Goal: Task Accomplishment & Management: Manage account settings

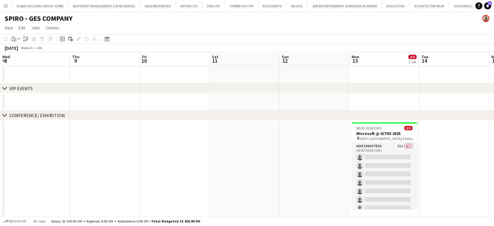
scroll to position [0, 292]
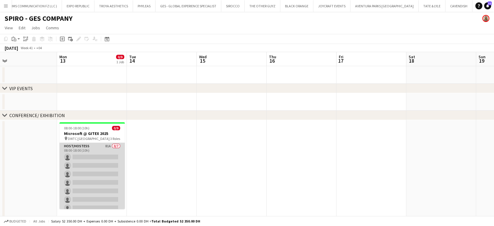
click at [86, 158] on app-card-role "Host/Hostess 81A 0/7 08:00-18:00 (10h) single-neutral-actions single-neutral-ac…" at bounding box center [92, 178] width 66 height 71
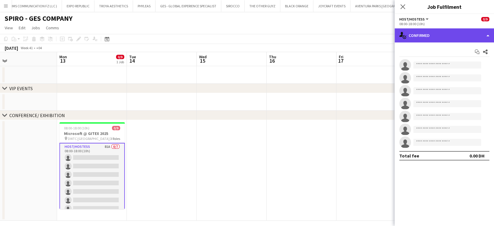
click at [267, 34] on div "single-neutral-actions-check-2 Confirmed" at bounding box center [444, 35] width 99 height 14
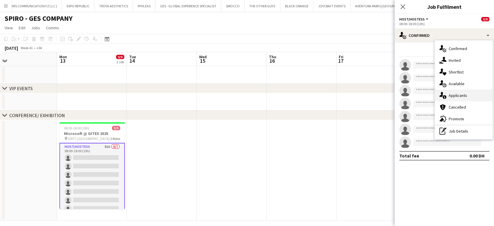
click at [267, 93] on span "Applicants" at bounding box center [458, 95] width 18 height 5
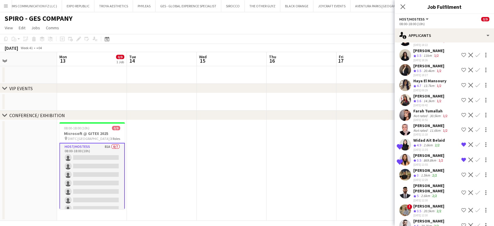
scroll to position [877, 0]
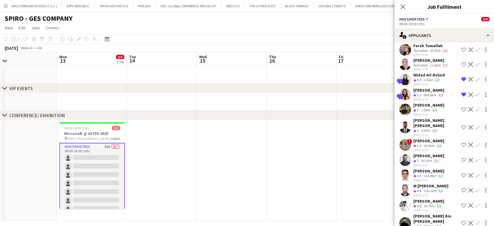
click at [267, 158] on app-icon "Shortlist crew" at bounding box center [464, 160] width 5 height 5
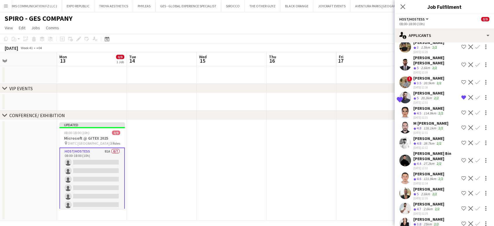
scroll to position [942, 0]
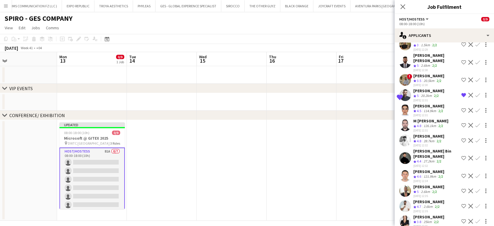
click at [267, 138] on app-icon "Shortlist crew" at bounding box center [464, 140] width 5 height 5
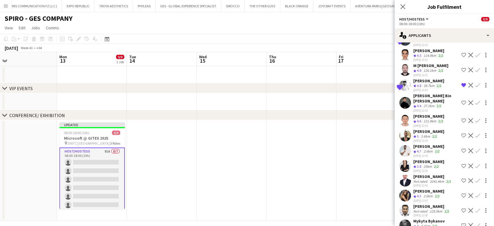
scroll to position [1007, 0]
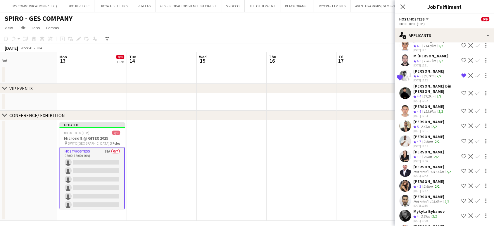
click at [267, 139] on app-icon "Shortlist crew" at bounding box center [464, 141] width 5 height 5
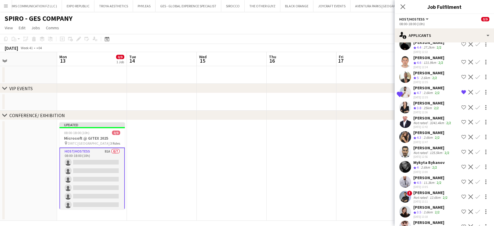
scroll to position [1058, 0]
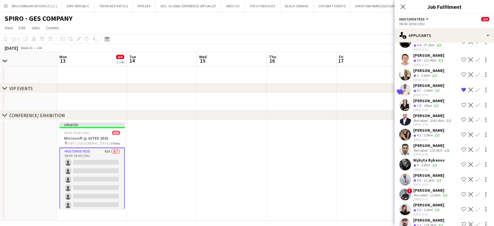
click at [267, 118] on div "Not rated" at bounding box center [421, 120] width 15 height 4
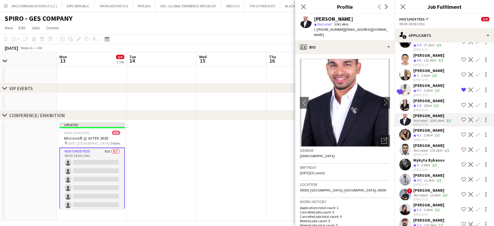
click at [267, 162] on app-icon "Shortlist crew" at bounding box center [464, 164] width 5 height 5
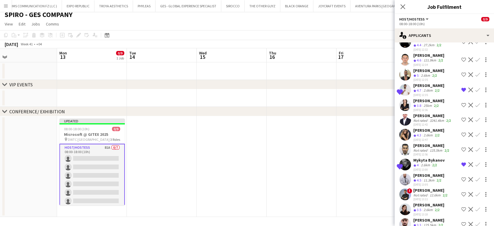
scroll to position [5, 0]
click at [267, 143] on div "[PERSON_NAME]" at bounding box center [432, 145] width 37 height 5
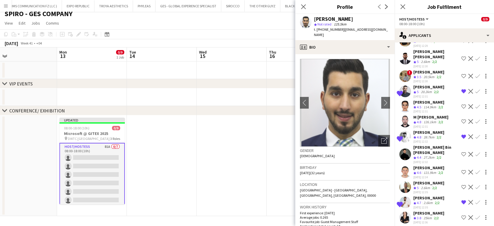
scroll to position [929, 0]
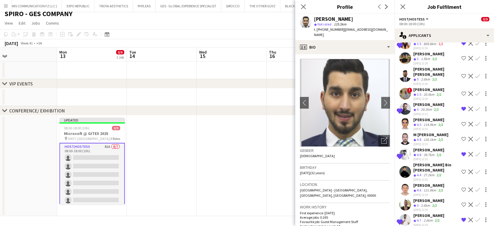
click at [267, 187] on app-icon "Shortlist crew" at bounding box center [464, 189] width 5 height 5
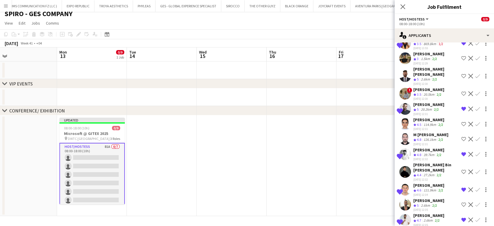
scroll to position [896, 0]
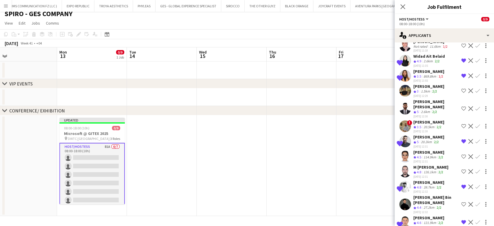
click at [267, 106] on app-icon "Shortlist crew" at bounding box center [464, 108] width 5 height 5
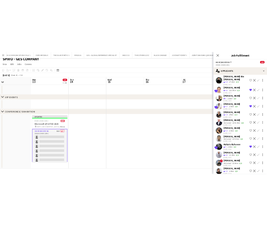
scroll to position [1058, 0]
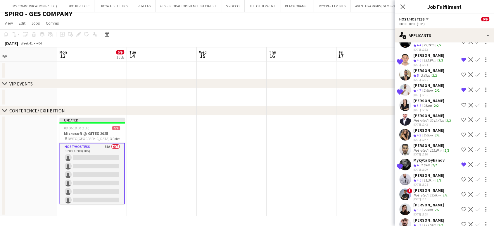
click at [267, 179] on app-date-cell at bounding box center [372, 165] width 70 height 101
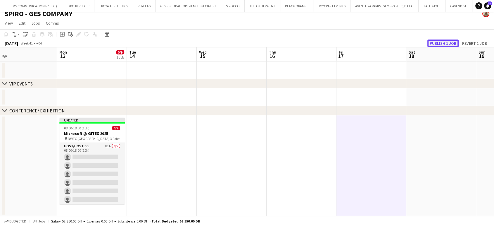
click at [267, 41] on button "Publish 1 job" at bounding box center [443, 43] width 31 height 8
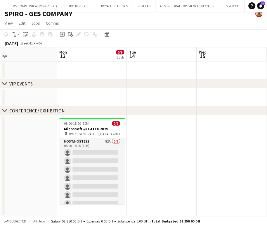
click at [4, 6] on app-icon "Menu" at bounding box center [6, 6] width 5 height 5
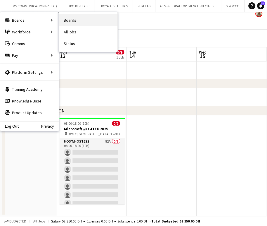
click at [75, 25] on link "Boards" at bounding box center [88, 20] width 58 height 12
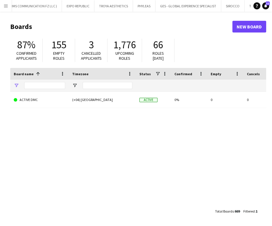
type input "****"
drag, startPoint x: 44, startPoint y: 83, endPoint x: 9, endPoint y: 84, distance: 34.8
click at [9, 84] on main "Boards New Board 87% Confirmed applicants 155 Empty roles 3 Cancelled applicant…" at bounding box center [136, 119] width 272 height 214
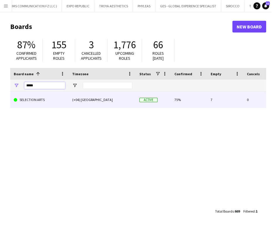
type input "*****"
click at [41, 101] on link "SELECTION ARTS" at bounding box center [39, 100] width 51 height 16
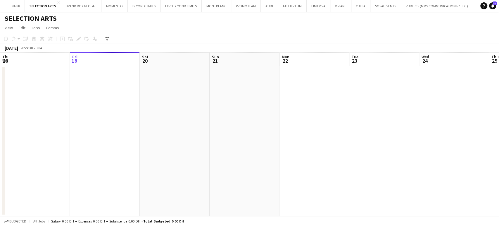
scroll to position [0, 1444]
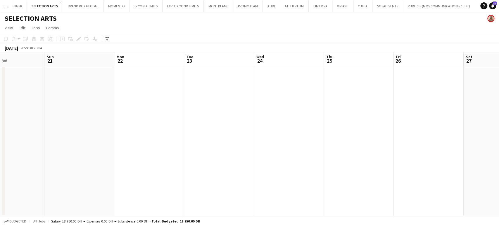
drag, startPoint x: 258, startPoint y: 116, endPoint x: 224, endPoint y: 116, distance: 34.2
click at [217, 116] on app-calendar-viewport "Thu 18 Fri 19 Sat 20 Sun 21 Mon 22 Tue 23 Wed 24 Thu 25 Fri 26 Sat 27 Sun 28 Mo…" at bounding box center [249, 134] width 499 height 164
drag, startPoint x: 277, startPoint y: 123, endPoint x: 255, endPoint y: 123, distance: 22.2
click at [255, 123] on app-calendar-viewport "Thu 18 Fri 19 Sat 20 Sun 21 Mon 22 Tue 23 Wed 24 Thu 25 Fri 26 Sat 27 Sun 28 Mo…" at bounding box center [249, 134] width 499 height 164
drag, startPoint x: 254, startPoint y: 122, endPoint x: 246, endPoint y: 122, distance: 7.6
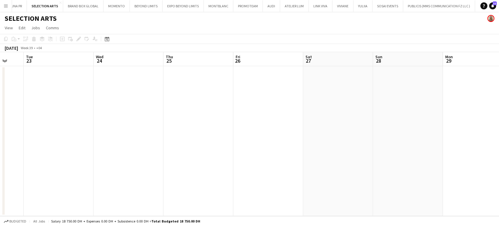
click at [246, 122] on app-calendar-viewport "Sat 20 Sun 21 Mon 22 Tue 23 Wed 24 Thu 25 Fri 26 Sat 27 Sun 28 Mon 29 Tue 30 We…" at bounding box center [249, 134] width 499 height 164
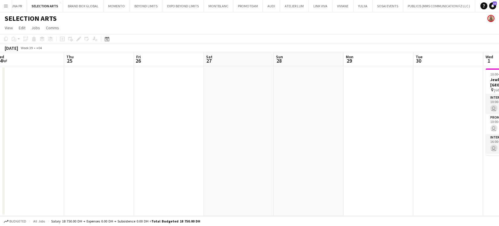
drag, startPoint x: 383, startPoint y: 123, endPoint x: 185, endPoint y: 123, distance: 197.1
click at [187, 123] on app-calendar-viewport "Mon 22 Tue 23 Wed 24 Thu 25 Fri 26 Sat 27 Sun 28 Mon 29 Tue 30 Wed 1 3/4 1 Job …" at bounding box center [249, 134] width 499 height 164
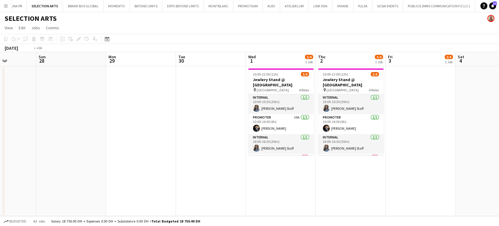
drag, startPoint x: 295, startPoint y: 116, endPoint x: 215, endPoint y: 113, distance: 79.6
click at [215, 113] on app-calendar-viewport "Thu 25 Fri 26 Sat 27 Sun 28 Mon 29 Tue 30 Wed 1 3/4 1 Job Thu 2 3/4 1 Job Fri 3…" at bounding box center [249, 134] width 499 height 164
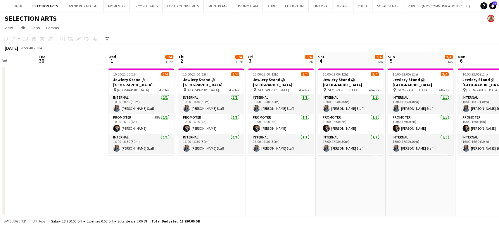
drag, startPoint x: 386, startPoint y: 120, endPoint x: 298, endPoint y: 118, distance: 88.3
click at [267, 118] on app-calendar-viewport "Sat 27 Sun 28 Mon 29 Tue 30 Wed 1 3/4 1 Job Thu 2 3/4 1 Job Fri 3 3/4 1 Job Sat…" at bounding box center [249, 134] width 499 height 164
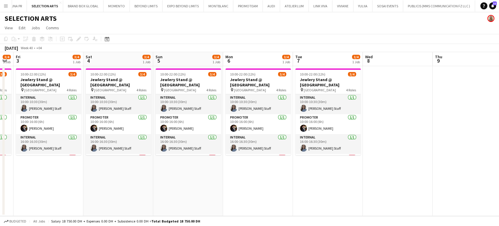
drag, startPoint x: 485, startPoint y: 123, endPoint x: 323, endPoint y: 120, distance: 161.8
click at [267, 120] on app-calendar-viewport "Mon 29 Tue 30 Wed 1 3/4 1 Job Thu 2 3/4 1 Job Fri 3 3/4 1 Job Sat 4 3/4 1 Job S…" at bounding box center [249, 134] width 499 height 164
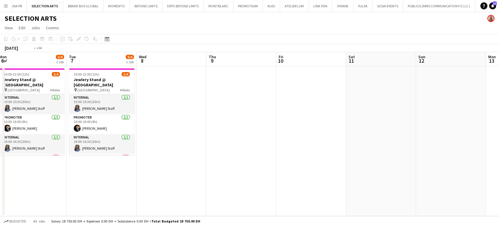
drag, startPoint x: 474, startPoint y: 119, endPoint x: 327, endPoint y: 117, distance: 146.8
click at [267, 119] on app-calendar-viewport "Fri 3 3/4 1 Job Sat 4 3/4 1 Job Sun 5 3/4 1 Job Mon 6 3/4 1 Job Tue 7 3/4 1 Job…" at bounding box center [249, 134] width 499 height 164
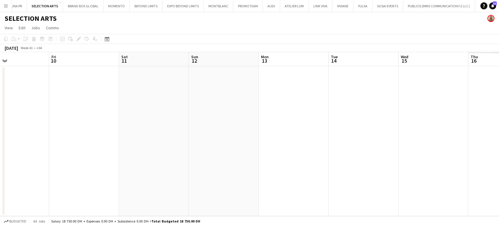
drag, startPoint x: 477, startPoint y: 119, endPoint x: 359, endPoint y: 119, distance: 118.7
click at [260, 119] on app-calendar-viewport "Tue 7 3/4 1 Job Wed 8 Thu 9 Fri 10 Sat 11 Sun 12 Mon 13 Tue 14 Wed 15 Thu 16 Fr…" at bounding box center [249, 134] width 499 height 164
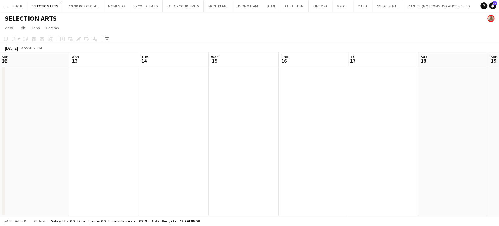
drag, startPoint x: 380, startPoint y: 120, endPoint x: 296, endPoint y: 119, distance: 83.9
click at [267, 119] on app-calendar-viewport "Thu 9 Fri 10 Sat 11 Sun 12 Mon 13 Tue 14 Wed 15 Thu 16 Fri 17 Sat 18 Sun 19 Mon…" at bounding box center [249, 134] width 499 height 164
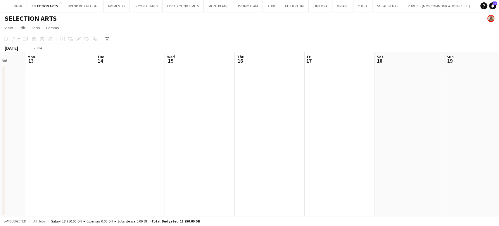
drag, startPoint x: 488, startPoint y: 119, endPoint x: 289, endPoint y: 115, distance: 199.2
click at [267, 116] on app-calendar-viewport "Thu 9 Fri 10 Sat 11 Sun 12 Mon 13 Tue 14 Wed 15 Thu 16 Fri 17 Sat 18 Sun 19 Mon…" at bounding box center [249, 134] width 499 height 164
drag, startPoint x: 424, startPoint y: 123, endPoint x: 309, endPoint y: 112, distance: 116.0
click at [267, 112] on app-calendar-viewport "Mon 13 Tue 14 Wed 15 Thu 16 Fri 17 Sat 18 Sun 19 Mon 20 Tue 21 Wed 22 Thu 23 Fr…" at bounding box center [249, 134] width 499 height 164
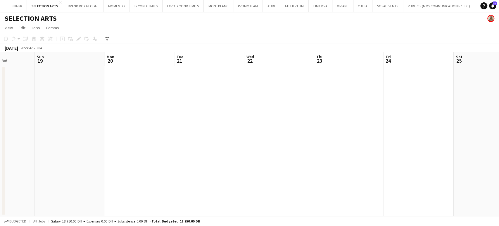
drag, startPoint x: 440, startPoint y: 128, endPoint x: 380, endPoint y: 125, distance: 59.7
click at [267, 125] on app-calendar-viewport "Wed 15 Thu 16 Fri 17 Sat 18 Sun 19 Mon 20 Tue 21 Wed 22 Thu 23 Fri 24 Sat 25 Su…" at bounding box center [249, 134] width 499 height 164
drag, startPoint x: 355, startPoint y: 130, endPoint x: 371, endPoint y: 130, distance: 16.1
click at [267, 130] on app-calendar-viewport "Wed 15 Thu 16 Fri 17 Sat 18 Sun 19 Mon 20 Tue 21 Wed 22 Thu 23 Fri 24 Sat 25 Su…" at bounding box center [249, 134] width 499 height 164
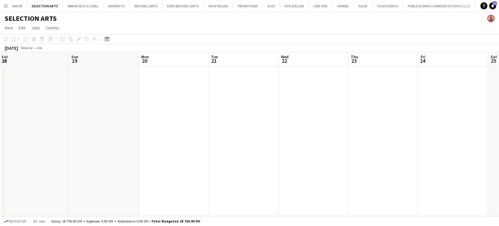
drag, startPoint x: 395, startPoint y: 133, endPoint x: 379, endPoint y: 133, distance: 15.8
click at [267, 133] on app-calendar-viewport "Wed 15 Thu 16 Fri 17 Sat 18 Sun 19 Mon 20 Tue 21 Wed 22 Thu 23 Fri 24 Sat 25 Su…" at bounding box center [249, 134] width 499 height 164
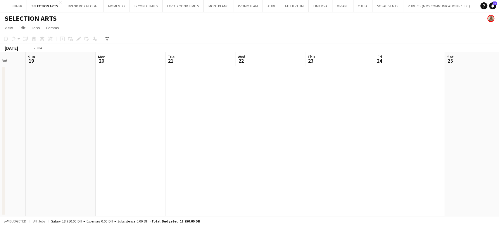
drag, startPoint x: 249, startPoint y: 131, endPoint x: 194, endPoint y: 124, distance: 55.7
click at [184, 127] on app-calendar-viewport "Wed 15 Thu 16 Fri 17 Sat 18 Sun 19 Mon 20 Tue 21 Wed 22 Thu 23 Fri 24 Sat 25 Su…" at bounding box center [249, 134] width 499 height 164
drag, startPoint x: 267, startPoint y: 119, endPoint x: 146, endPoint y: 94, distance: 123.0
click at [146, 94] on app-calendar-viewport "Fri 17 Sat 18 Sun 19 Mon 20 Tue 21 Wed 22 Thu 23 Fri 24 Sat 25 Sun 26 Mon 27 Tu…" at bounding box center [249, 134] width 499 height 164
drag, startPoint x: 352, startPoint y: 102, endPoint x: 145, endPoint y: 70, distance: 209.1
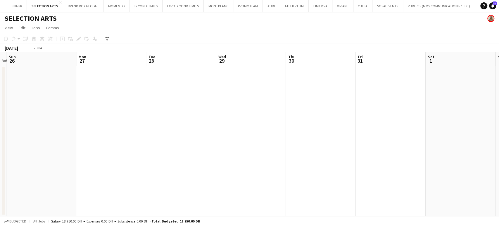
click at [138, 70] on app-calendar-viewport "Wed 22 Thu 23 Fri 24 Sat 25 Sun 26 Mon 27 Tue 28 Wed 29 Thu 30 Fri 31 Sat 1 Sun…" at bounding box center [249, 134] width 499 height 164
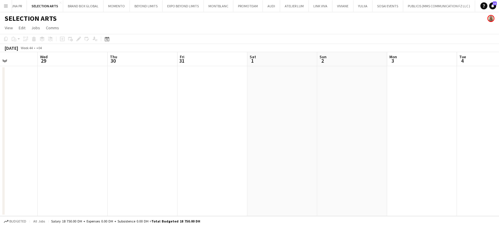
drag, startPoint x: 383, startPoint y: 108, endPoint x: 353, endPoint y: 108, distance: 29.8
click at [267, 108] on app-calendar-viewport "Sun 26 Mon 27 Tue 28 Wed 29 Thu 30 Fri 31 Sat 1 Sun 2 Mon 3 Tue 4 Wed 5 Thu 6 F…" at bounding box center [249, 134] width 499 height 164
drag, startPoint x: 241, startPoint y: 109, endPoint x: 384, endPoint y: 109, distance: 143.3
click at [267, 109] on app-calendar-viewport "Sun 26 Mon 27 Tue 28 Wed 29 Thu 30 Fri 31 Sat 1 Sun 2 Mon 3 Tue 4 Wed 5 Thu 6 F…" at bounding box center [249, 134] width 499 height 164
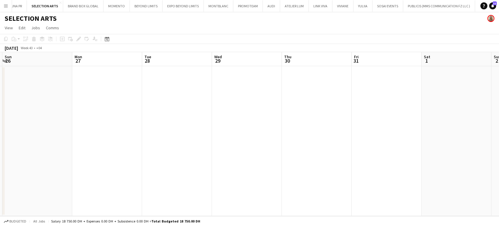
drag, startPoint x: 236, startPoint y: 117, endPoint x: 318, endPoint y: 112, distance: 81.5
click at [267, 112] on app-calendar-viewport "Fri 24 Sat 25 Sun 26 Mon 27 Tue 28 Wed 29 Thu 30 Fri 31 Sat 1 Sun 2 Mon 3 Tue 4…" at bounding box center [249, 134] width 499 height 164
drag, startPoint x: 267, startPoint y: 113, endPoint x: 143, endPoint y: 108, distance: 124.4
click at [143, 108] on app-calendar-viewport "Thu 23 Fri 24 Sat 25 Sun 26 Mon 27 Tue 28 Wed 29 Thu 30 Fri 31 Sat 1 Sun 2 Mon …" at bounding box center [249, 134] width 499 height 164
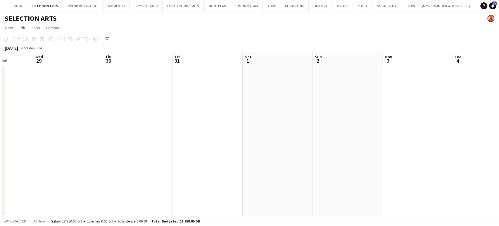
scroll to position [0, 249]
drag, startPoint x: 329, startPoint y: 120, endPoint x: 300, endPoint y: 120, distance: 29.5
click at [267, 120] on app-calendar-viewport "Sat 25 Sun 26 Mon 27 Tue 28 Wed 29 Thu 30 Fri 31 Sat 1 Sun 2 Mon 3 Tue 4 Wed 5 …" at bounding box center [249, 134] width 499 height 164
drag, startPoint x: 208, startPoint y: 92, endPoint x: 339, endPoint y: 111, distance: 131.9
click at [267, 102] on app-calendar-viewport "Sat 25 Sun 26 Mon 27 Tue 28 Wed 29 Thu 30 Fri 31 Sat 1 Sun 2 Mon 3 Tue 4 Wed 5 …" at bounding box center [249, 134] width 499 height 164
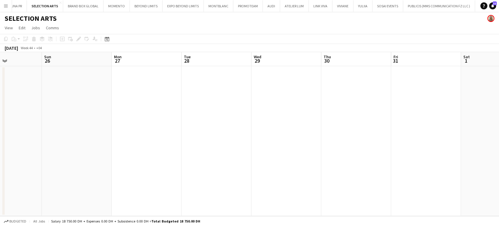
click at [267, 114] on app-calendar-viewport "Thu 23 Fri 24 Sat 25 Sun 26 Mon 27 Tue 28 Wed 29 Thu 30 Fri 31 Sat 1 Sun 2 Mon …" at bounding box center [249, 134] width 499 height 164
drag, startPoint x: 232, startPoint y: 119, endPoint x: 254, endPoint y: 122, distance: 23.0
click at [261, 121] on app-calendar-viewport "Mon 20 Tue 21 Wed 22 Thu 23 Fri 24 Sat 25 Sun 26 Mon 27 Tue 28 Wed 29 Thu 30 Fr…" at bounding box center [249, 134] width 499 height 164
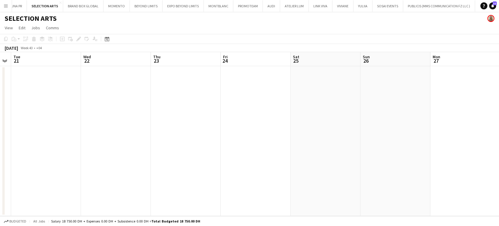
drag, startPoint x: 303, startPoint y: 117, endPoint x: 260, endPoint y: 133, distance: 45.7
click at [267, 123] on app-calendar-viewport "Sun 19 Mon 20 Tue 21 Wed 22 Thu 23 Fri 24 Sat 25 Sun 26 Mon 27 Tue 28 Wed 29 Th…" at bounding box center [249, 134] width 499 height 164
drag, startPoint x: 274, startPoint y: 123, endPoint x: 339, endPoint y: 127, distance: 64.7
click at [267, 126] on app-calendar-viewport "Sat 18 Sun 19 Mon 20 Tue 21 Wed 22 Thu 23 Fri 24 Sat 25 Sun 26 Mon 27 Tue 28 We…" at bounding box center [249, 134] width 499 height 164
drag, startPoint x: 170, startPoint y: 119, endPoint x: 352, endPoint y: 126, distance: 182.3
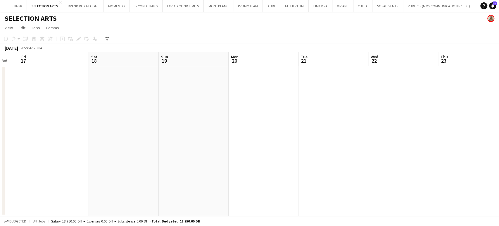
click at [267, 126] on app-calendar-viewport "Wed 15 Thu 16 Fri 17 Sat 18 Sun 19 Mon 20 Tue 21 Wed 22 Thu 23 Fri 24 Sat 25 Su…" at bounding box center [249, 134] width 499 height 164
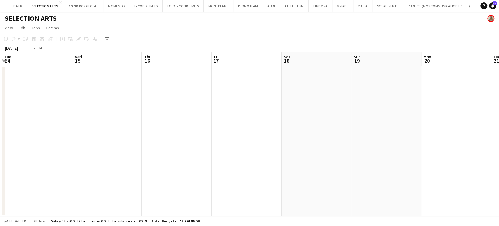
drag, startPoint x: 164, startPoint y: 125, endPoint x: 422, endPoint y: 130, distance: 258.0
click at [267, 130] on app-calendar-viewport "Sun 12 Mon 13 Tue 14 Wed 15 Thu 16 Fri 17 Sat 18 Sun 19 Mon 20 Tue 21 Wed 22 Th…" at bounding box center [249, 134] width 499 height 164
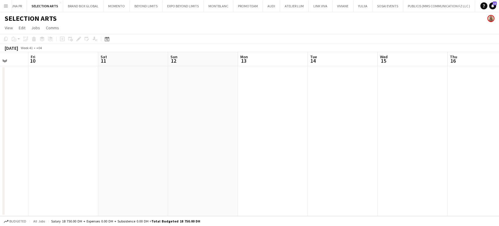
drag
click at [267, 139] on app-calendar-viewport "Wed 8 Thu 9 Fri 10 Sat 11 Sun 12 Mon 13 Tue 14 Wed 15 Thu 16 Fri 17 Sat 18 Sun …" at bounding box center [249, 134] width 499 height 164
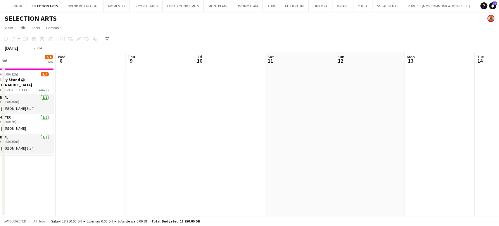
click at [267, 124] on app-calendar-viewport "Sun 5 3/4 1 Job Mon 6 3/4 1 Job Tue 7 3/4 1 Job Wed 8 Thu 9 Fri 10 Sat 11 Sun 1…" at bounding box center [249, 134] width 499 height 164
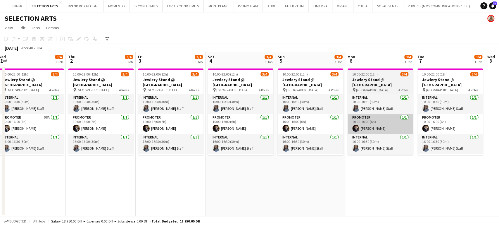
click at [267, 124] on app-calendar-viewport "Mon 29 Tue 30 Wed 1 3/4 1 Job Thu 2 3/4 1 Job Fri 3 3/4 1 Job Sat 4 3/4 1 Job S…" at bounding box center [249, 134] width 499 height 164
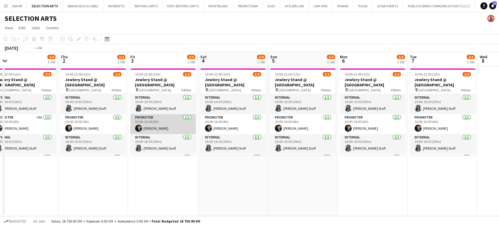
click at [267, 125] on app-calendar-viewport "Mon 29 Tue 30 Wed 1 3/4 1 Job Thu 2 3/4 1 Job Fri 3 3/4 1 Job Sat 4 3/4 1 Job S…" at bounding box center [249, 134] width 499 height 164
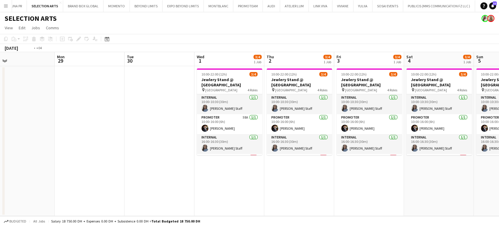
click at [254, 108] on app-calendar-viewport "Fri 26 Sat 27 Sun 28 Mon 29 Tue 30 Wed 1 3/4 1 Job Thu 2 3/4 1 Job Fri 3 3/4 1 …" at bounding box center [249, 134] width 499 height 164
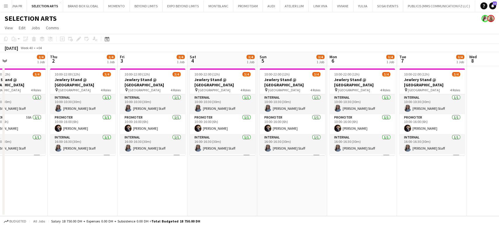
click at [184, 107] on app-calendar-viewport "Sun 28 Mon 29 Tue 30 Wed 1 3/4 1 Job Thu 2 3/4 1 Job Fri 3 3/4 1 Job Sat 4 3/4 …" at bounding box center [249, 134] width 499 height 164
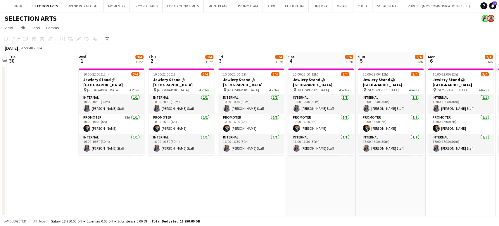
click at [267, 102] on app-calendar-viewport "Sat 27 Sun 28 Mon 29 Tue 30 Wed 1 3/4 1 Job Thu 2 3/4 1 Job Fri 3 3/4 1 Job Sat…" at bounding box center [249, 134] width 499 height 164
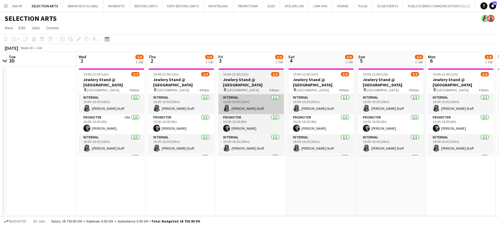
scroll to position [0, 175]
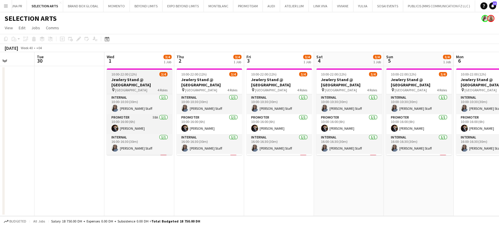
click at [152, 80] on h3 "Jewlery Stand @ [GEOGRAPHIC_DATA]" at bounding box center [140, 82] width 66 height 11
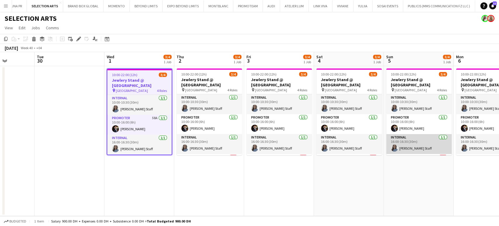
scroll to position [0, 255]
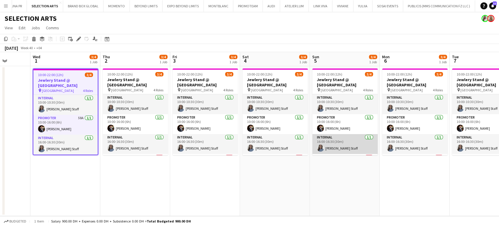
click at [206, 137] on app-calendar-viewport "Sat 27 Sun 28 Mon 29 Tue 30 Wed 1 3/4 1 Job Thu 2 3/4 1 Job Fri 3 3/4 1 Job Sat…" at bounding box center [249, 134] width 499 height 164
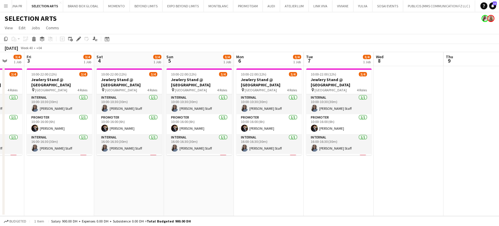
click at [267, 225] on html "Menu Boards Boards Boards All jobs Status Workforce Workforce My Workforce Recr…" at bounding box center [249, 113] width 499 height 226
click at [267, 149] on div "10:00-22:00 (12h) 3/4 Jewlery Stand @ [GEOGRAPHIC_DATA] pin [GEOGRAPHIC_DATA] 4…" at bounding box center [199, 141] width 909 height 150
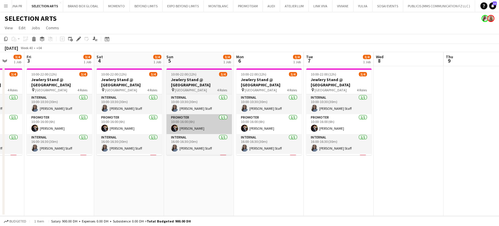
click at [267, 111] on app-calendar-viewport "Mon 29 Tue 30 Wed 1 3/4 1 Job Thu 2 3/4 1 Job Fri 3 3/4 1 Job Sat 4 3/4 1 Job S…" at bounding box center [249, 134] width 499 height 164
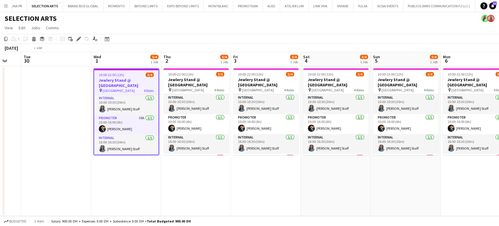
click at [267, 88] on app-calendar-viewport "Sun 28 Mon 29 Tue 30 Wed 1 3/4 1 Job Thu 2 3/4 1 Job Fri 3 3/4 1 Job Sat 4 3/4 …" at bounding box center [249, 134] width 499 height 164
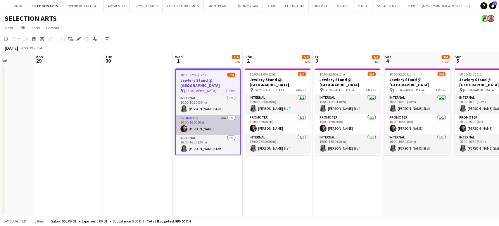
scroll to position [20, 0]
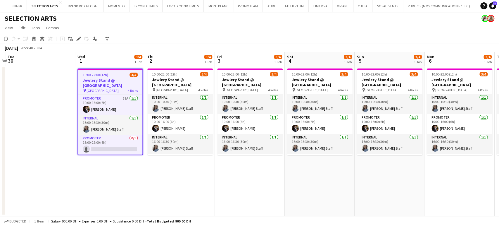
drag, startPoint x: 329, startPoint y: 135, endPoint x: 228, endPoint y: 131, distance: 101.9
click at [228, 131] on app-calendar-viewport "Fri 26 Sat 27 Sun 28 Mon 29 Tue 30 Wed 1 3/4 1 Job Thu 2 3/4 1 Job Fri 3 3/4 1 …" at bounding box center [249, 134] width 499 height 164
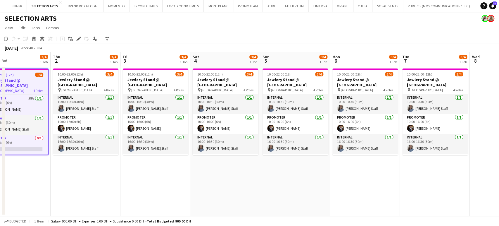
scroll to position [0, 192]
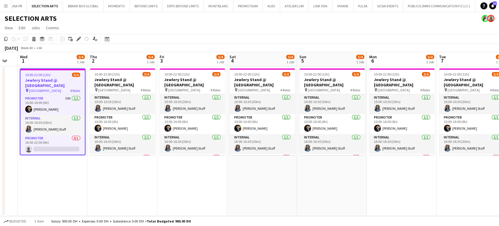
drag, startPoint x: 143, startPoint y: 114, endPoint x: 89, endPoint y: 111, distance: 53.6
click at [89, 111] on app-calendar-viewport "Sun 28 Mon 29 Tue 30 Wed 1 3/4 1 Job Thu 2 3/4 1 Job Fri 3 3/4 1 Job Sat 4 3/4 …" at bounding box center [249, 134] width 499 height 164
click at [61, 102] on app-card-role "Promoter 58A [DATE] 10:00-16:00 (6h) [PERSON_NAME]" at bounding box center [52, 105] width 64 height 20
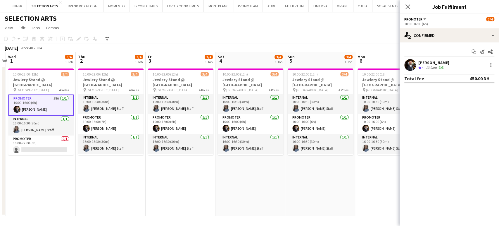
scroll to position [0, 204]
drag, startPoint x: 47, startPoint y: 78, endPoint x: 35, endPoint y: 76, distance: 12.2
click at [35, 76] on app-calendar-viewport "Sun 28 Mon 29 Tue 30 Wed 1 3/4 1 Job Thu 2 3/4 1 Job Fri 3 3/4 1 Job Sat 4 3/4 …" at bounding box center [249, 134] width 499 height 164
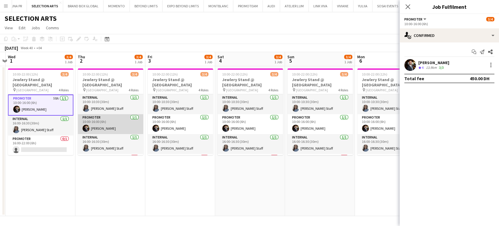
click at [100, 131] on app-card-role "Promoter [DATE] 10:00-16:00 (6h) [PERSON_NAME]" at bounding box center [111, 124] width 66 height 20
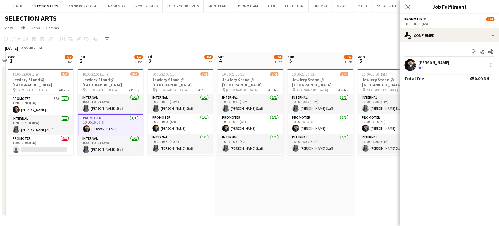
scroll to position [19, 0]
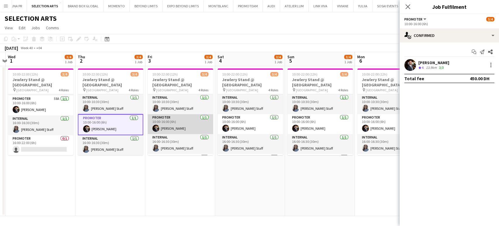
click at [185, 126] on app-card-role "Promoter [DATE] 10:00-16:00 (6h) [PERSON_NAME]" at bounding box center [181, 124] width 66 height 20
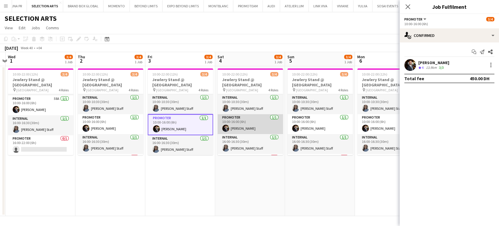
click at [262, 120] on app-card-role "Promoter [DATE] 10:00-16:00 (6h) [PERSON_NAME]" at bounding box center [251, 124] width 66 height 20
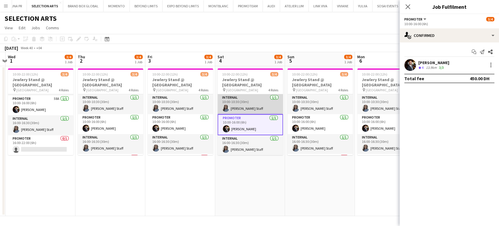
drag, startPoint x: 236, startPoint y: 149, endPoint x: 237, endPoint y: 111, distance: 37.7
click at [236, 149] on app-card-role "Internal [DATE] 16:00-16:30 (30m) [PERSON_NAME] Staff" at bounding box center [251, 145] width 66 height 20
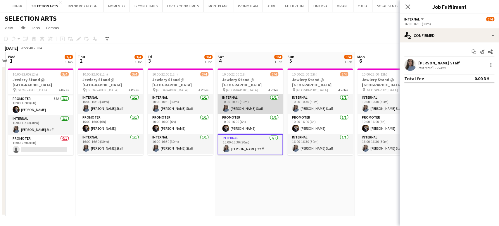
click at [239, 100] on app-card-role "Internal [DATE] 10:00-10:30 (30m) [PERSON_NAME] Staff" at bounding box center [251, 104] width 66 height 20
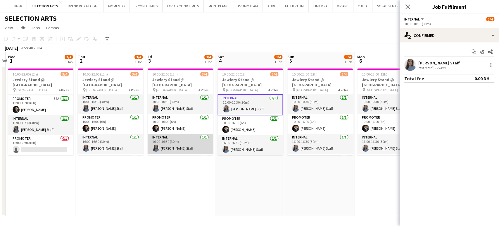
drag, startPoint x: 147, startPoint y: 142, endPoint x: 153, endPoint y: 138, distance: 6.7
click at [148, 142] on app-card-role "Internal [DATE] 16:00-16:30 (30m) [PERSON_NAME] Staff" at bounding box center [181, 144] width 66 height 20
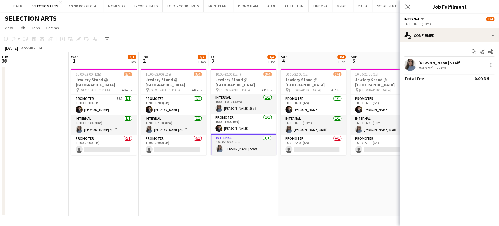
drag, startPoint x: 44, startPoint y: 126, endPoint x: 115, endPoint y: 129, distance: 70.3
click at [115, 129] on app-calendar-viewport "Sun 28 Mon 29 Tue 30 Wed 1 3/4 1 Job Thu 2 3/4 1 Job Fri 3 3/4 1 Job Sat 4 3/4 …" at bounding box center [249, 134] width 499 height 164
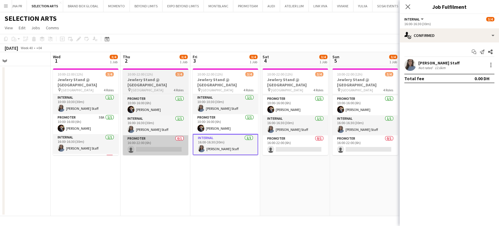
scroll to position [0, 168]
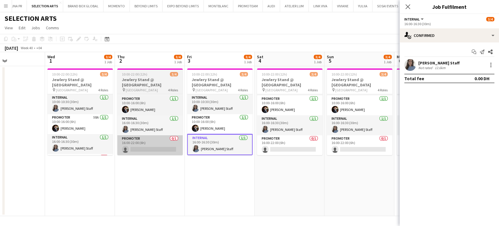
drag, startPoint x: 179, startPoint y: 145, endPoint x: 139, endPoint y: 140, distance: 40.4
click at [145, 140] on app-calendar-viewport "Sun 28 Mon 29 Tue 30 Wed 1 3/4 1 Job Thu 2 3/4 1 Job Fri 3 3/4 1 Job Sat 4 3/4 …" at bounding box center [249, 134] width 499 height 164
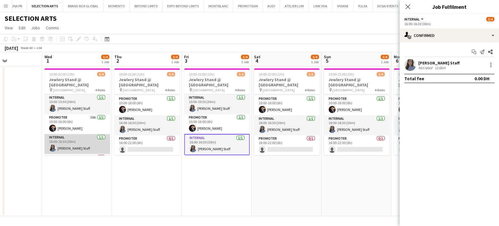
click at [88, 144] on app-card-role "Internal [DATE] 16:00-16:30 (30m) [PERSON_NAME] Staff" at bounding box center [77, 144] width 66 height 20
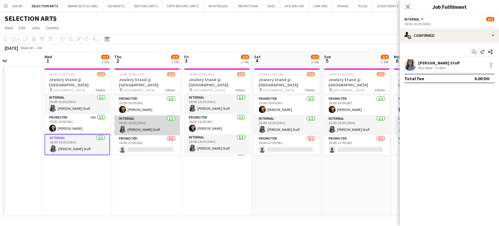
click at [128, 127] on app-card-role "Internal [DATE] 16:00-16:30 (30m) [PERSON_NAME] Staff" at bounding box center [147, 125] width 66 height 20
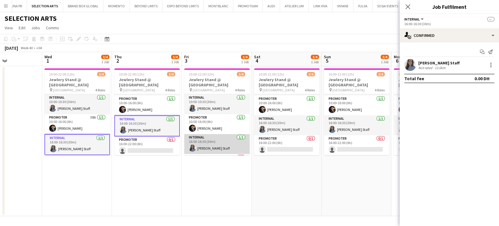
click at [211, 139] on app-card-role "Internal [DATE] 16:00-16:30 (30m) [PERSON_NAME] Staff" at bounding box center [217, 144] width 66 height 20
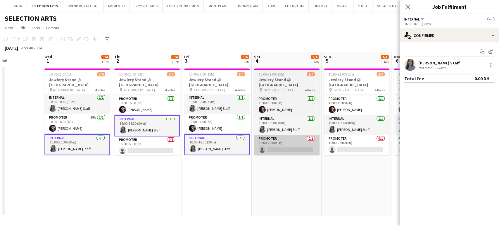
scroll to position [0, 168]
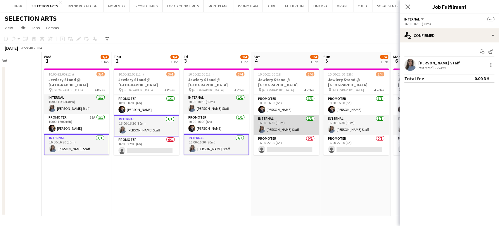
click at [267, 126] on app-card-role "Internal [DATE] 16:00-16:30 (30m) [PERSON_NAME] Staff" at bounding box center [287, 125] width 66 height 20
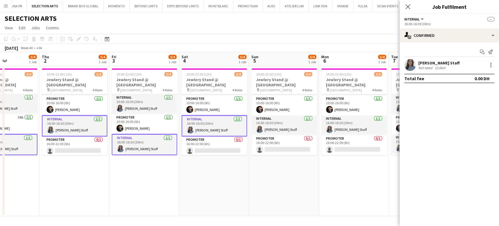
drag, startPoint x: 355, startPoint y: 130, endPoint x: 282, endPoint y: 132, distance: 72.6
click at [267, 132] on app-calendar-viewport "Sun 28 Mon 29 Tue 30 Wed 1 3/4 1 Job Thu 2 3/4 1 Job Fri 3 3/4 1 Job Sat 4 3/4 …" at bounding box center [249, 134] width 499 height 164
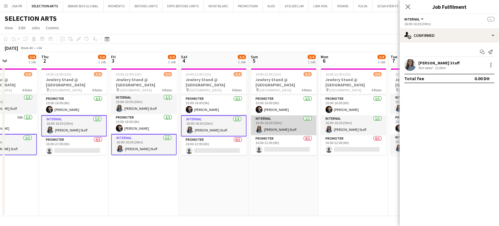
click at [267, 128] on app-card-role "Internal [DATE] 16:00-16:30 (30m) [PERSON_NAME] Staff" at bounding box center [284, 125] width 66 height 20
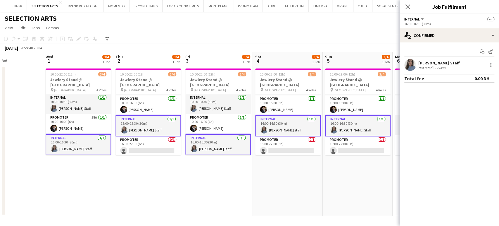
drag, startPoint x: 352, startPoint y: 130, endPoint x: 264, endPoint y: 130, distance: 88.0
click at [264, 130] on app-calendar-viewport "Sun 28 Mon 29 Tue 30 Wed 1 3/4 1 Job Thu 2 3/4 1 Job Fri 3 3/4 1 Job Sat 4 3/4 …" at bounding box center [249, 134] width 499 height 164
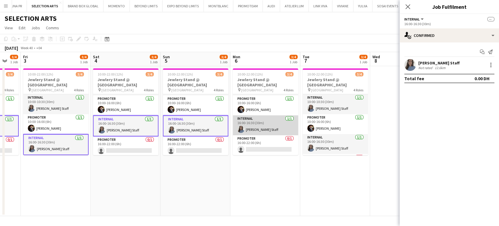
click at [264, 125] on app-card-role "Internal [DATE] 16:00-16:30 (30m) [PERSON_NAME] Staff" at bounding box center [266, 125] width 66 height 20
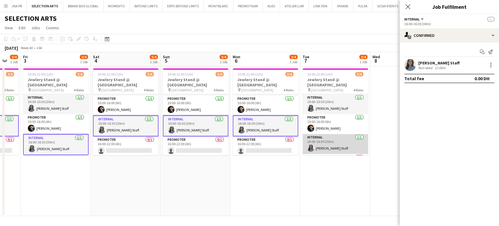
click at [267, 144] on app-card-role "Internal [DATE] 16:00-16:30 (30m) [PERSON_NAME] Staff" at bounding box center [336, 144] width 66 height 20
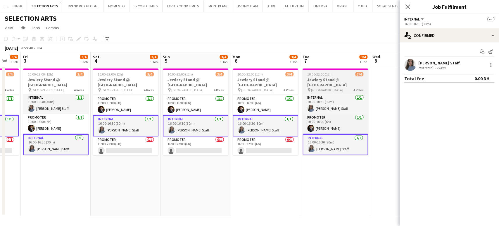
scroll to position [20, 0]
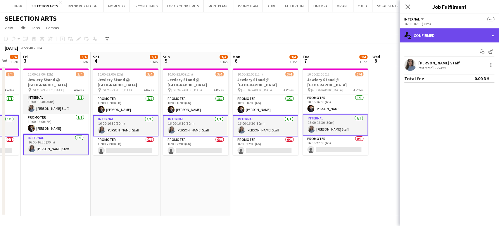
click at [267, 35] on div "single-neutral-actions-check-2 Confirmed" at bounding box center [449, 35] width 99 height 14
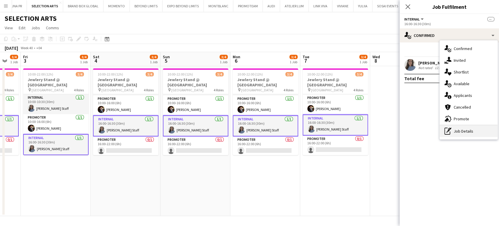
click at [267, 132] on div "pen-write Job Details" at bounding box center [469, 131] width 58 height 12
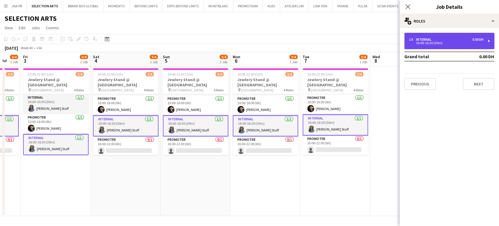
click at [267, 43] on div "16:00-16:30 (30m)" at bounding box center [446, 43] width 75 height 3
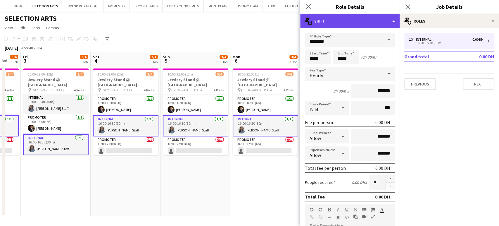
click at [267, 20] on div "multiple-actions-text Shift" at bounding box center [349, 21] width 99 height 14
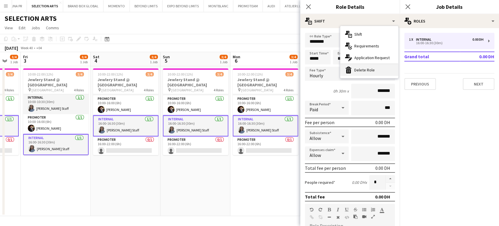
click at [267, 71] on div "bin-2 Delete Role" at bounding box center [369, 70] width 58 height 12
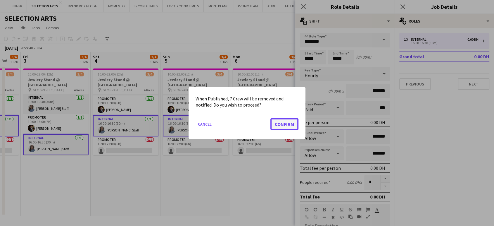
click at [267, 121] on button "Confirm" at bounding box center [285, 124] width 28 height 12
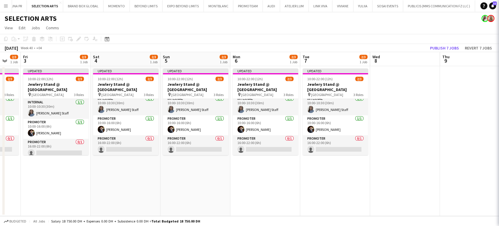
scroll to position [4, 0]
click at [216, 162] on app-date-cell "Updated 10:00-22:00 (12h) 2/3 Jewlery Stand @ [GEOGRAPHIC_DATA] pin [GEOGRAPHIC…" at bounding box center [196, 141] width 70 height 150
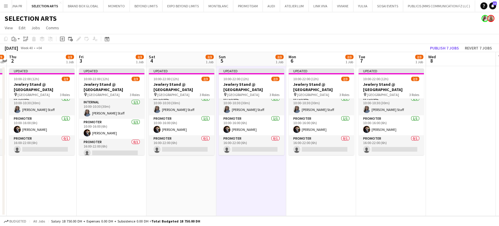
scroll to position [0, 166]
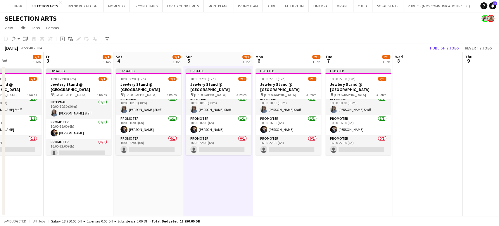
drag, startPoint x: 221, startPoint y: 127, endPoint x: 291, endPoint y: 129, distance: 69.9
click at [267, 129] on app-calendar-viewport "Tue 30 Wed 1 2/3 1 Job Thu 2 2/3 1 Job Fri 3 2/3 1 Job Sat 4 2/3 1 Job Sun 5 2/…" at bounding box center [249, 134] width 499 height 164
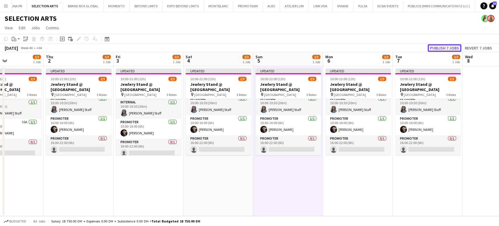
click at [267, 46] on button "Publish 7 jobs" at bounding box center [445, 48] width 34 height 8
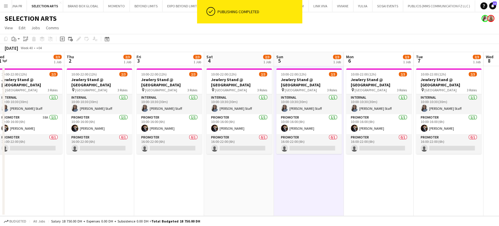
scroll to position [0, 135]
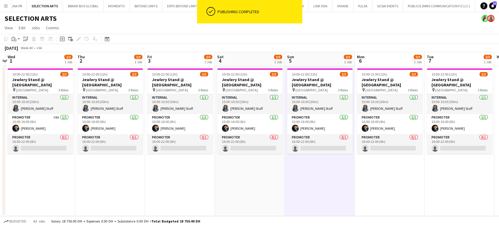
drag, startPoint x: 53, startPoint y: 123, endPoint x: 154, endPoint y: 135, distance: 102.1
click at [154, 135] on app-calendar-viewport "Mon 29 Tue 30 Wed 1 2/3 1 Job Thu 2 2/3 1 Job Fri 3 2/3 1 Job Sat 4 2/3 1 Job S…" at bounding box center [249, 134] width 499 height 164
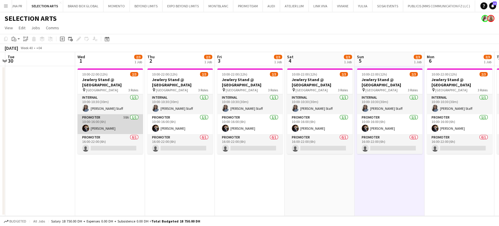
click at [115, 124] on app-card-role "Promoter 58A [DATE] 10:00-16:00 (6h) [PERSON_NAME]" at bounding box center [111, 124] width 66 height 20
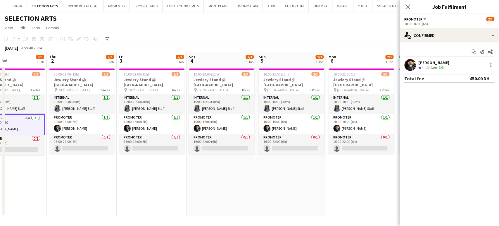
drag, startPoint x: 266, startPoint y: 146, endPoint x: 159, endPoint y: 143, distance: 107.1
click at [159, 143] on app-calendar-viewport "Sun 28 Mon 29 Tue 30 Wed 1 2/3 1 Job Thu 2 2/3 1 Job Fri 3 2/3 1 Job Sat 4 2/3 …" at bounding box center [249, 134] width 499 height 164
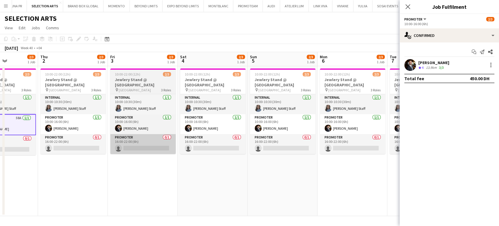
scroll to position [0, 120]
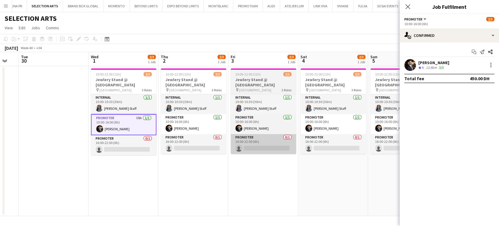
drag, startPoint x: 194, startPoint y: 145, endPoint x: 236, endPoint y: 145, distance: 41.5
click at [236, 145] on app-calendar-viewport "Sun 28 Mon 29 Tue 30 Wed 1 2/3 1 Job Thu 2 2/3 1 Job Fri 3 2/3 1 Job Sat 4 2/3 …" at bounding box center [249, 134] width 499 height 164
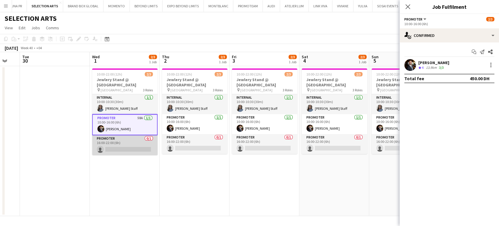
scroll to position [0, 120]
click at [123, 143] on app-card-role "Promoter 0/1 16:00-22:00 (6h) single-neutral-actions" at bounding box center [125, 145] width 66 height 20
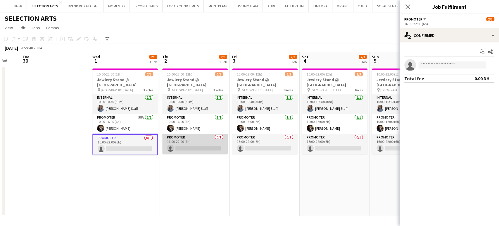
click at [180, 142] on app-card-role "Promoter 0/1 16:00-22:00 (6h) single-neutral-actions" at bounding box center [195, 144] width 66 height 20
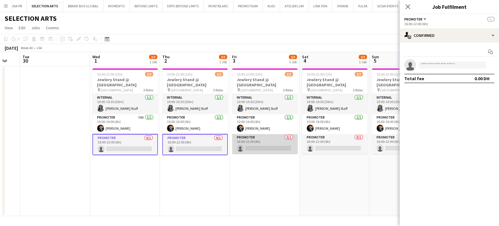
click at [267, 141] on app-card-role "Promoter 0/1 16:00-22:00 (6h) single-neutral-actions" at bounding box center [265, 144] width 66 height 20
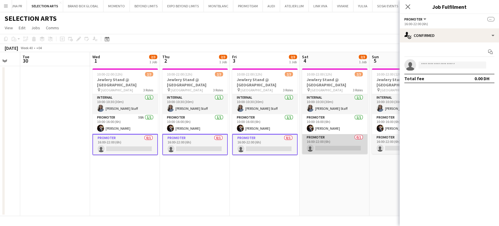
click at [267, 140] on app-card-role "Promoter 0/1 16:00-22:00 (6h) single-neutral-actions" at bounding box center [335, 144] width 66 height 20
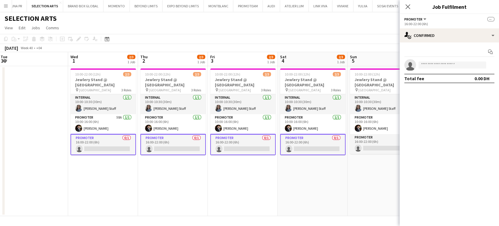
scroll to position [0, 173]
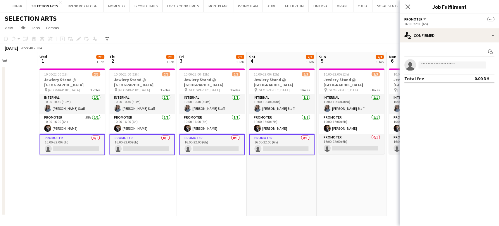
drag, startPoint x: 344, startPoint y: 142, endPoint x: 291, endPoint y: 143, distance: 52.6
click at [267, 143] on app-calendar-viewport "Sun 28 Mon 29 Tue 30 Wed 1 2/3 1 Job Thu 2 2/3 1 Job Fri 3 2/3 1 Job Sat 4 2/3 …" at bounding box center [249, 134] width 499 height 164
click at [267, 142] on app-card-role "Promoter 0/1 16:00-22:00 (6h) single-neutral-actions" at bounding box center [352, 144] width 66 height 20
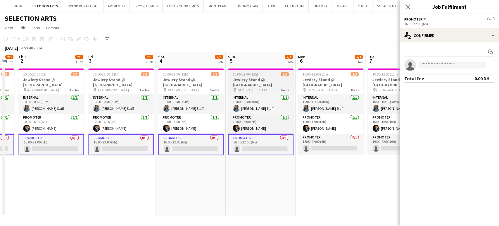
drag, startPoint x: 324, startPoint y: 144, endPoint x: 253, endPoint y: 145, distance: 71.1
click at [253, 145] on app-calendar-viewport "Sun 28 Mon 29 Tue 30 Wed 1 2/3 1 Job Thu 2 2/3 1 Job Fri 3 2/3 1 Job Sat 4 2/3 …" at bounding box center [249, 134] width 499 height 164
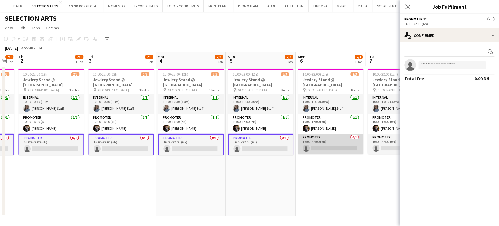
click at [267, 145] on app-card-role "Promoter 0/1 16:00-22:00 (6h) single-neutral-actions" at bounding box center [331, 144] width 66 height 20
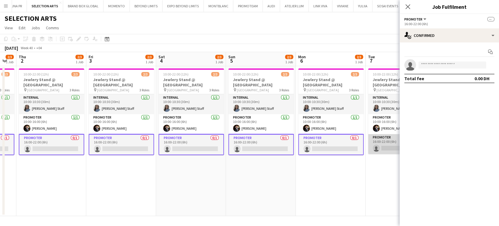
click at [267, 144] on app-card-role "Promoter 0/1 16:00-22:00 (6h) single-neutral-actions" at bounding box center [401, 144] width 66 height 20
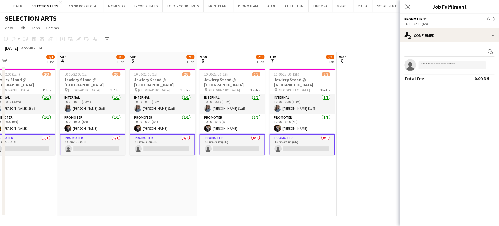
scroll to position [0, 237]
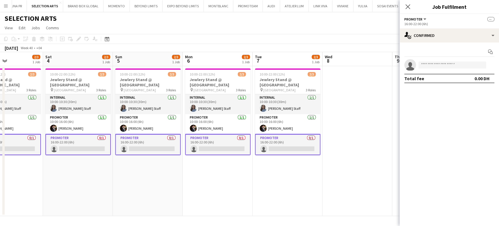
drag, startPoint x: 275, startPoint y: 147, endPoint x: 268, endPoint y: 147, distance: 7.0
click at [267, 147] on app-calendar-viewport "Tue 30 Wed 1 2/3 1 Job Thu 2 2/3 1 Job Fri 3 2/3 1 Job Sat 4 2/3 1 Job Sun 5 2/…" at bounding box center [249, 134] width 499 height 164
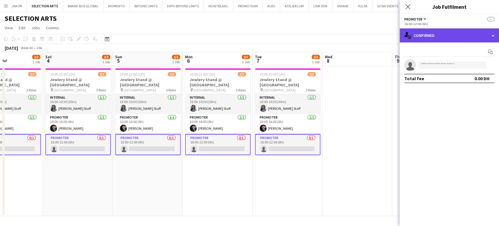
click at [267, 33] on div "single-neutral-actions-check-2 Confirmed" at bounding box center [449, 35] width 99 height 14
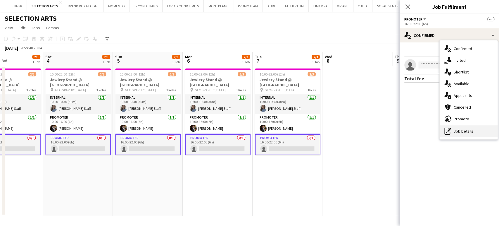
click at [267, 131] on div "pen-write Job Details" at bounding box center [469, 131] width 58 height 12
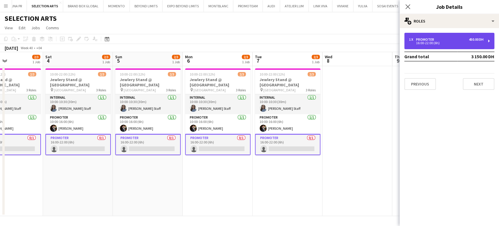
click at [267, 46] on div "1 x Promoter 450.00 DH 16:00-22:00 (6h)" at bounding box center [449, 41] width 90 height 16
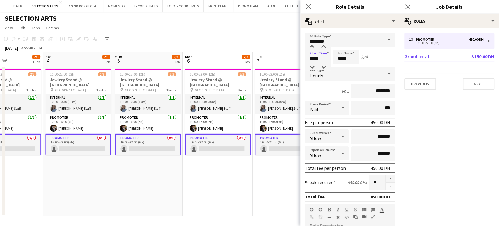
drag, startPoint x: 314, startPoint y: 57, endPoint x: 285, endPoint y: 57, distance: 28.7
click at [267, 57] on body "Menu Boards Boards Boards All jobs Status Workforce Workforce My Workforce Recr…" at bounding box center [249, 113] width 499 height 226
type input "*****"
click at [234, 179] on app-date-cell "10:00-22:00 (12h) 2/3 Jewlery Stand @ [GEOGRAPHIC_DATA] pin [GEOGRAPHIC_DATA] 3…" at bounding box center [218, 141] width 70 height 150
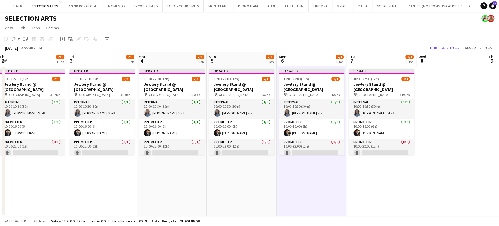
scroll to position [0, 185]
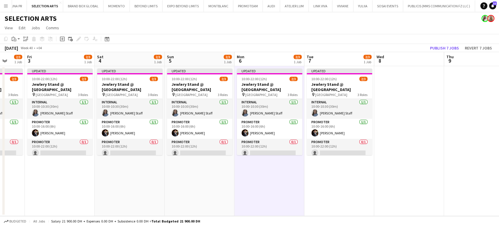
drag, startPoint x: 191, startPoint y: 171, endPoint x: 313, endPoint y: 171, distance: 121.7
click at [267, 171] on app-calendar-viewport "Tue 30 Wed 1 2/3 1 Job Thu 2 2/3 1 Job Fri 3 2/3 1 Job Sat 4 2/3 1 Job Sun 5 2/…" at bounding box center [249, 134] width 499 height 164
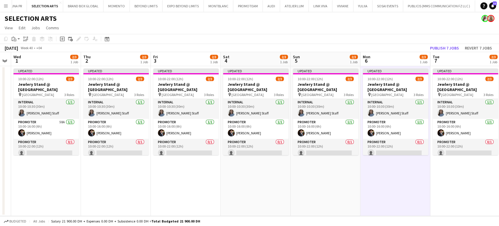
drag, startPoint x: 144, startPoint y: 143, endPoint x: 200, endPoint y: 146, distance: 56.6
click at [200, 146] on app-calendar-viewport "Mon 29 Tue 30 Wed 1 2/3 1 Job Thu 2 2/3 1 Job Fri 3 2/3 1 Job Sat 4 2/3 1 Job S…" at bounding box center [249, 134] width 499 height 164
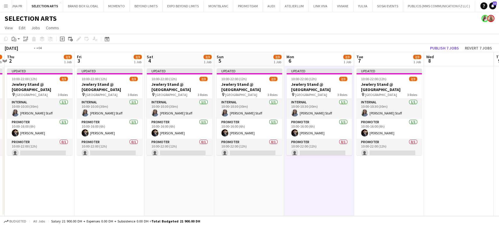
drag, startPoint x: 214, startPoint y: 148, endPoint x: 437, endPoint y: 155, distance: 223.9
click at [267, 151] on app-calendar-viewport "Mon 29 Tue 30 Wed 1 2/3 1 Job Thu 2 2/3 1 Job Fri 3 2/3 1 Job Sat 4 2/3 1 Job S…" at bounding box center [249, 134] width 499 height 164
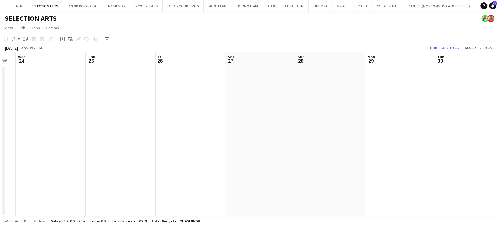
drag, startPoint x: 186, startPoint y: 144, endPoint x: 379, endPoint y: 145, distance: 193.0
click at [267, 144] on app-calendar-viewport "Mon 22 Tue 23 Wed 24 Thu 25 Fri 26 Sat 27 Sun 28 Mon 29 Tue 30 Wed 1 2/3 1 Job …" at bounding box center [249, 134] width 499 height 164
drag, startPoint x: 138, startPoint y: 132, endPoint x: 365, endPoint y: 133, distance: 226.7
click at [267, 132] on app-calendar-viewport "Sun 21 Mon 22 Tue 23 Wed 24 Thu 25 Fri 26 Sat 27 Sun 28 Mon 29 Tue 30 Wed 1 2/3…" at bounding box center [249, 134] width 499 height 164
drag, startPoint x: 142, startPoint y: 131, endPoint x: 448, endPoint y: 134, distance: 306.2
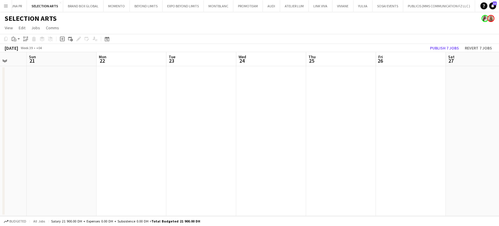
click at [267, 133] on app-calendar-viewport "Thu 18 Fri 19 Sat 20 Sun 21 Mon 22 Tue 23 Wed 24 Thu 25 Fri 26 Sat 27 Sun 28 Mo…" at bounding box center [249, 134] width 499 height 164
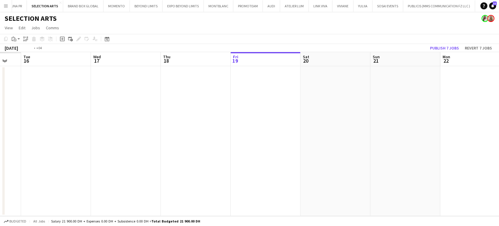
drag, startPoint x: 167, startPoint y: 136, endPoint x: 407, endPoint y: 136, distance: 240.1
click at [267, 136] on app-calendar-viewport "Sun 14 Mon 15 Tue 16 Wed 17 Thu 18 Fri 19 Sat 20 Sun 21 Mon 22 Tue 23 Wed 24 Th…" at bounding box center [249, 134] width 499 height 164
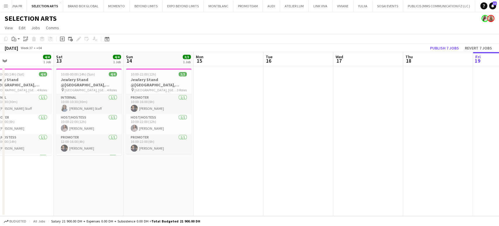
scroll to position [0, 120]
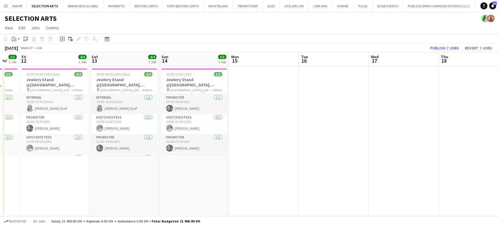
drag, startPoint x: 173, startPoint y: 137, endPoint x: 292, endPoint y: 137, distance: 118.5
click at [267, 137] on app-calendar-viewport "Wed 10 3/4 2 Jobs Thu 11 3/3 1 Job Fri 12 4/4 1 Job Sat 13 4/4 1 Job Sun 14 3/3…" at bounding box center [249, 134] width 499 height 164
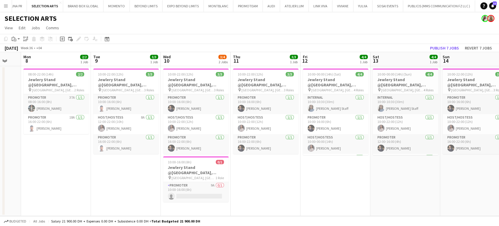
scroll to position [0, 117]
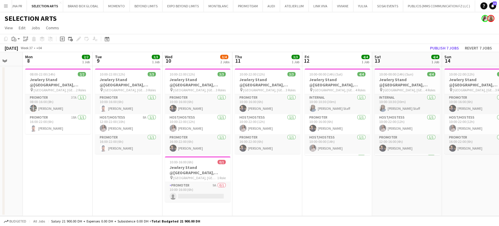
drag, startPoint x: 184, startPoint y: 144, endPoint x: 293, endPoint y: 147, distance: 108.9
click at [267, 147] on app-calendar-viewport "Sat 6 Sun 7 Mon 8 2/2 1 Job Tue 9 3/3 1 Job Wed 10 3/4 2 Jobs Thu 11 3/3 1 Job …" at bounding box center [249, 134] width 499 height 164
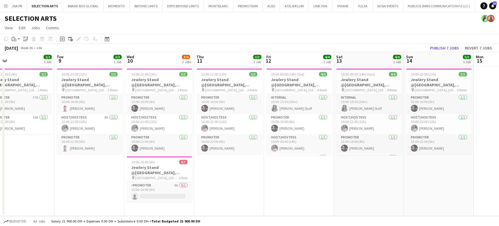
drag, startPoint x: 450, startPoint y: 126, endPoint x: 259, endPoint y: 128, distance: 191.6
click at [259, 128] on app-calendar-viewport "Sat 6 Sun 7 Mon 8 2/2 1 Job Tue 9 3/3 1 Job Wed 10 3/4 2 Jobs Thu 11 3/3 1 Job …" at bounding box center [249, 134] width 499 height 164
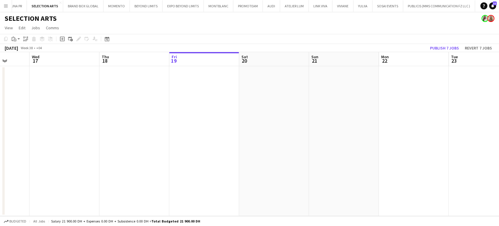
drag, startPoint x: 117, startPoint y: 128, endPoint x: 208, endPoint y: 126, distance: 90.7
click at [82, 128] on app-calendar-viewport "Sat 13 4/4 1 Job Sun 14 3/3 1 Job Mon 15 Tue 16 Wed 17 Thu 18 Fri 19 Sat 20 Sun…" at bounding box center [249, 134] width 499 height 164
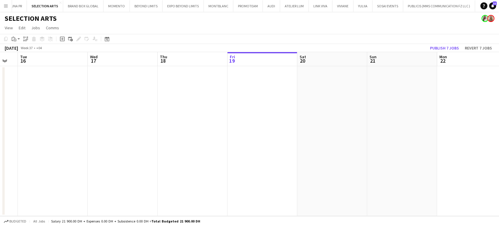
drag, startPoint x: 378, startPoint y: 132, endPoint x: 73, endPoint y: 118, distance: 305.4
click at [49, 130] on app-calendar-viewport "Sat 13 4/4 1 Job Sun 14 3/3 1 Job Mon 15 Tue 16 Wed 17 Thu 18 Fri 19 Sat 20 Sun…" at bounding box center [249, 134] width 499 height 164
drag, startPoint x: 350, startPoint y: 127, endPoint x: 72, endPoint y: 120, distance: 278.2
click at [63, 127] on app-calendar-viewport "Thu 18 Fri 19 Sat 20 Sun 21 Mon 22 Tue 23 Wed 24 Thu 25 Fri 26 Sat 27 Sun 28 Mo…" at bounding box center [249, 134] width 499 height 164
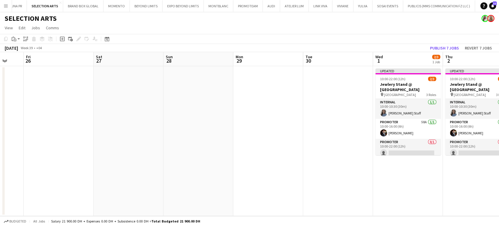
drag, startPoint x: 348, startPoint y: 132, endPoint x: 68, endPoint y: 131, distance: 279.3
click at [68, 131] on app-calendar-viewport "Mon 22 Tue 23 Wed 24 Thu 25 Fri 26 Sat 27 Sun 28 Mon 29 Tue 30 Wed 1 2/3 1 Job …" at bounding box center [249, 134] width 499 height 164
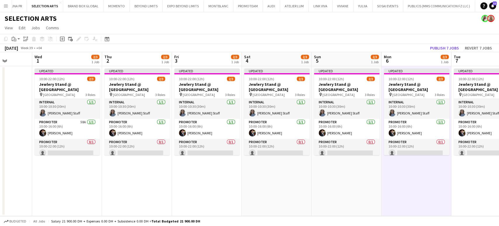
click at [256, 211] on app-calendar-viewport "Sat 27 Sun 28 Mon 29 Tue 30 Wed 1 2/3 1 Job Thu 2 2/3 1 Job Fri 3 2/3 1 Job Sat…" at bounding box center [249, 134] width 499 height 164
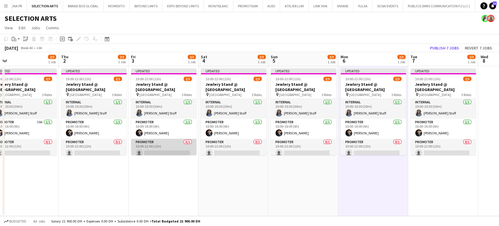
click at [160, 148] on app-card-role "Promoter 0/1 10:00-22:00 (12h) single-neutral-actions" at bounding box center [164, 149] width 66 height 20
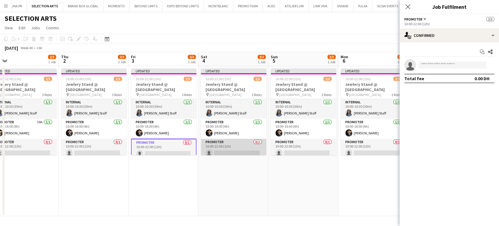
click at [232, 145] on app-card-role "Promoter 0/1 10:00-22:00 (12h) single-neutral-actions" at bounding box center [234, 149] width 66 height 20
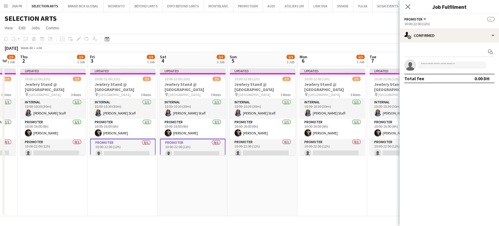
scroll to position [0, 219]
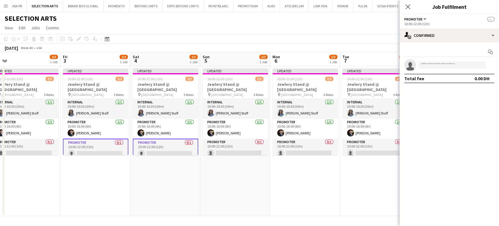
drag, startPoint x: 305, startPoint y: 158, endPoint x: 237, endPoint y: 159, distance: 68.1
click at [237, 159] on app-calendar-viewport "Mon 29 Tue 30 Wed 1 2/3 1 Job Thu 2 2/3 1 Job Fri 3 2/3 1 Job Sat 4 2/3 1 Job S…" at bounding box center [249, 134] width 499 height 164
click at [227, 150] on app-card-role "Promoter 0/1 10:00-22:00 (12h) single-neutral-actions" at bounding box center [236, 149] width 66 height 20
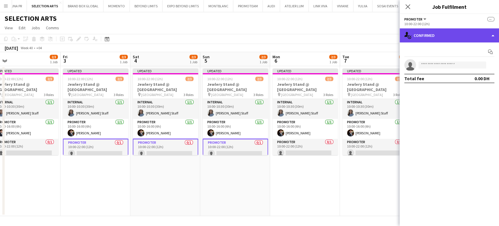
click at [267, 37] on div "single-neutral-actions-check-2 Confirmed" at bounding box center [449, 35] width 99 height 14
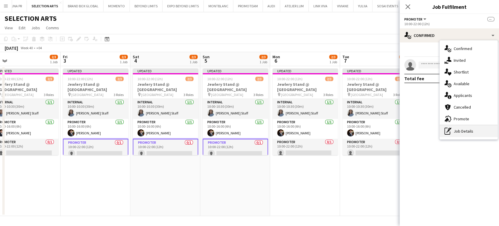
click at [267, 133] on div "pen-write Job Details" at bounding box center [469, 131] width 58 height 12
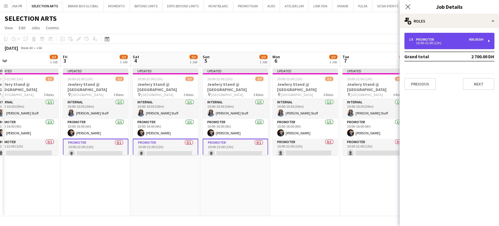
click at [267, 42] on div "10:00-22:00 (12h)" at bounding box center [446, 43] width 75 height 3
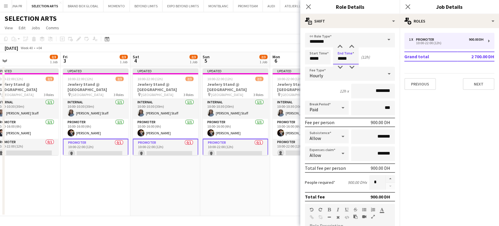
drag, startPoint x: 341, startPoint y: 57, endPoint x: 323, endPoint y: 56, distance: 18.1
click at [267, 56] on div "Start Time ***** End Time ***** (12h)" at bounding box center [350, 57] width 90 height 15
type input "*****"
click at [248, 165] on app-date-cell "Updated 10:00-22:00 (12h) 2/3 Jewlery Stand @ [GEOGRAPHIC_DATA] pin [GEOGRAPHIC…" at bounding box center [235, 141] width 70 height 150
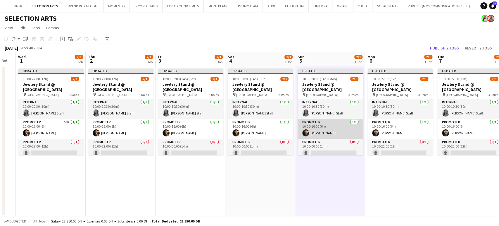
click at [267, 136] on app-calendar-viewport "Mon 29 Tue 30 Wed 1 2/3 1 Job Thu 2 2/3 1 Job Fri 3 2/3 1 Job Sat 4 2/3 1 Job S…" at bounding box center [249, 134] width 499 height 164
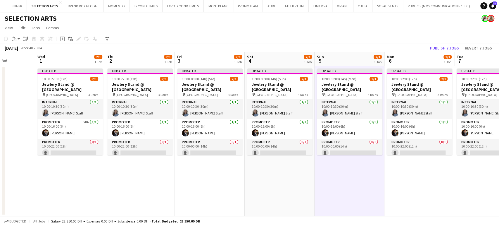
drag, startPoint x: 318, startPoint y: 137, endPoint x: 330, endPoint y: 137, distance: 12.0
click at [267, 137] on app-calendar-viewport "Sun 28 Mon 29 Tue 30 Wed 1 2/3 1 Job Thu 2 2/3 1 Job Fri 3 2/3 1 Job Sat 4 2/3 …" at bounding box center [249, 134] width 499 height 164
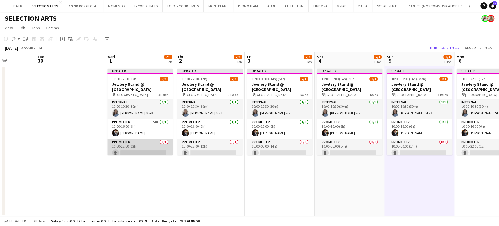
click at [151, 143] on app-card-role "Promoter 0/1 10:00-22:00 (12h) single-neutral-actions" at bounding box center [140, 149] width 66 height 20
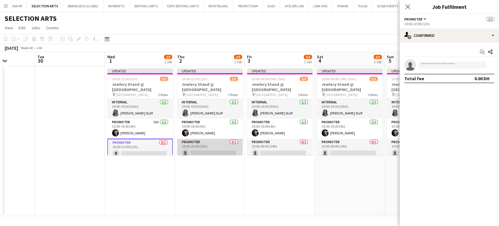
scroll to position [0, 174]
click at [188, 146] on app-card-role "Promoter 0/1 10:00-22:00 (12h) single-neutral-actions" at bounding box center [211, 149] width 66 height 20
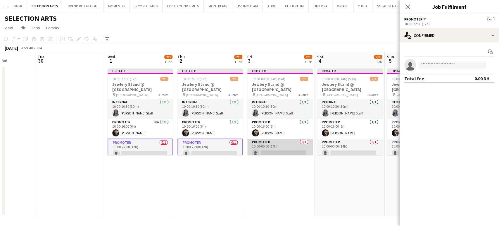
click at [267, 146] on app-card-role "Promoter 0/1 10:00-00:00 (14h) single-neutral-actions" at bounding box center [280, 149] width 66 height 20
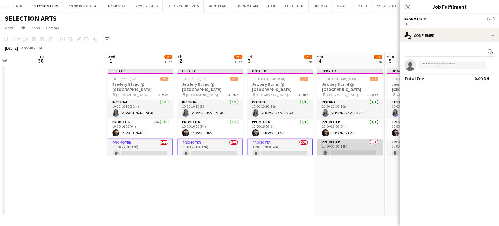
click at [267, 147] on app-card-role "Promoter 0/1 10:00-00:00 (14h) single-neutral-actions" at bounding box center [350, 149] width 66 height 20
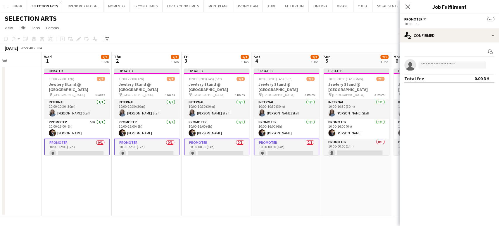
drag, startPoint x: 353, startPoint y: 149, endPoint x: 234, endPoint y: 141, distance: 119.4
click at [235, 141] on app-calendar-viewport "Sat 27 Sun 28 Mon 29 Tue 30 Wed 1 2/3 1 Job Thu 2 2/3 1 Job Fri 3 2/3 1 Job Sat…" at bounding box center [249, 134] width 499 height 164
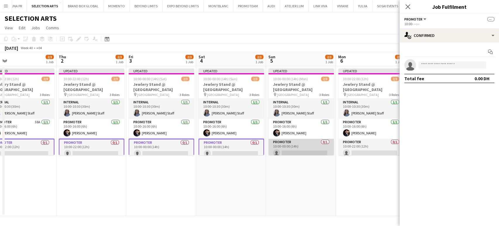
drag, startPoint x: 298, startPoint y: 143, endPoint x: 303, endPoint y: 143, distance: 5.0
click at [267, 143] on app-card-role "Promoter 0/1 10:00-00:00 (14h) single-neutral-actions" at bounding box center [301, 149] width 66 height 20
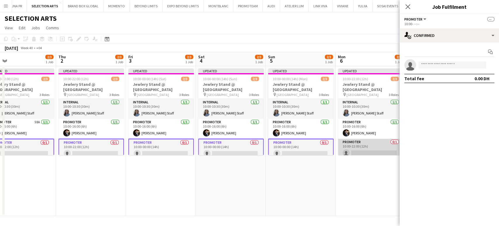
click at [267, 145] on app-card-role "Promoter 0/1 10:00-22:00 (12h) single-neutral-actions" at bounding box center [371, 149] width 66 height 20
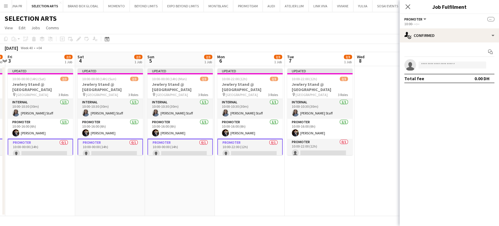
drag, startPoint x: 361, startPoint y: 147, endPoint x: 249, endPoint y: 137, distance: 112.5
click at [249, 137] on app-calendar-viewport "Mon 29 Tue 30 Wed 1 2/3 1 Job Thu 2 2/3 1 Job Fri 3 2/3 1 Job Sat 4 2/3 1 Job S…" at bounding box center [249, 134] width 499 height 164
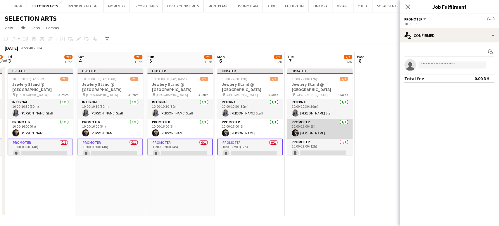
click at [267, 138] on app-card-role "Promoter [DATE] 10:00-16:00 (6h) [PERSON_NAME]" at bounding box center [320, 129] width 66 height 20
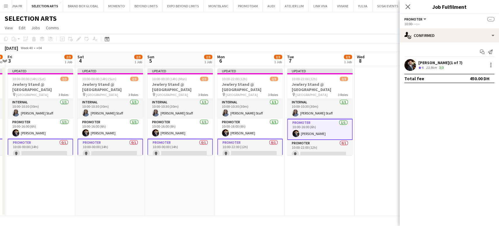
click at [267, 135] on app-card-role "Promoter [DATE] 10:00-16:00 (6h) [PERSON_NAME]" at bounding box center [320, 129] width 66 height 21
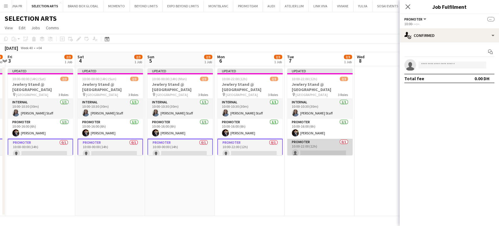
click at [267, 146] on app-card-role "Promoter 0/1 10:00-22:00 (12h) single-neutral-actions" at bounding box center [320, 149] width 66 height 20
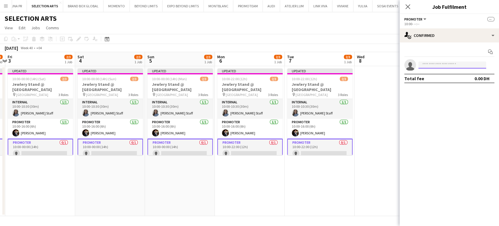
click at [267, 65] on input at bounding box center [453, 64] width 68 height 7
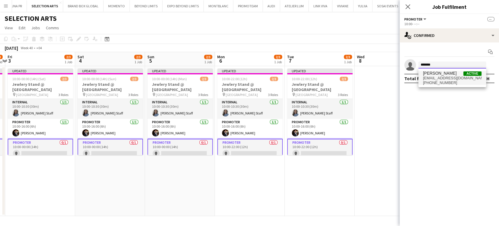
type input "*******"
click at [267, 77] on span "[EMAIL_ADDRESS][DOMAIN_NAME]" at bounding box center [452, 78] width 58 height 5
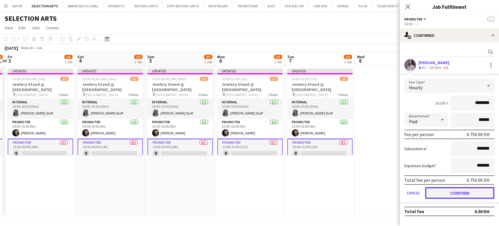
click at [267, 192] on button "Confirm" at bounding box center [459, 193] width 69 height 12
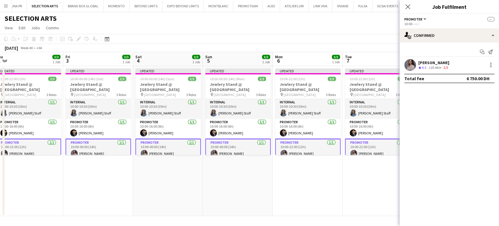
drag, startPoint x: 254, startPoint y: 173, endPoint x: 335, endPoint y: 169, distance: 81.1
click at [267, 168] on app-calendar-viewport "Mon 29 Tue 30 Wed 1 3/3 1 Job Thu 2 3/3 1 Job Fri 3 3/3 1 Job Sat 4 3/3 1 Job S…" at bounding box center [249, 134] width 499 height 164
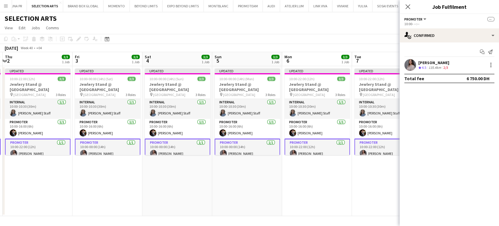
drag, startPoint x: 195, startPoint y: 158, endPoint x: 259, endPoint y: 158, distance: 64.6
click at [257, 158] on app-calendar-viewport "Mon 29 Tue 30 Wed 1 3/3 1 Job Thu 2 3/3 1 Job Fri 3 3/3 1 Job Sat 4 3/3 1 Job S…" at bounding box center [249, 134] width 499 height 164
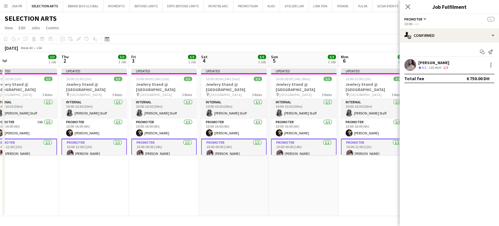
click at [162, 104] on app-calendar-viewport "Mon 29 Tue 30 Wed 1 3/3 1 Job Thu 2 3/3 1 Job Fri 3 3/3 1 Job Sat 4 3/3 1 Job S…" at bounding box center [249, 134] width 499 height 164
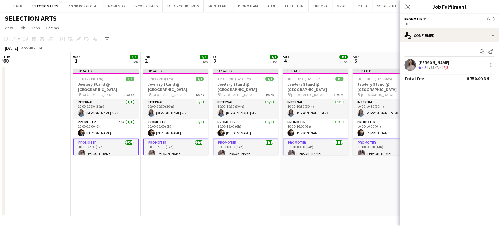
click at [103, 113] on app-calendar-viewport "Sun 28 Mon 29 Tue 30 Wed 1 3/3 1 Job Thu 2 3/3 1 Job Fri 3 3/3 1 Job Sat 4 3/3 …" at bounding box center [249, 134] width 499 height 164
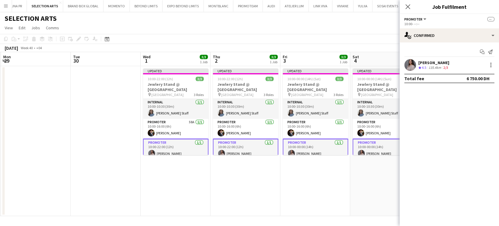
scroll to position [0, 183]
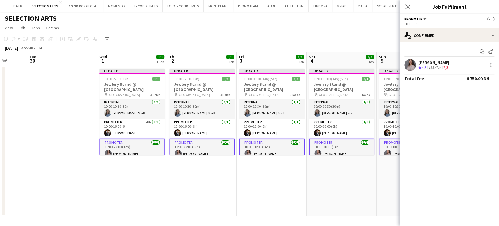
click at [53, 137] on app-date-cell at bounding box center [62, 141] width 70 height 150
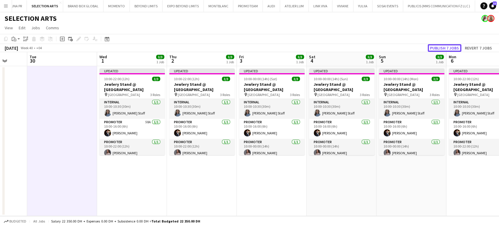
click at [267, 46] on button "Publish 7 jobs" at bounding box center [445, 48] width 34 height 8
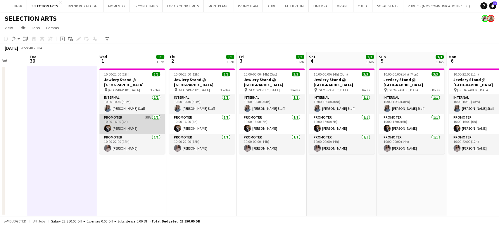
click at [139, 127] on app-card-role "Promoter 58A [DATE] 10:00-16:00 (6h) [PERSON_NAME]" at bounding box center [132, 124] width 66 height 20
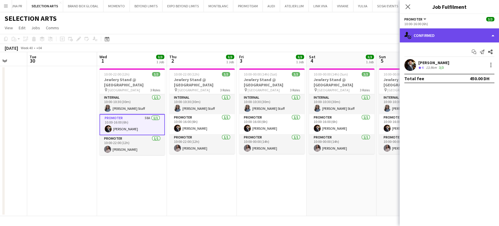
click at [267, 31] on div "single-neutral-actions-check-2 Confirmed" at bounding box center [449, 35] width 99 height 14
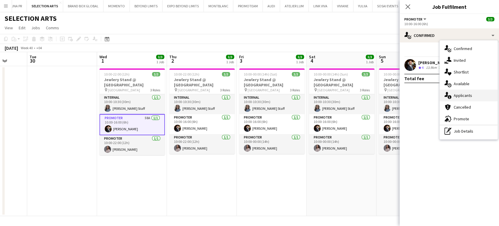
click at [267, 93] on span "Applicants" at bounding box center [463, 95] width 18 height 5
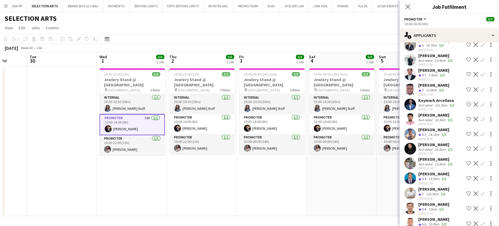
scroll to position [605, 0]
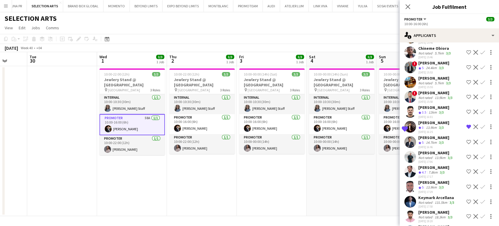
click at [267, 120] on div "[PERSON_NAME]" at bounding box center [434, 122] width 31 height 5
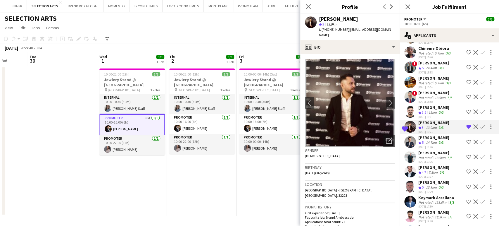
click at [267, 125] on div "13.9km" at bounding box center [431, 127] width 13 height 5
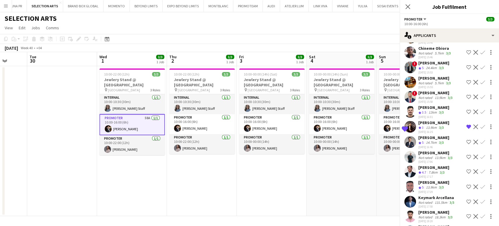
click at [267, 125] on div "13.9km" at bounding box center [431, 127] width 13 height 5
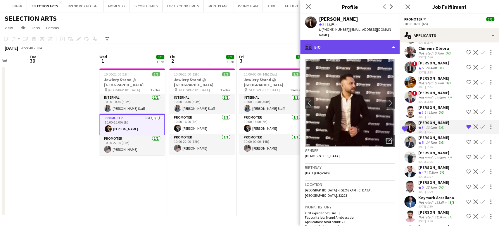
click at [267, 42] on div "profile Bio" at bounding box center [349, 47] width 99 height 14
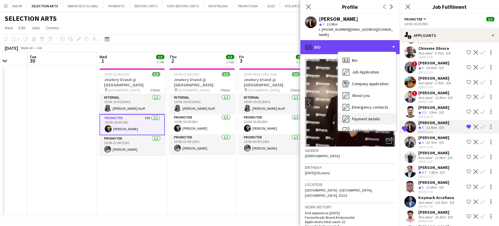
scroll to position [32, 0]
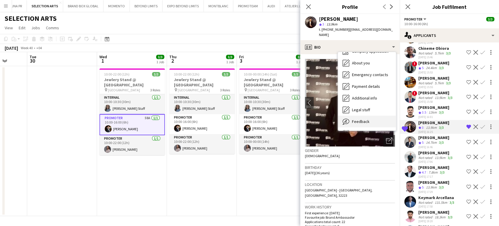
click at [267, 119] on span "Feedback" at bounding box center [361, 121] width 18 height 5
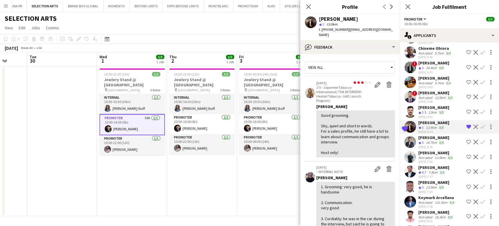
click at [267, 124] on app-icon "Remove crew from shortlist" at bounding box center [468, 126] width 5 height 5
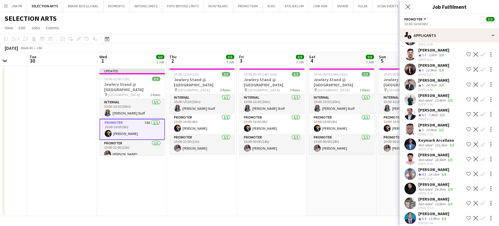
scroll to position [702, 0]
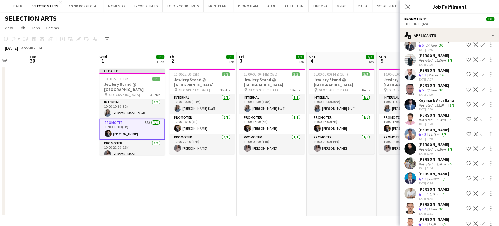
click at [267, 202] on div "[PERSON_NAME]" at bounding box center [434, 204] width 31 height 5
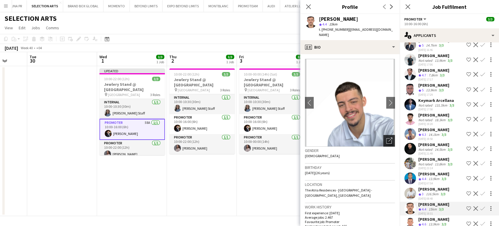
click at [267, 137] on icon "Open photos pop-in" at bounding box center [389, 140] width 6 height 6
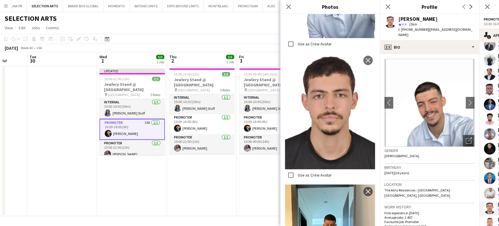
scroll to position [260, 0]
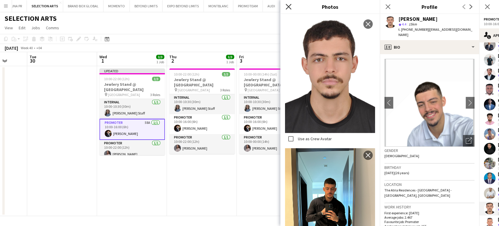
click at [267, 9] on icon "Close pop-in" at bounding box center [289, 7] width 6 height 6
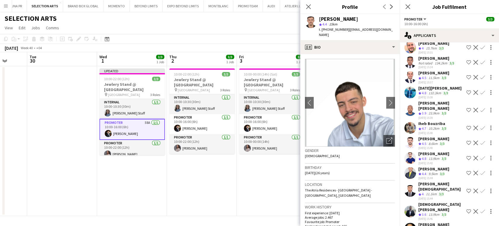
scroll to position [377, 0]
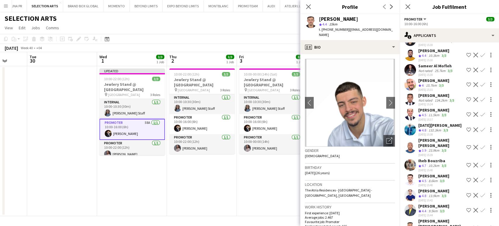
click at [267, 188] on div "[PERSON_NAME]" at bounding box center [434, 190] width 31 height 5
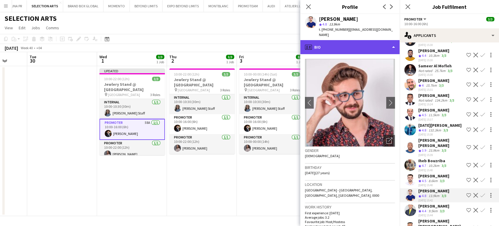
click at [267, 40] on div "profile Bio" at bounding box center [349, 47] width 99 height 14
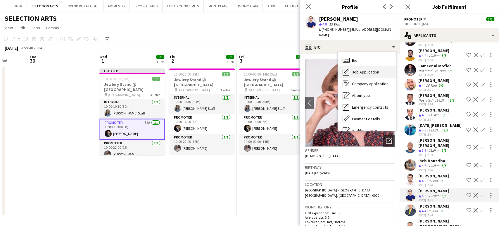
click at [267, 69] on span "Job Application" at bounding box center [365, 71] width 27 height 5
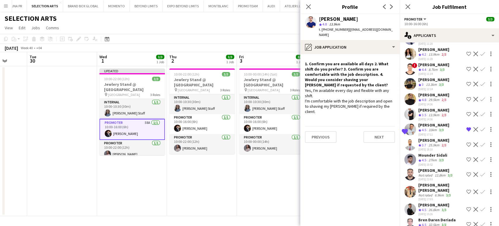
scroll to position [150, 0]
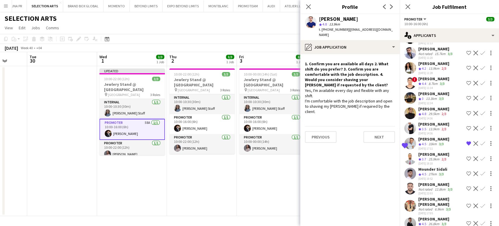
click at [267, 172] on div "27km" at bounding box center [433, 174] width 11 height 5
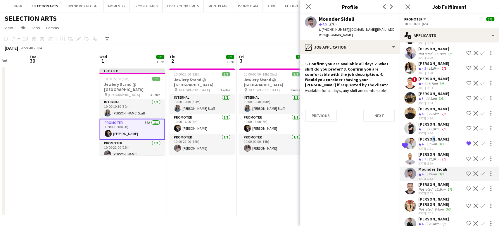
click at [267, 136] on div "[PERSON_NAME]" at bounding box center [434, 138] width 31 height 5
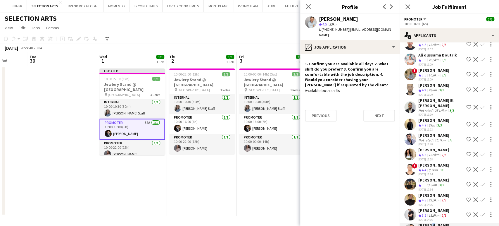
scroll to position [65, 0]
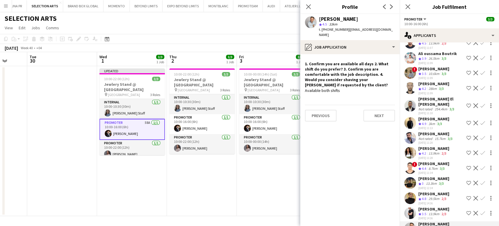
click at [267, 116] on div "[PERSON_NAME]" at bounding box center [434, 118] width 31 height 5
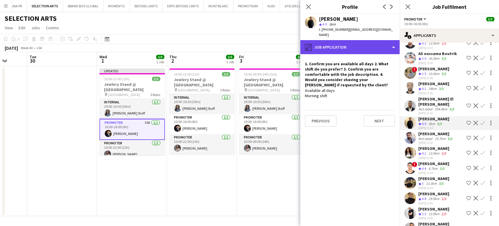
click at [267, 43] on div "pencil4 Job Application" at bounding box center [349, 47] width 99 height 14
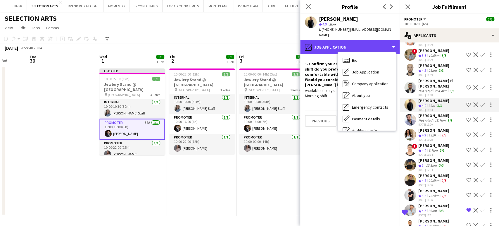
scroll to position [97, 0]
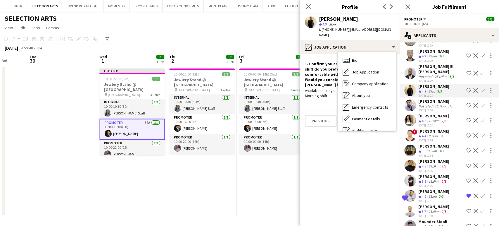
click at [267, 195] on icon "Crew rating" at bounding box center [420, 196] width 3 height 3
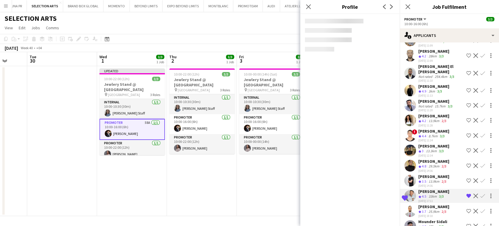
scroll to position [162, 0]
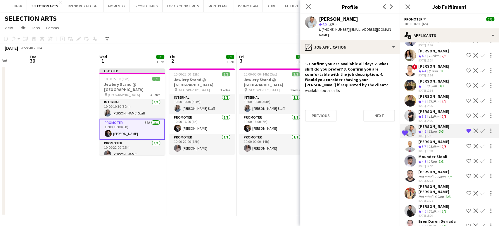
click at [267, 159] on div "27km" at bounding box center [433, 161] width 11 height 5
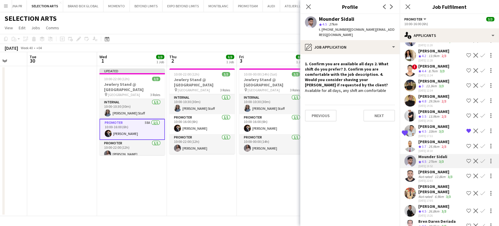
click at [267, 169] on div "[PERSON_NAME]" at bounding box center [436, 171] width 35 height 5
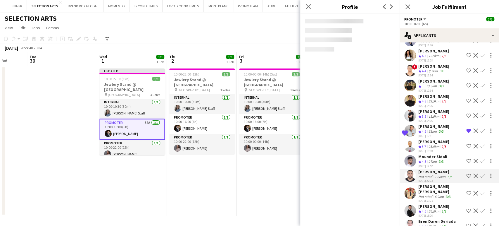
click at [267, 159] on span "4.5" at bounding box center [424, 161] width 4 height 4
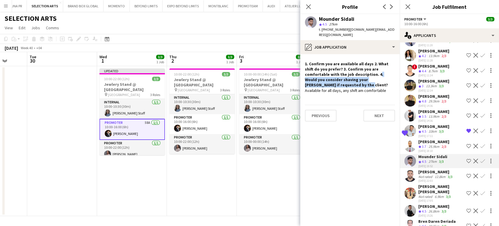
drag, startPoint x: 350, startPoint y: 70, endPoint x: 391, endPoint y: 75, distance: 41.3
click at [267, 75] on h4 "1. Confirm you are available all days 2. What shift do you prefer? 3. Confirm y…" at bounding box center [350, 74] width 90 height 27
click at [267, 61] on h4 "1. Confirm you are available all days 2. What shift do you prefer? 3. Confirm y…" at bounding box center [350, 74] width 90 height 27
click at [267, 62] on h4 "1. Confirm you are available all days 2. What shift do you prefer? 3. Confirm y…" at bounding box center [350, 74] width 90 height 27
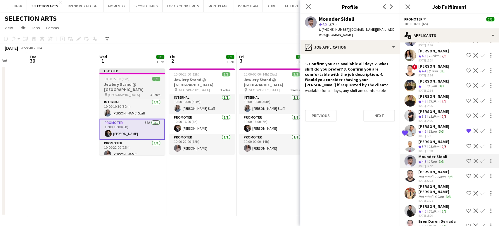
click at [114, 89] on h3 "Jewlery Stand @ [GEOGRAPHIC_DATA]" at bounding box center [132, 87] width 66 height 11
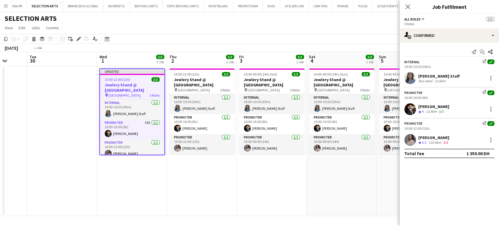
drag, startPoint x: 58, startPoint y: 82, endPoint x: 149, endPoint y: 80, distance: 90.7
click at [137, 78] on app-calendar-viewport "Sat 27 Sun 28 Mon 29 Tue 30 Wed 1 3/3 1 Job Thu 2 3/3 1 Job Fri 3 3/3 1 Job Sat…" at bounding box center [249, 134] width 499 height 164
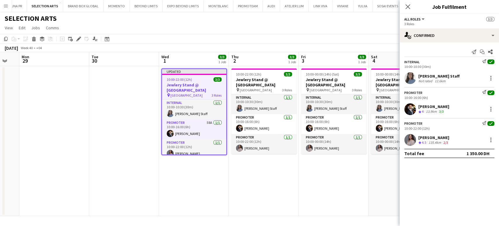
drag, startPoint x: 89, startPoint y: 116, endPoint x: 188, endPoint y: 111, distance: 99.0
click at [188, 111] on app-calendar-viewport "Fri 26 Sat 27 Sun 28 Mon 29 Tue 30 Wed 1 3/3 1 Job Thu 2 3/3 1 Job Fri 3 3/3 1 …" at bounding box center [249, 134] width 499 height 164
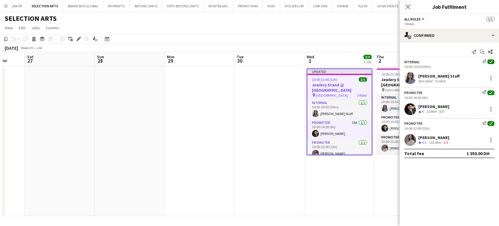
drag, startPoint x: 47, startPoint y: 128, endPoint x: 194, endPoint y: 123, distance: 147.5
click at [191, 124] on app-calendar-viewport "Wed 24 Thu 25 Fri 26 Sat 27 Sun 28 Mon 29 Tue 30 Wed 1 3/3 1 Job Thu 2 3/3 1 Jo…" at bounding box center [249, 134] width 499 height 164
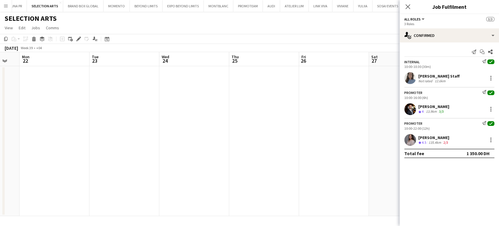
drag, startPoint x: 102, startPoint y: 136, endPoint x: 268, endPoint y: 136, distance: 165.8
click at [266, 136] on app-calendar-viewport "Sat 20 Sun 21 Mon 22 Tue 23 Wed 24 Thu 25 Fri 26 Sat 27 Sun 28 Mon 29 Tue 30 We…" at bounding box center [249, 134] width 499 height 164
drag, startPoint x: 340, startPoint y: 135, endPoint x: 21, endPoint y: 126, distance: 318.3
click at [25, 127] on app-calendar-viewport "Sat 20 Sun 21 Mon 22 Tue 23 Wed 24 Thu 25 Fri 26 Sat 27 Sun 28 Mon 29 Tue 30 We…" at bounding box center [249, 134] width 499 height 164
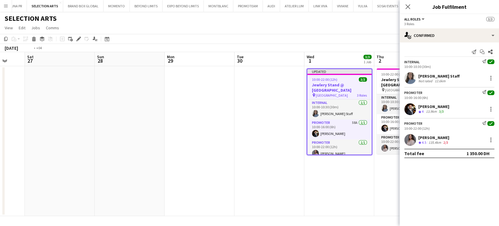
scroll to position [0, 166]
drag, startPoint x: 206, startPoint y: 138, endPoint x: 24, endPoint y: 123, distance: 182.6
click at [23, 122] on app-calendar-viewport "Tue 23 Wed 24 Thu 25 Fri 26 Sat 27 Sun 28 Mon 29 Tue 30 Wed 1 3/3 1 Job Thu 2 3…" at bounding box center [249, 134] width 499 height 164
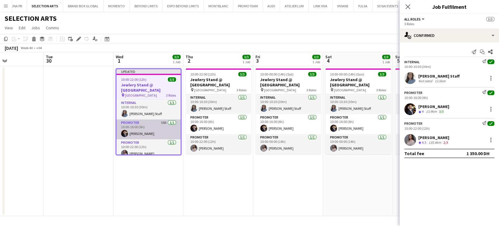
click at [152, 120] on app-card-role "Promoter 58A [DATE] 10:00-16:00 (6h) [PERSON_NAME]" at bounding box center [148, 129] width 64 height 20
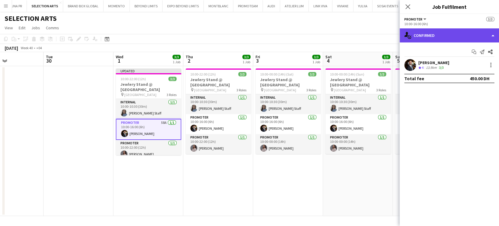
click at [267, 36] on div "single-neutral-actions-check-2 Confirmed" at bounding box center [449, 35] width 99 height 14
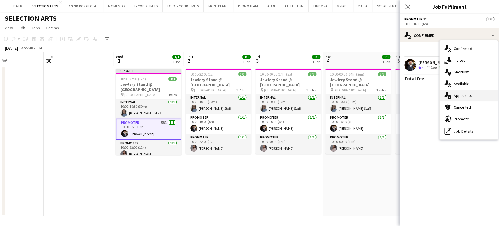
click at [267, 97] on span "Applicants" at bounding box center [463, 95] width 18 height 5
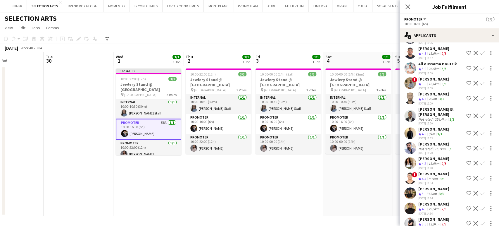
scroll to position [65, 0]
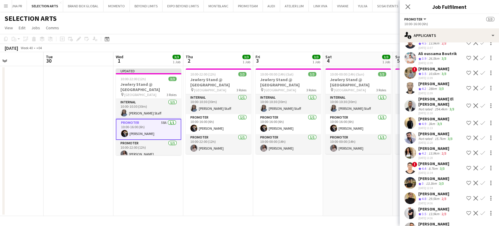
click at [267, 121] on div "Crew rating 4.9" at bounding box center [423, 123] width 9 height 5
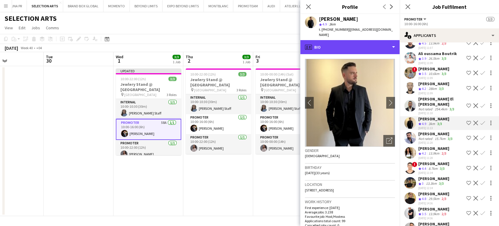
drag, startPoint x: 380, startPoint y: 40, endPoint x: 408, endPoint y: 46, distance: 28.4
click at [267, 40] on div "profile Bio" at bounding box center [349, 47] width 99 height 14
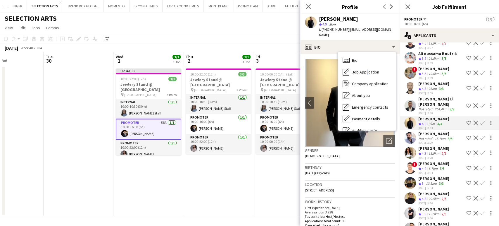
drag, startPoint x: 367, startPoint y: 67, endPoint x: 482, endPoint y: 107, distance: 122.0
click at [267, 69] on span "Job Application" at bounding box center [365, 71] width 27 height 5
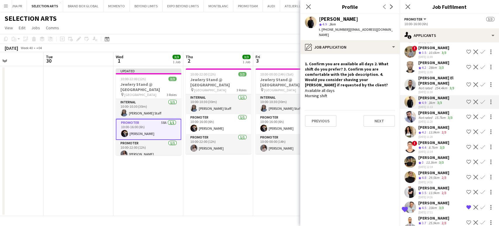
scroll to position [130, 0]
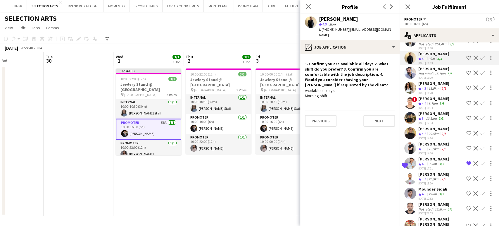
click at [267, 156] on div "[PERSON_NAME]" at bounding box center [434, 158] width 31 height 5
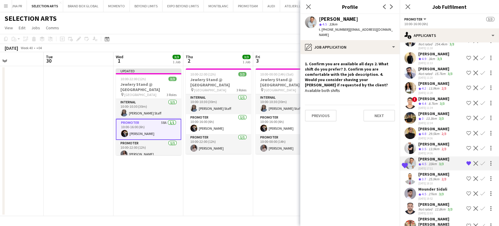
click at [267, 161] on app-icon "Remove crew from shortlist" at bounding box center [468, 163] width 5 height 5
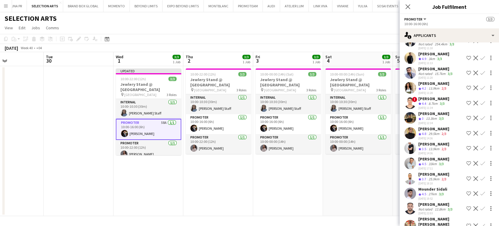
scroll to position [195, 0]
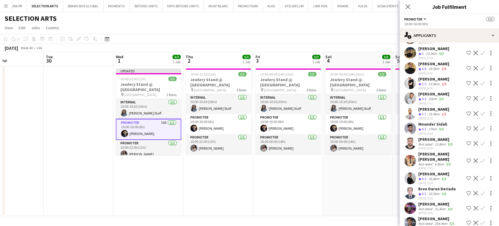
click at [267, 121] on div "Mounder Sidali" at bounding box center [433, 123] width 29 height 5
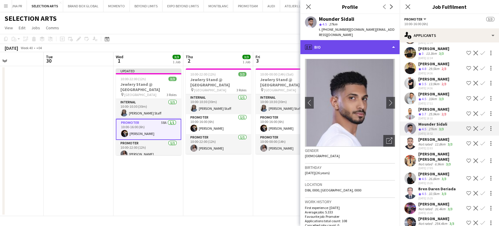
click at [267, 40] on div "profile Bio" at bounding box center [349, 47] width 99 height 14
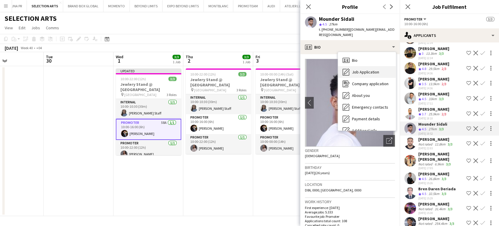
click at [267, 69] on span "Job Application" at bounding box center [365, 71] width 27 height 5
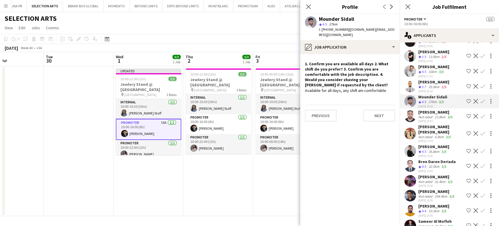
scroll to position [260, 0]
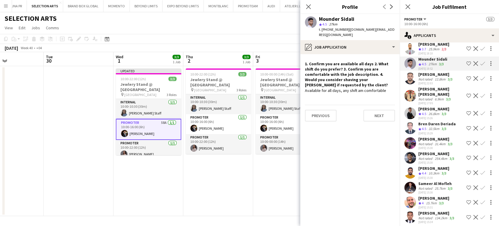
click at [267, 111] on div "26.8km" at bounding box center [434, 113] width 13 height 5
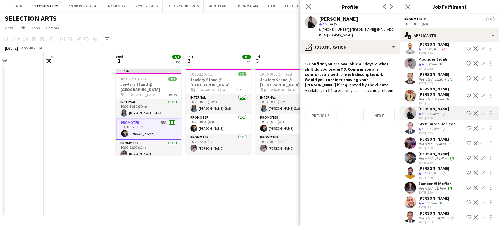
drag, startPoint x: 355, startPoint y: 76, endPoint x: 392, endPoint y: 81, distance: 37.1
click at [267, 81] on div "1. Confirm you are available all days 2. What shift do you prefer? 3. Confirm y…" at bounding box center [350, 77] width 90 height 32
click at [267, 111] on app-icon "Shortlist crew" at bounding box center [468, 113] width 5 height 5
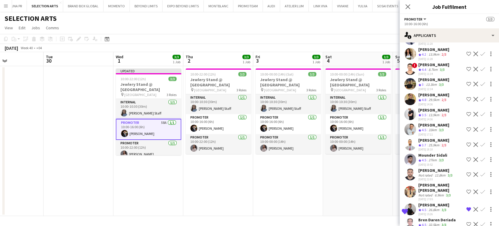
scroll to position [85, 0]
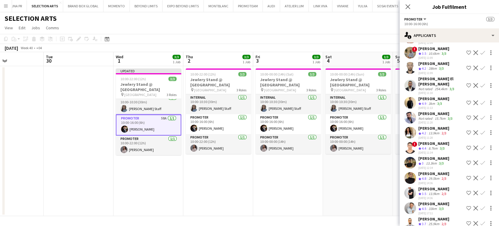
click at [147, 128] on app-card-role "Promoter 58A [DATE] 10:00-16:00 (6h) [PERSON_NAME]" at bounding box center [149, 124] width 66 height 21
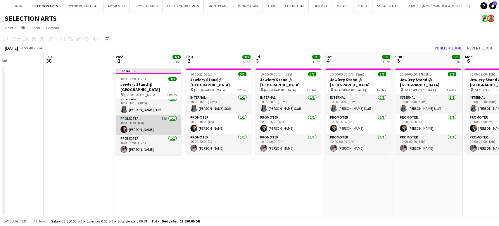
click at [142, 128] on app-card-role "Promoter 58A [DATE] 10:00-16:00 (6h) [PERSON_NAME]" at bounding box center [149, 125] width 66 height 20
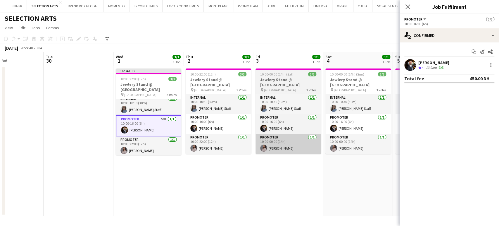
scroll to position [4, 0]
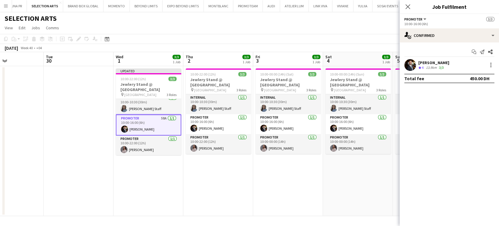
click at [267, 61] on div "[PERSON_NAME]" at bounding box center [434, 62] width 31 height 5
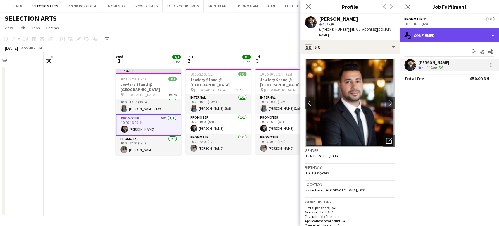
click at [267, 37] on div "single-neutral-actions-check-2 Confirmed" at bounding box center [449, 35] width 99 height 14
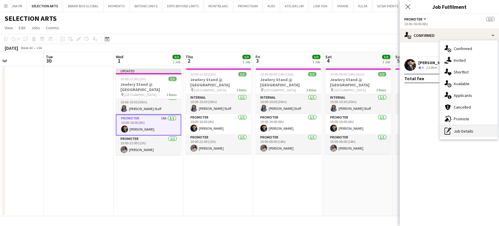
click at [267, 131] on div "pen-write Job Details" at bounding box center [469, 131] width 58 height 12
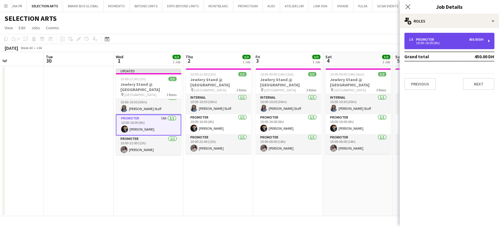
click at [267, 46] on div "1 x Promoter 450.00 DH 10:00-16:00 (6h)" at bounding box center [449, 41] width 90 height 16
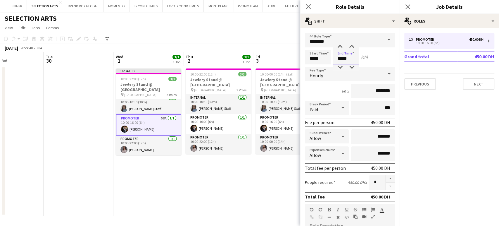
drag, startPoint x: 343, startPoint y: 58, endPoint x: 336, endPoint y: 58, distance: 7.3
click at [267, 58] on input "*****" at bounding box center [346, 57] width 26 height 15
type input "*****"
click at [165, 186] on app-date-cell "Updated 10:00-22:00 (12h) 3/3 Jewlery Stand @ [GEOGRAPHIC_DATA] pin [GEOGRAPHIC…" at bounding box center [148, 141] width 70 height 150
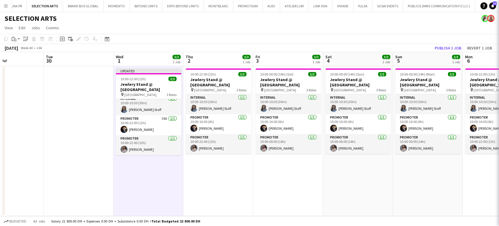
scroll to position [4, 0]
click at [267, 48] on button "Publish 1 job" at bounding box center [448, 48] width 31 height 8
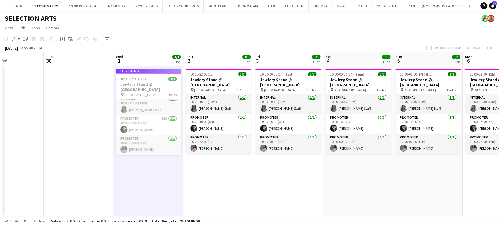
scroll to position [0, 0]
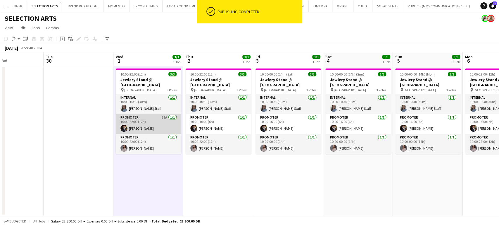
click at [157, 125] on app-card-role "Promoter 58A [DATE] 10:00-22:00 (12h) [PERSON_NAME]" at bounding box center [149, 124] width 66 height 20
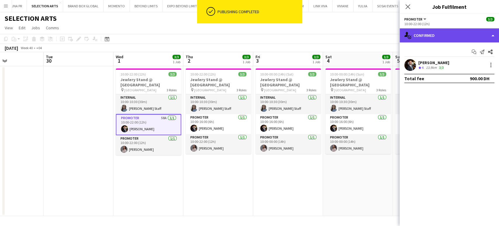
click at [267, 34] on div "single-neutral-actions-check-2 Confirmed" at bounding box center [449, 35] width 99 height 14
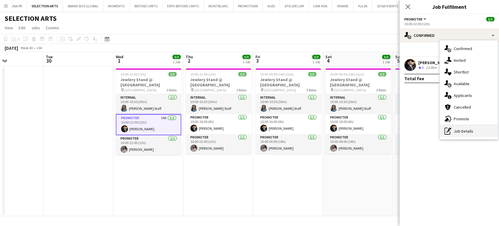
click at [267, 132] on div "pen-write Job Details" at bounding box center [469, 131] width 58 height 12
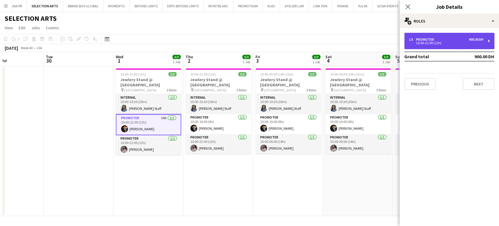
click at [267, 42] on div "10:00-22:00 (12h)" at bounding box center [446, 43] width 75 height 3
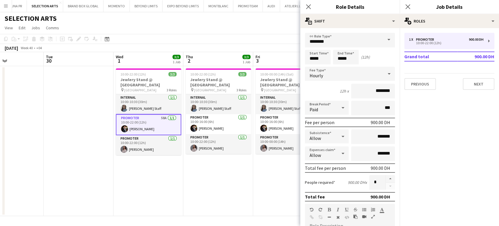
drag, startPoint x: 203, startPoint y: 153, endPoint x: 194, endPoint y: 172, distance: 20.6
click at [203, 153] on app-card-role "Promoter [DATE] 10:00-22:00 (12h) [PERSON_NAME]" at bounding box center [219, 144] width 66 height 20
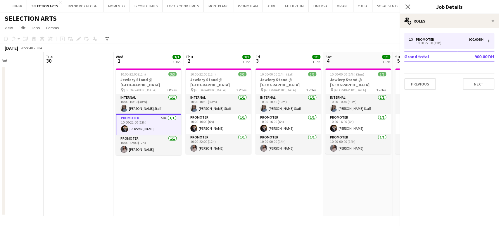
scroll to position [0, 166]
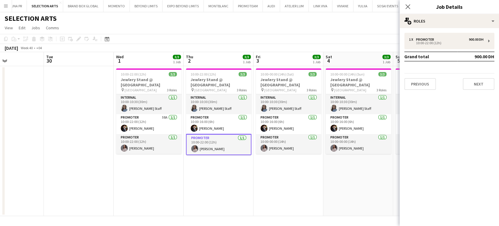
click at [194, 173] on app-date-cell "10:00-22:00 (12h) 3/3 Jewlery Stand @ [GEOGRAPHIC_DATA] pin [GEOGRAPHIC_DATA] 3…" at bounding box center [219, 141] width 70 height 150
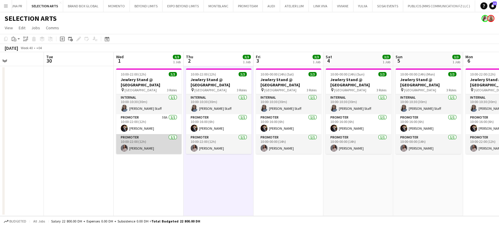
click at [148, 135] on app-card-role "Promoter [DATE] 10:00-22:00 (12h) [PERSON_NAME]" at bounding box center [149, 144] width 66 height 20
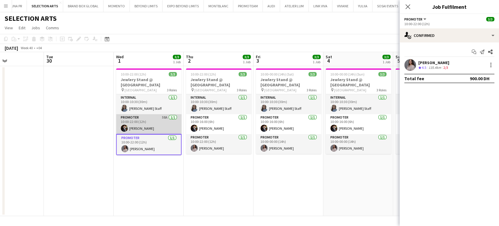
click at [147, 125] on app-card-role "Promoter 58A [DATE] 10:00-22:00 (12h) [PERSON_NAME]" at bounding box center [149, 124] width 66 height 20
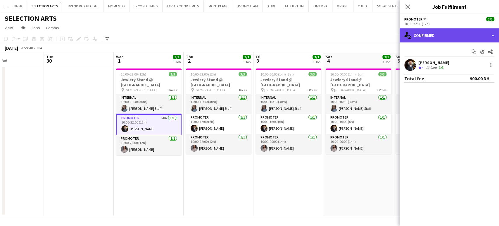
click at [267, 32] on div "single-neutral-actions-check-2 Confirmed" at bounding box center [449, 35] width 99 height 14
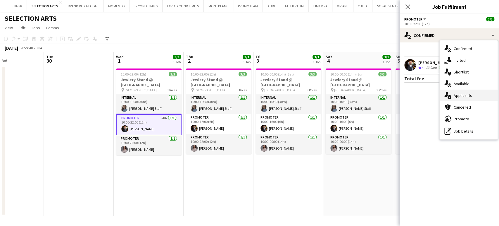
click at [267, 95] on div "single-neutral-actions-information Applicants" at bounding box center [469, 95] width 58 height 12
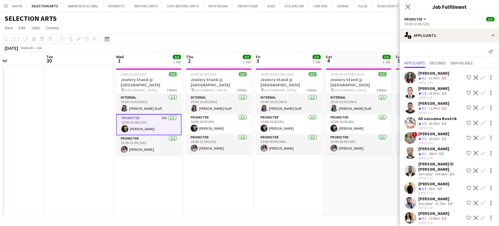
click at [267, 51] on icon "Send notification" at bounding box center [490, 51] width 5 height 5
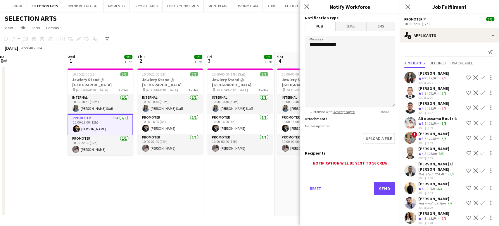
scroll to position [0, 219]
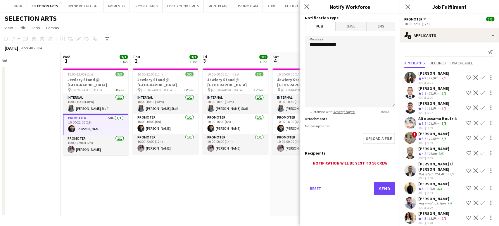
drag, startPoint x: 247, startPoint y: 178, endPoint x: 194, endPoint y: 170, distance: 53.9
click at [194, 170] on app-calendar-viewport "Sat 27 Sun 28 Mon 29 Tue 30 Wed 1 3/3 1 Job Thu 2 3/3 1 Job Fri 3 3/3 1 Job Sat…" at bounding box center [249, 134] width 499 height 164
click at [267, 51] on textarea "**********" at bounding box center [350, 72] width 90 height 72
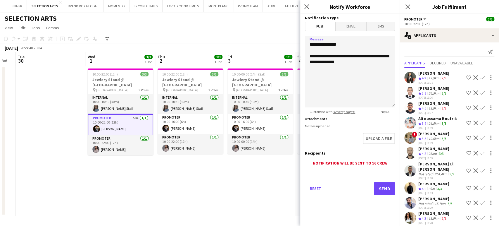
drag, startPoint x: 207, startPoint y: 94, endPoint x: 51, endPoint y: 95, distance: 155.3
click at [51, 95] on app-calendar-viewport "Sat 27 Sun 28 Mon 29 Tue 30 Wed 1 3/3 1 Job Thu 2 3/3 1 Job Fri 3 3/3 1 Job Sat…" at bounding box center [249, 134] width 499 height 164
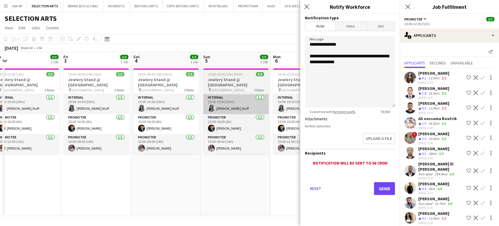
drag, startPoint x: 172, startPoint y: 96, endPoint x: 125, endPoint y: 95, distance: 46.2
click at [130, 96] on app-calendar-viewport "Mon 29 Tue 30 Wed 1 3/3 1 Job Thu 2 3/3 1 Job Fri 3 3/3 1 Job Sat 4 3/3 1 Job S…" at bounding box center [249, 134] width 499 height 164
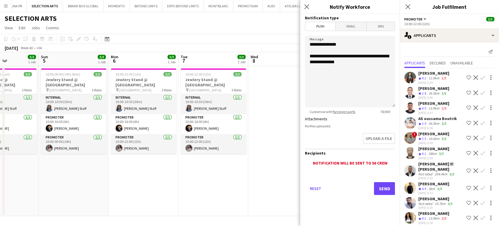
drag, startPoint x: 199, startPoint y: 96, endPoint x: 101, endPoint y: 97, distance: 97.4
click at [103, 97] on app-calendar-viewport "Wed 1 3/3 1 Job Thu 2 3/3 1 Job Fri 3 3/3 1 Job Sat 4 3/3 1 Job Sun 5 3/3 1 Job…" at bounding box center [249, 134] width 499 height 164
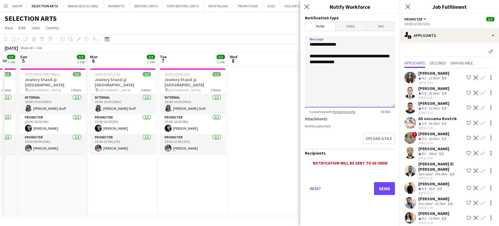
click at [267, 65] on textarea "**********" at bounding box center [350, 72] width 90 height 72
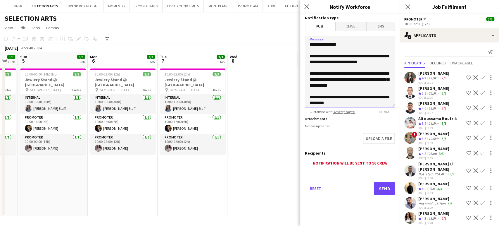
scroll to position [11, 0]
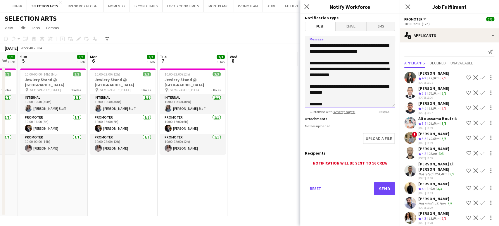
click at [267, 74] on textarea "**********" at bounding box center [350, 72] width 90 height 72
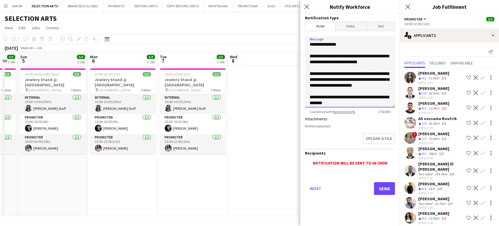
scroll to position [13, 0]
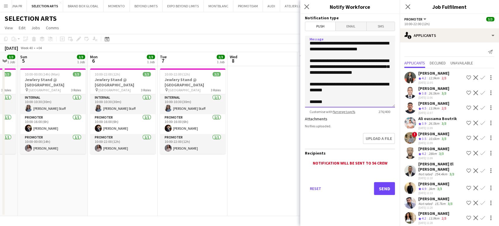
type textarea "**********"
click at [267, 187] on button "Send" at bounding box center [384, 188] width 21 height 13
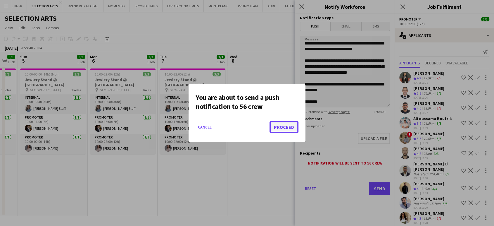
click at [267, 126] on button "Proceed" at bounding box center [284, 127] width 29 height 12
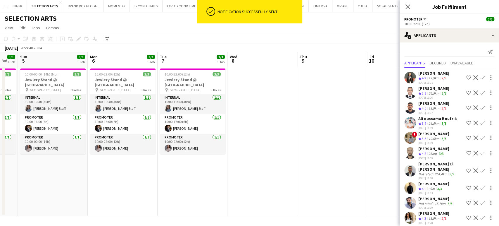
click at [267, 93] on div "26.5km" at bounding box center [434, 93] width 13 height 5
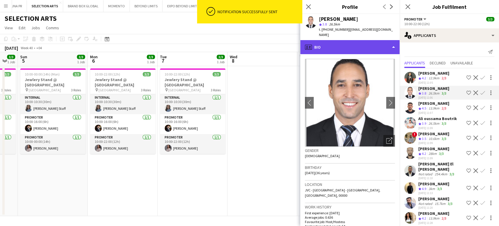
click at [267, 40] on div "profile Bio" at bounding box center [349, 47] width 99 height 14
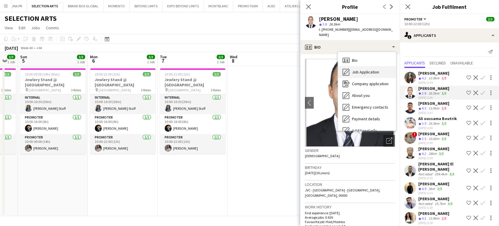
click at [267, 69] on span "Job Application" at bounding box center [365, 71] width 27 height 5
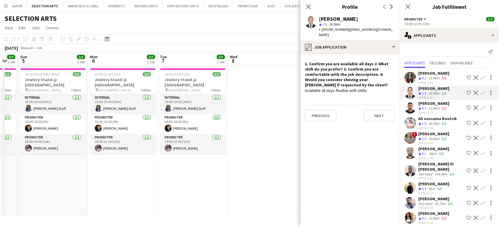
click at [267, 90] on app-icon "Decline" at bounding box center [476, 92] width 5 height 5
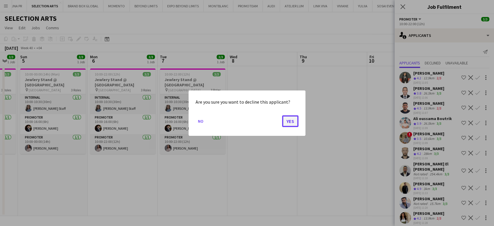
click at [267, 119] on button "Yes" at bounding box center [290, 121] width 16 height 12
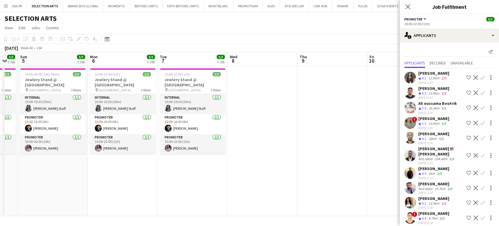
click at [267, 104] on div "Ali oussama Boutrik" at bounding box center [438, 103] width 39 height 5
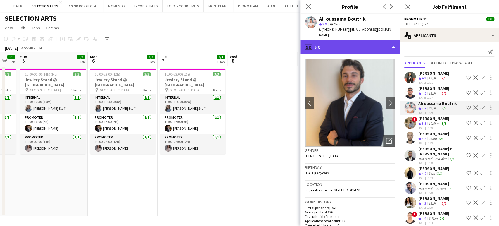
click at [267, 42] on div "profile Bio" at bounding box center [349, 47] width 99 height 14
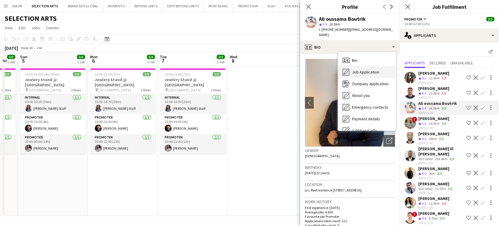
click at [267, 69] on span "Job Application" at bounding box center [365, 71] width 27 height 5
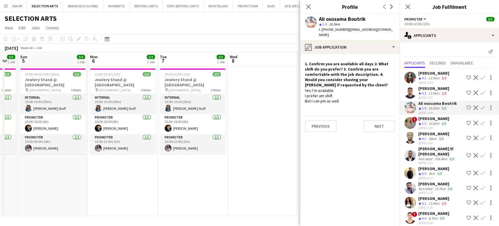
drag, startPoint x: 310, startPoint y: 92, endPoint x: 345, endPoint y: 94, distance: 35.4
click at [267, 94] on app-crew-profile-role-application "1. Confirm you are available all days 2. What shift do you prefer? 3. Confirm y…" at bounding box center [349, 140] width 99 height 172
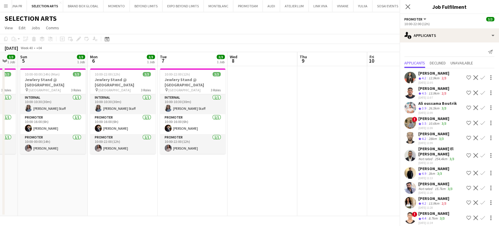
click at [267, 121] on div "10.6km" at bounding box center [434, 123] width 13 height 5
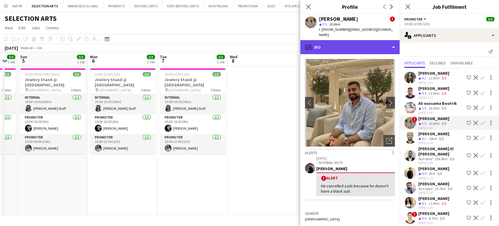
click at [267, 42] on div "profile Bio" at bounding box center [349, 47] width 99 height 14
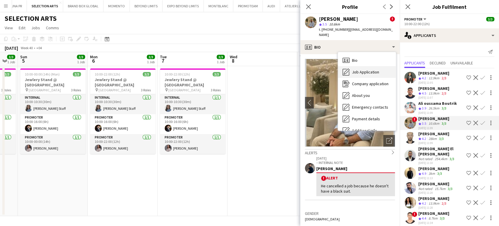
click at [267, 69] on span "Job Application" at bounding box center [365, 71] width 27 height 5
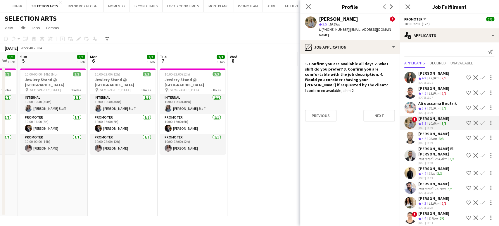
drag, startPoint x: 431, startPoint y: 134, endPoint x: 426, endPoint y: 134, distance: 5.0
click at [267, 134] on div "[PERSON_NAME] Crew rating 4.2 28km 3/3 [DATE] 11:09" at bounding box center [434, 138] width 31 height 14
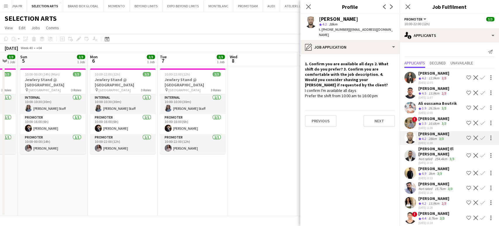
click at [267, 161] on div "[DATE] 11:10" at bounding box center [442, 163] width 46 height 4
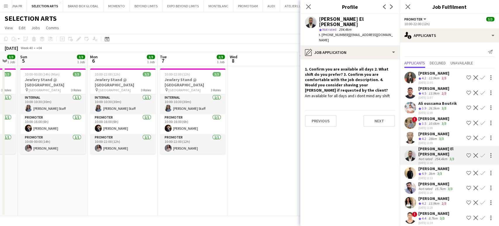
click at [267, 166] on div "[PERSON_NAME]" at bounding box center [434, 168] width 31 height 5
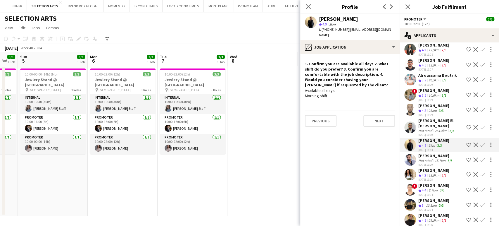
scroll to position [65, 0]
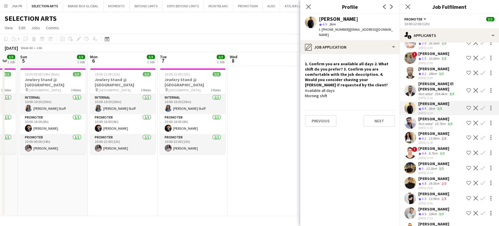
click at [267, 116] on div "[PERSON_NAME]" at bounding box center [436, 118] width 35 height 5
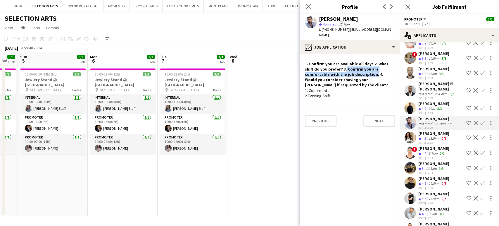
drag, startPoint x: 333, startPoint y: 61, endPoint x: 349, endPoint y: 69, distance: 17.1
click at [267, 69] on h4 "1. Confirm you are available all days 2. What shift do you prefer? 3. Confirm y…" at bounding box center [350, 74] width 90 height 27
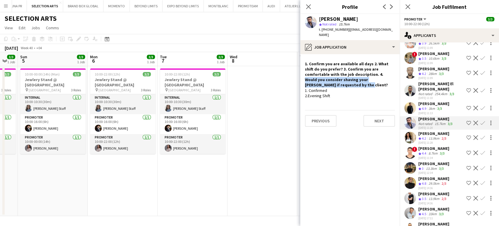
drag, startPoint x: 362, startPoint y: 68, endPoint x: 391, endPoint y: 74, distance: 29.0
click at [267, 74] on h4 "1. Confirm you are available all days 2. What shift do you prefer? 3. Confirm y…" at bounding box center [350, 74] width 90 height 27
click at [267, 148] on div "[PERSON_NAME]" at bounding box center [434, 148] width 31 height 5
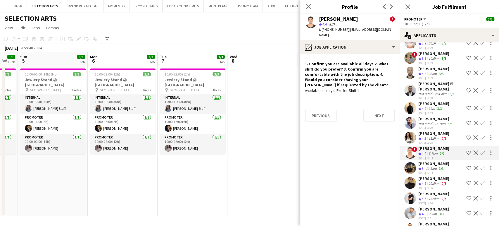
drag, startPoint x: 424, startPoint y: 158, endPoint x: 427, endPoint y: 159, distance: 3.2
click at [267, 161] on div "[PERSON_NAME]" at bounding box center [434, 163] width 31 height 5
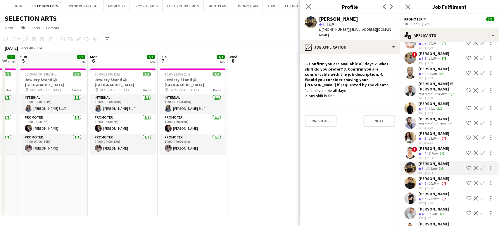
click at [267, 70] on app-icon "Decline" at bounding box center [476, 72] width 5 height 5
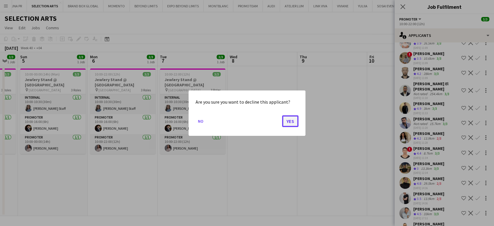
click at [267, 123] on button "Yes" at bounding box center [290, 121] width 16 height 12
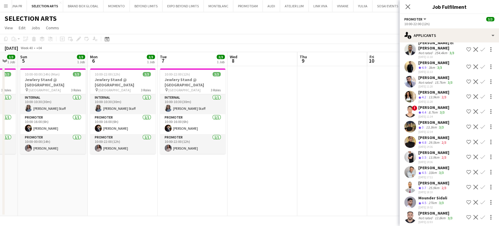
scroll to position [97, 0]
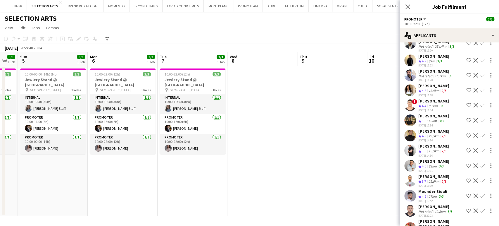
click at [267, 120] on icon "Crew rating" at bounding box center [420, 121] width 3 height 3
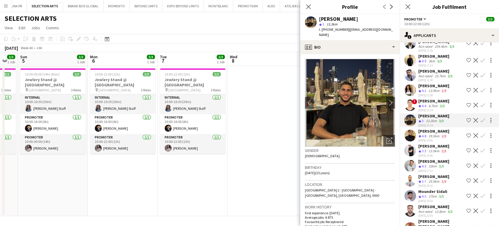
click at [267, 144] on div "[PERSON_NAME]" at bounding box center [434, 145] width 31 height 5
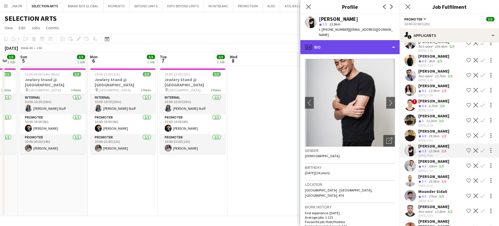
click at [267, 49] on div "profile Bio" at bounding box center [349, 47] width 99 height 14
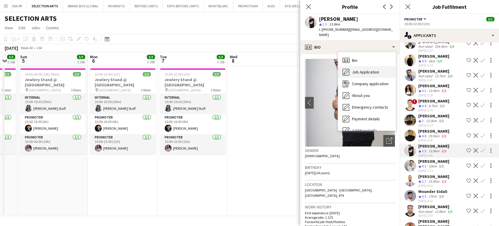
click at [267, 73] on span "Job Application" at bounding box center [365, 71] width 27 height 5
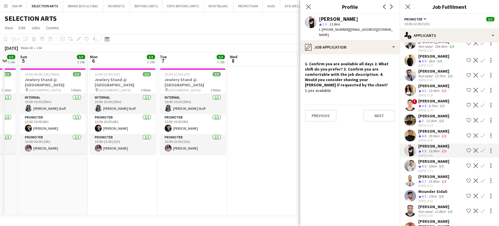
click at [267, 148] on app-icon "Decline" at bounding box center [476, 150] width 5 height 5
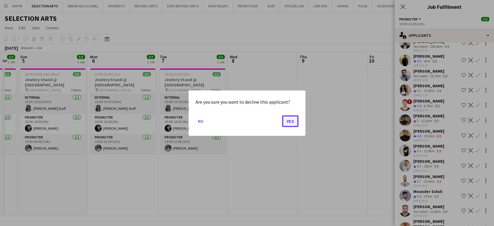
click at [267, 118] on button "Yes" at bounding box center [290, 121] width 16 height 12
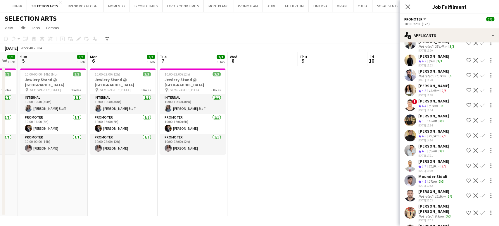
click at [267, 159] on div "[PERSON_NAME]" at bounding box center [434, 161] width 31 height 5
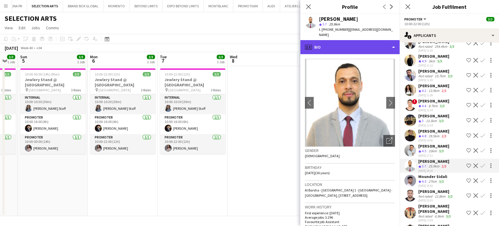
click at [267, 42] on div "profile Bio" at bounding box center [349, 47] width 99 height 14
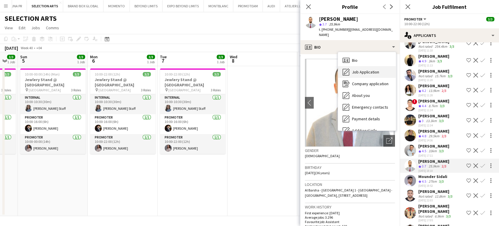
click at [267, 70] on div "Job Application Job Application" at bounding box center [367, 72] width 58 height 12
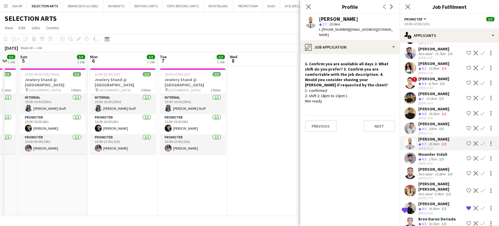
scroll to position [130, 0]
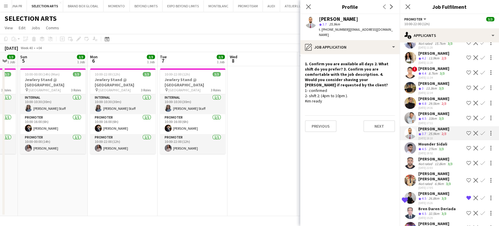
click at [267, 161] on div "Not rated" at bounding box center [426, 163] width 15 height 4
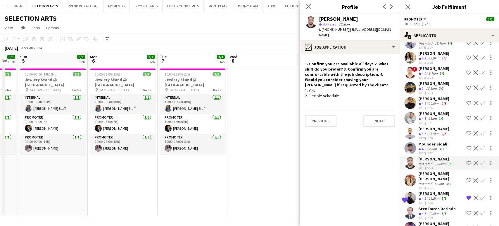
click at [267, 181] on div "Not rated" at bounding box center [426, 183] width 15 height 4
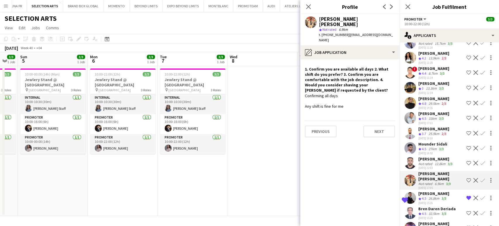
click at [267, 186] on div "[DATE] 17:05" at bounding box center [442, 188] width 46 height 4
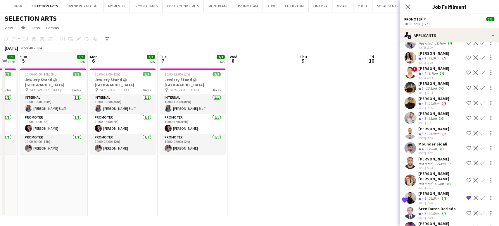
click at [267, 196] on div "26.8km" at bounding box center [434, 198] width 13 height 5
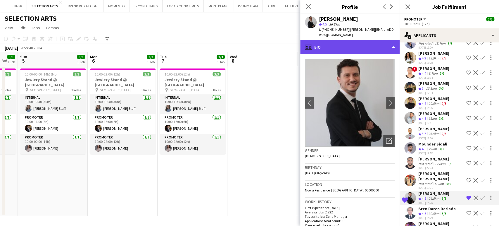
click at [267, 40] on div "profile Bio" at bounding box center [349, 47] width 99 height 14
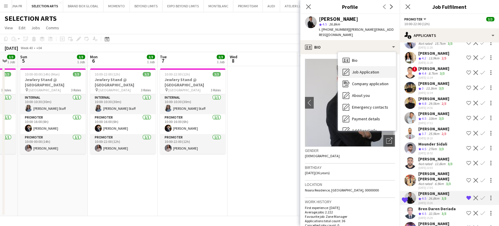
click at [267, 69] on span "Job Application" at bounding box center [365, 71] width 27 height 5
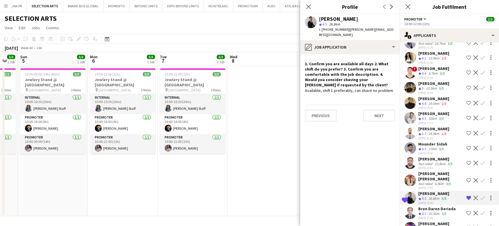
click at [267, 211] on div "32.5km" at bounding box center [434, 213] width 13 height 5
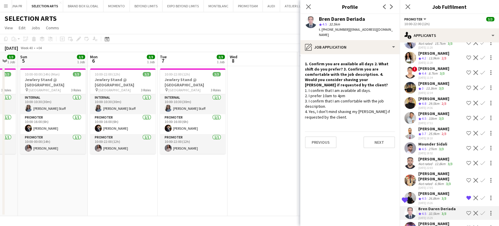
click at [267, 211] on app-icon "Shortlist crew" at bounding box center [468, 213] width 5 height 5
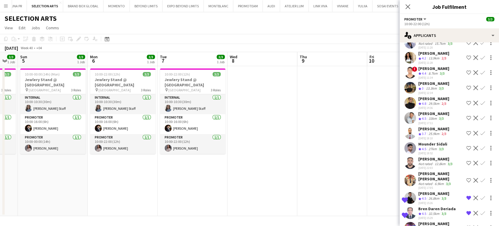
scroll to position [162, 0]
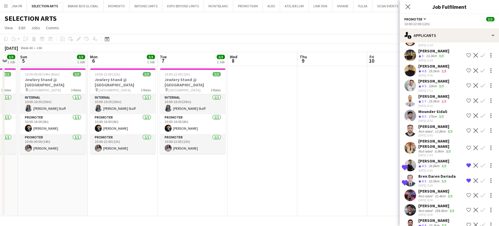
click at [267, 173] on div "Bren Daren Deriada" at bounding box center [437, 175] width 37 height 5
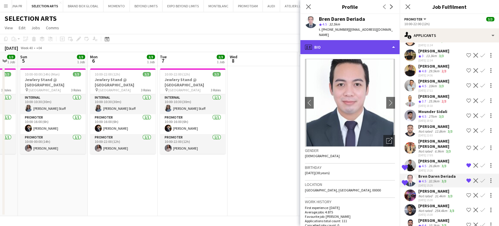
click at [267, 40] on div "profile Bio" at bounding box center [349, 47] width 99 height 14
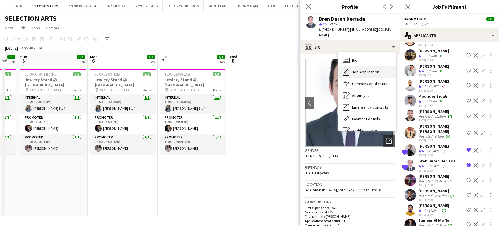
click at [267, 66] on div "Job Application Job Application" at bounding box center [367, 72] width 58 height 12
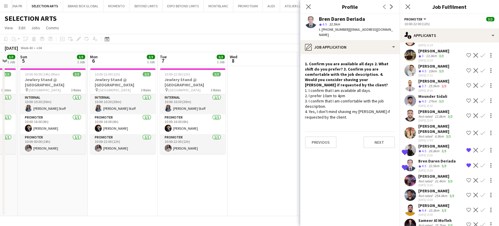
click at [267, 179] on div "31.4km" at bounding box center [440, 181] width 13 height 4
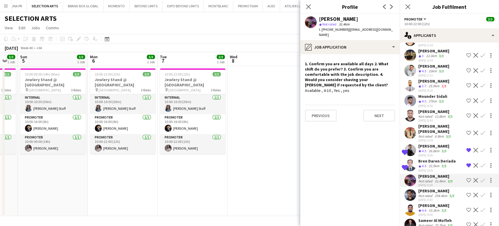
click at [267, 193] on div "Not rated" at bounding box center [426, 195] width 15 height 4
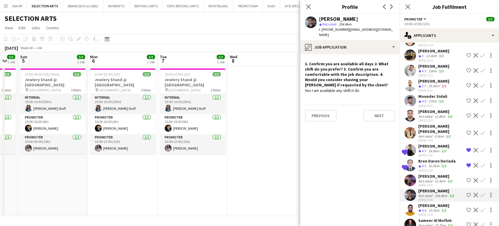
click at [267, 208] on div "10.3km" at bounding box center [434, 210] width 13 height 5
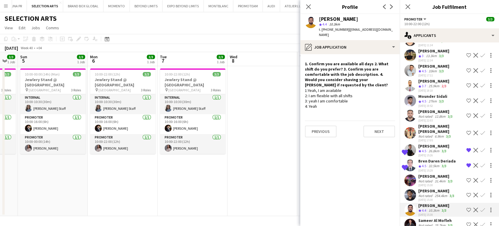
click at [267, 206] on button "Shortlist crew" at bounding box center [468, 209] width 7 height 7
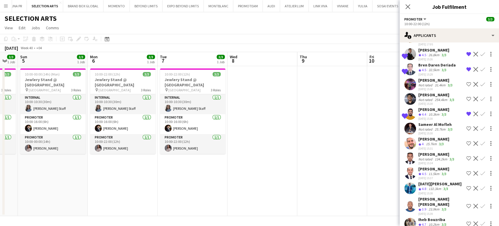
scroll to position [292, 0]
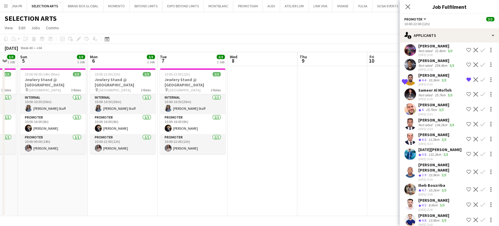
click at [267, 102] on div "[PERSON_NAME]" at bounding box center [434, 104] width 31 height 5
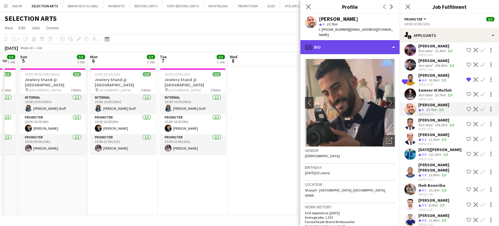
click at [267, 40] on div "profile Bio" at bounding box center [349, 47] width 99 height 14
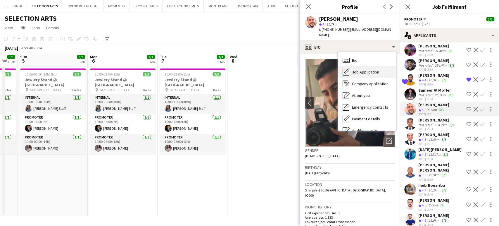
click at [267, 69] on span "Job Application" at bounding box center [365, 71] width 27 height 5
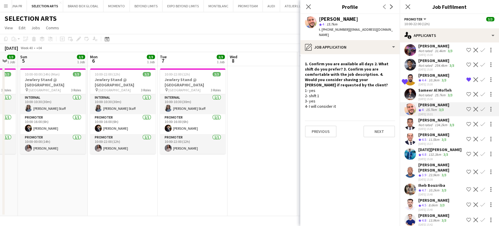
click at [267, 107] on app-icon "Shortlist crew" at bounding box center [468, 109] width 5 height 5
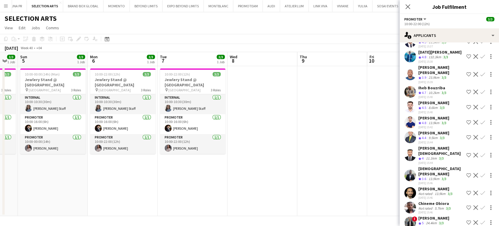
scroll to position [422, 0]
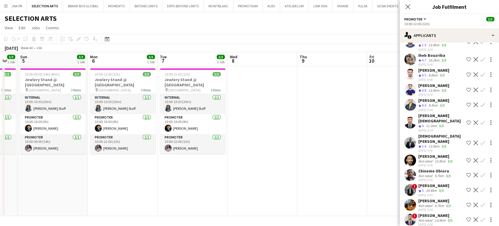
click at [267, 103] on span "4.4" at bounding box center [424, 105] width 4 height 4
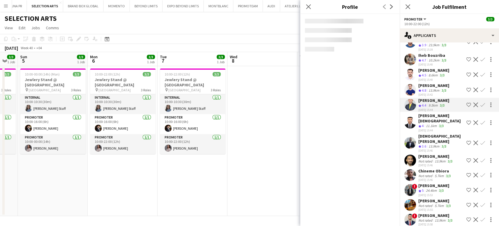
click at [267, 123] on div "11.1km" at bounding box center [431, 125] width 13 height 5
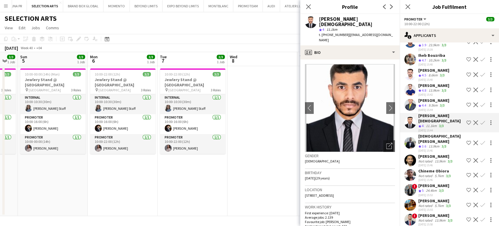
click at [267, 144] on div "13.9km" at bounding box center [434, 146] width 13 height 5
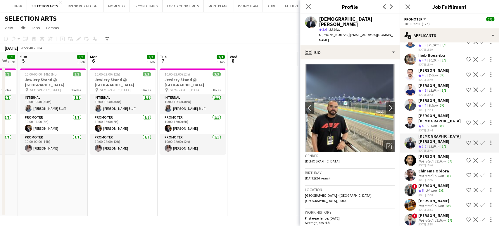
click at [267, 159] on div "Not rated" at bounding box center [426, 161] width 15 height 4
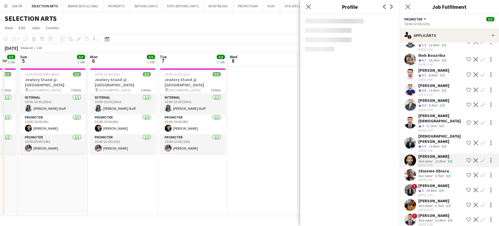
click at [267, 173] on div "Not rated" at bounding box center [426, 175] width 15 height 4
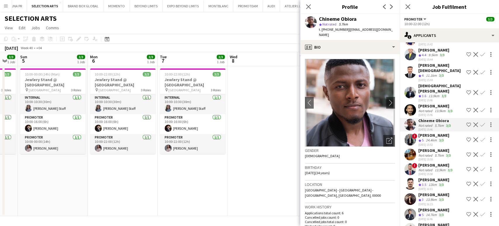
scroll to position [487, 0]
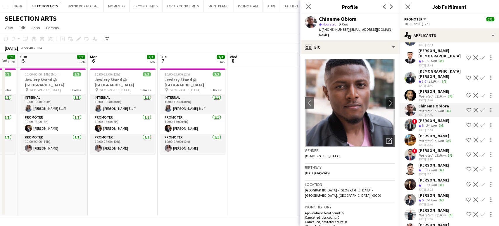
click at [267, 183] on div "13.9km" at bounding box center [431, 185] width 13 height 5
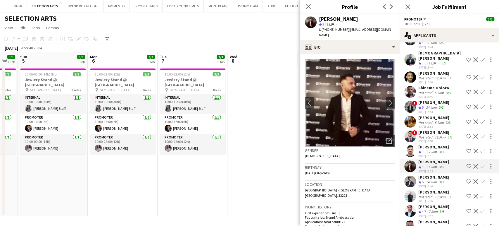
scroll to position [520, 0]
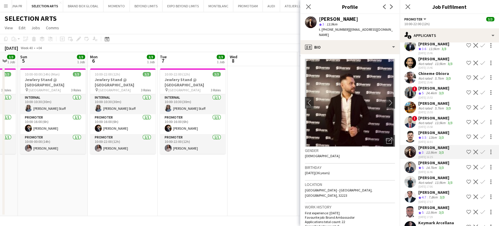
click at [267, 160] on div "[PERSON_NAME]" at bounding box center [434, 162] width 31 height 5
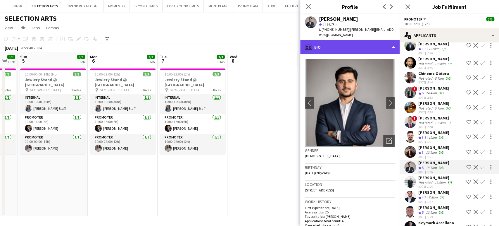
click at [267, 40] on div "profile Bio" at bounding box center [349, 47] width 99 height 14
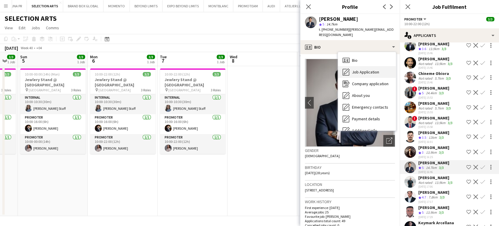
click at [267, 69] on span "Job Application" at bounding box center [365, 71] width 27 height 5
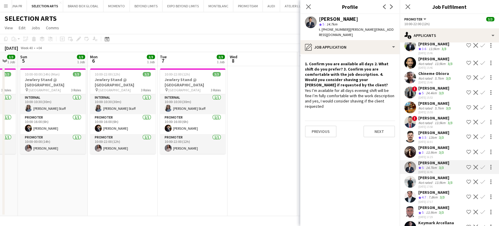
click at [267, 165] on app-icon "Shortlist crew" at bounding box center [468, 167] width 5 height 5
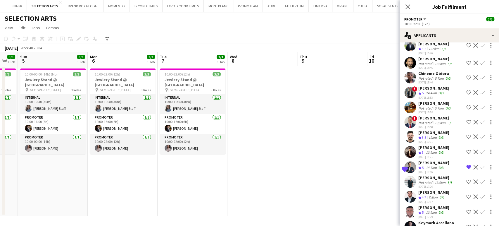
scroll to position [552, 0]
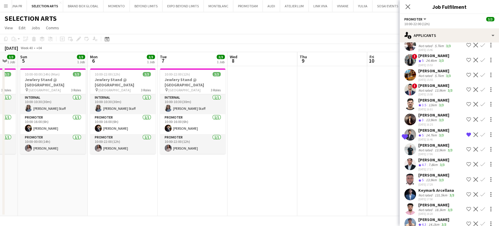
click at [267, 162] on div "7.8km" at bounding box center [433, 164] width 11 height 5
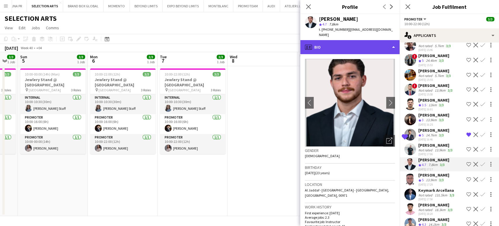
click at [267, 44] on div "profile Bio" at bounding box center [349, 47] width 99 height 14
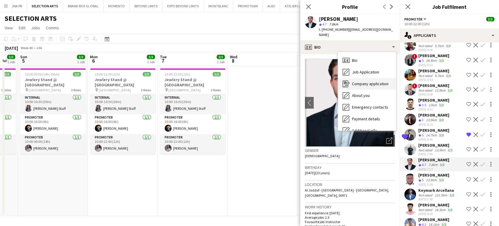
click at [267, 78] on div "Company application Company application" at bounding box center [367, 84] width 58 height 12
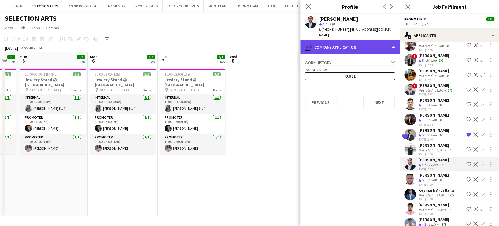
click at [267, 47] on div "register Company application" at bounding box center [349, 47] width 99 height 14
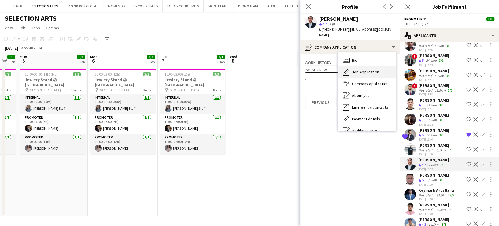
click at [267, 69] on span "Job Application" at bounding box center [365, 71] width 27 height 5
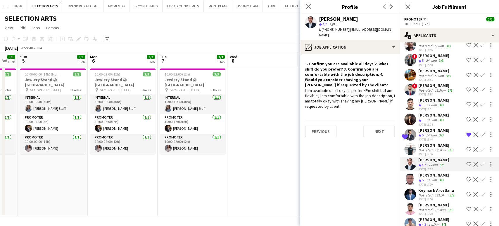
click at [267, 162] on app-icon "Shortlist crew" at bounding box center [468, 164] width 5 height 5
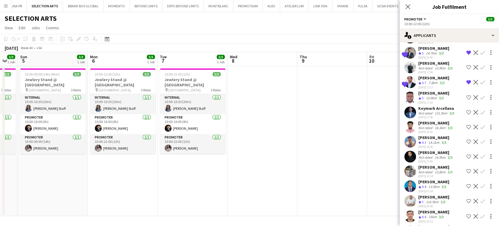
scroll to position [643, 0]
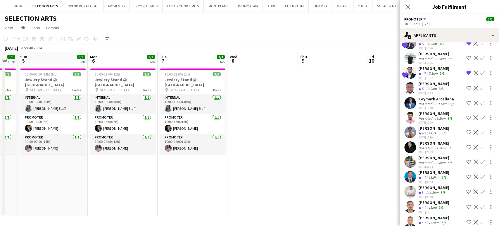
click at [267, 132] on app-date-cell at bounding box center [332, 141] width 70 height 150
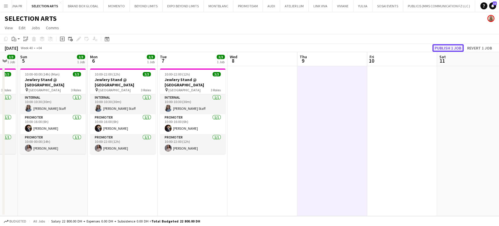
click at [267, 50] on button "Publish 1 job" at bounding box center [448, 48] width 31 height 8
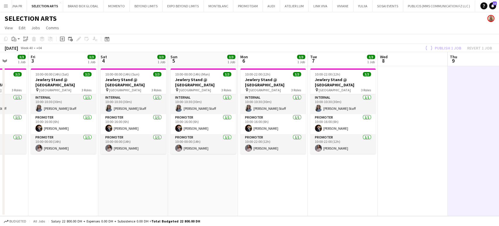
drag, startPoint x: 77, startPoint y: 122, endPoint x: 272, endPoint y: 118, distance: 195.4
click at [267, 118] on app-calendar-viewport "Tue 30 Wed 1 3/3 1 Job Thu 2 3/3 1 Job Fri 3 3/3 1 Job Sat 4 3/3 1 Job Sun 5 3/…" at bounding box center [249, 134] width 499 height 164
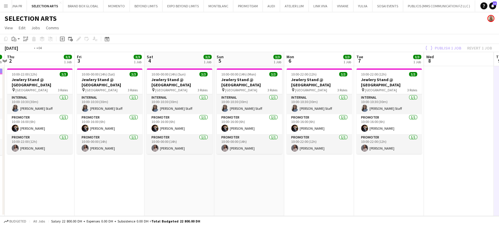
click at [267, 123] on app-calendar-viewport "Tue 30 Wed 1 3/3 1 Job Thu 2 3/3 1 Job Fri 3 3/3 1 Job Sat 4 3/3 1 Job Sun 5 3/…" at bounding box center [249, 134] width 499 height 164
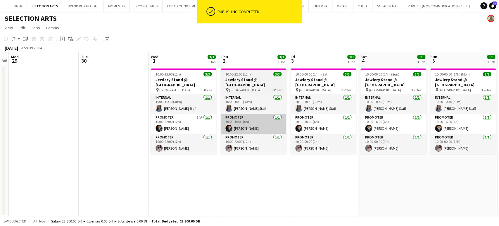
click at [238, 117] on app-calendar-viewport "Sat 27 Sun 28 Mon 29 Tue 30 Wed 1 3/3 1 Job Thu 2 3/3 1 Job Fri 3 3/3 1 Job Sat…" at bounding box center [249, 134] width 499 height 164
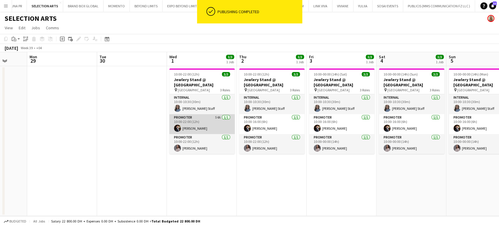
click at [214, 119] on app-card-role "Promoter 54A [DATE] 10:00-22:00 (12h) [PERSON_NAME]" at bounding box center [202, 124] width 66 height 20
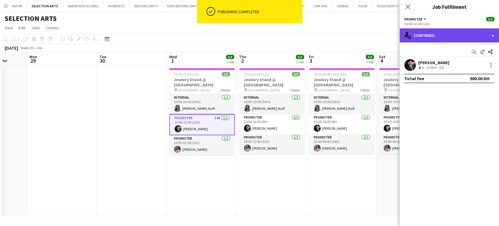
click at [267, 32] on div "single-neutral-actions-check-2 Confirmed" at bounding box center [449, 35] width 99 height 14
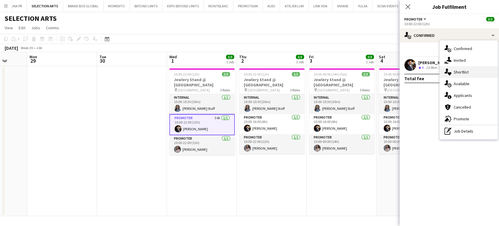
click at [267, 71] on span "Shortlist" at bounding box center [461, 71] width 15 height 5
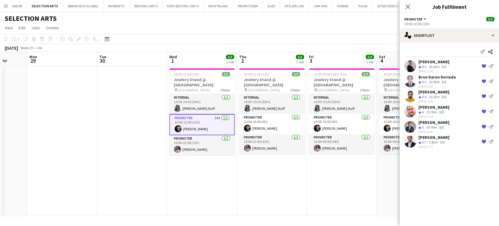
click at [267, 163] on app-date-cell "10:00-00:00 (14h) (Sat) 3/3 Jewlery Stand @ [GEOGRAPHIC_DATA] pin [GEOGRAPHIC_D…" at bounding box center [342, 141] width 70 height 150
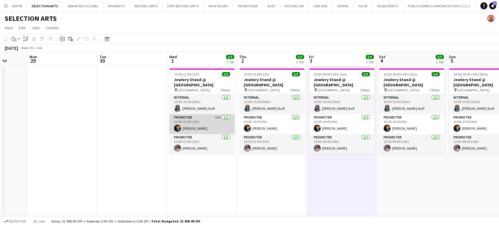
click at [196, 119] on app-card-role "Promoter 53A [DATE] 10:00-22:00 (12h) [PERSON_NAME]" at bounding box center [202, 124] width 66 height 20
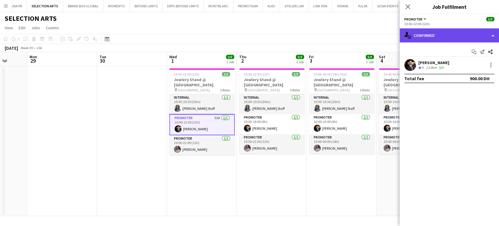
click at [267, 37] on div "single-neutral-actions-check-2 Confirmed" at bounding box center [449, 35] width 99 height 14
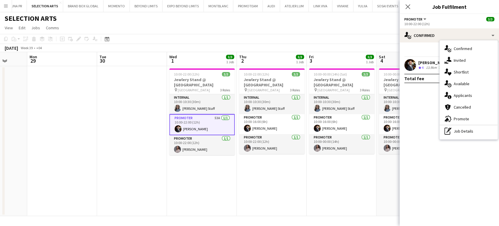
click at [267, 75] on div "single-neutral-actions-heart Shortlist" at bounding box center [469, 72] width 58 height 12
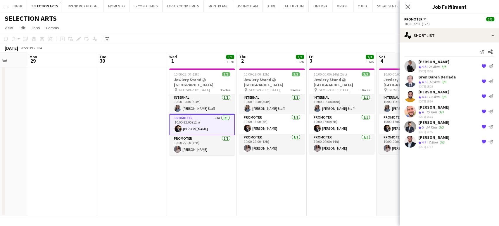
click at [181, 159] on app-date-cell "10:00-22:00 (12h) 3/3 Jewlery Stand @ [GEOGRAPHIC_DATA] pin [GEOGRAPHIC_DATA] 3…" at bounding box center [202, 141] width 70 height 150
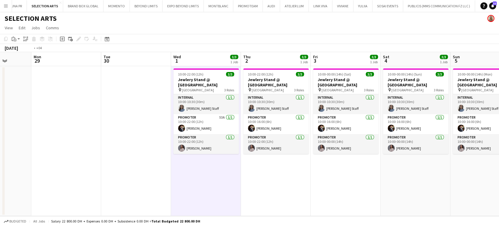
drag, startPoint x: 435, startPoint y: 140, endPoint x: 274, endPoint y: 125, distance: 162.1
click at [267, 125] on app-calendar-viewport "Fri 26 Sat 27 Sun 28 Mon 29 Tue 30 Wed 1 3/3 1 Job Thu 2 3/3 1 Job Fri 3 3/3 1 …" at bounding box center [249, 134] width 499 height 164
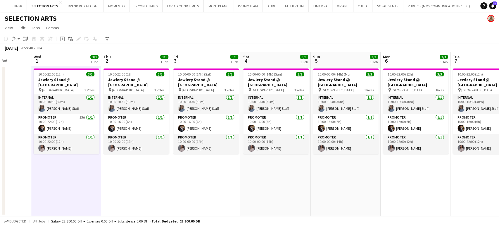
scroll to position [0, 204]
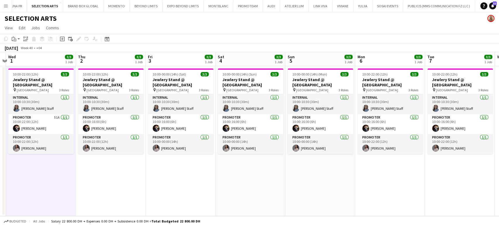
click at [5, 4] on app-icon "Menu" at bounding box center [6, 6] width 5 height 5
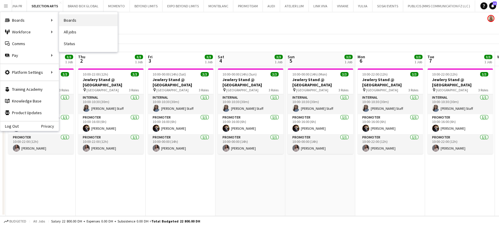
click at [73, 21] on link "Boards" at bounding box center [88, 20] width 58 height 12
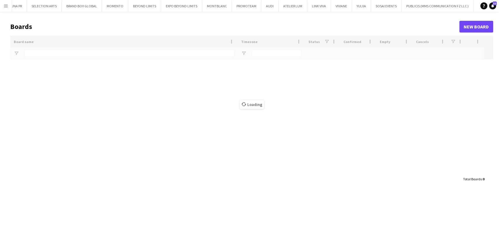
type input "*****"
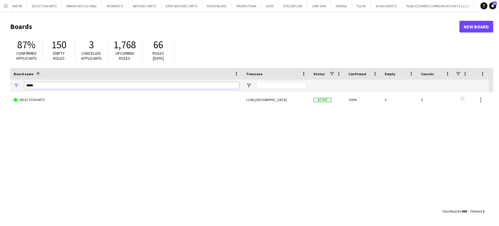
click at [9, 84] on main "Boards New Board 87% Confirmed applicants 150 Empty roles 3 Cancelled applicant…" at bounding box center [249, 119] width 499 height 214
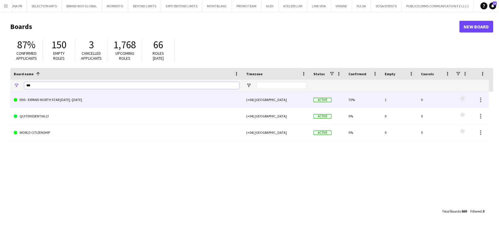
type input "***"
click at [64, 104] on link "ENS - EXPAND NORTH STAR [DATE] -[DATE]" at bounding box center [126, 100] width 225 height 16
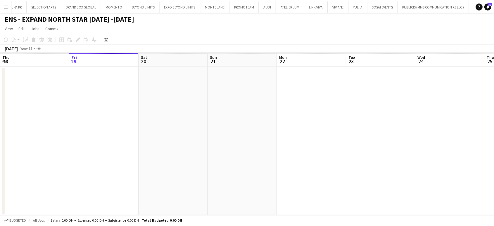
scroll to position [0, 1922]
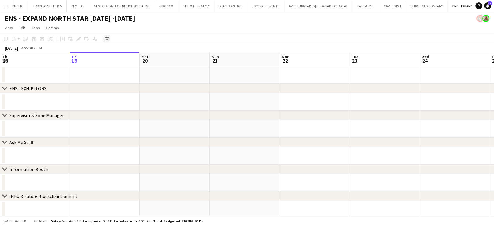
click at [106, 41] on icon "Date picker" at bounding box center [107, 39] width 5 height 5
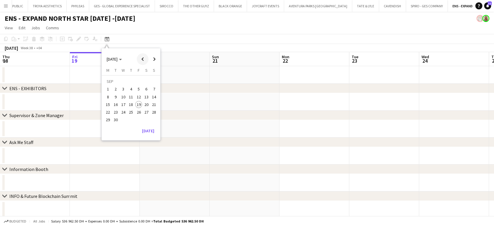
click at [144, 60] on span "Previous month" at bounding box center [143, 59] width 12 height 12
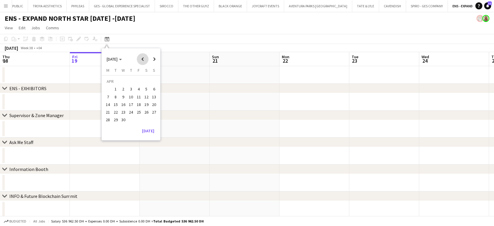
click at [144, 60] on span "Previous month" at bounding box center [143, 59] width 12 height 12
click at [140, 56] on span "Previous month" at bounding box center [143, 59] width 12 height 12
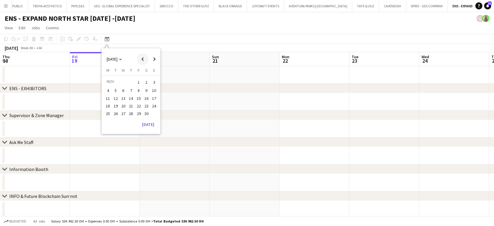
click at [143, 59] on span "Previous month" at bounding box center [143, 59] width 12 height 12
click at [108, 97] on span "7" at bounding box center [108, 96] width 7 height 7
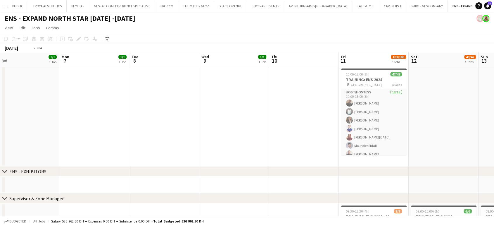
drag, startPoint x: 117, startPoint y: 80, endPoint x: 98, endPoint y: 76, distance: 19.7
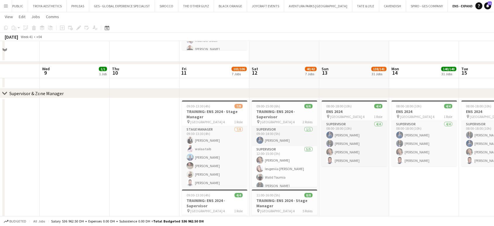
scroll to position [97, 0]
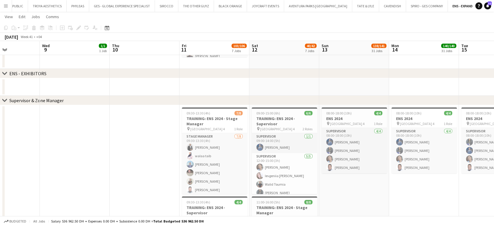
drag, startPoint x: 379, startPoint y: 175, endPoint x: 312, endPoint y: 171, distance: 67.4
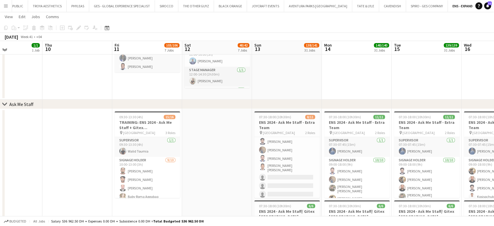
scroll to position [130, 0]
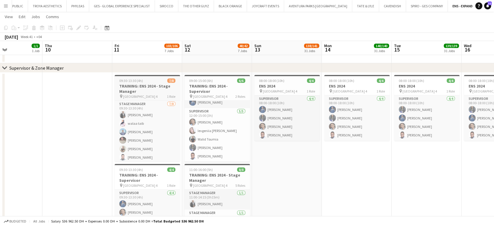
click at [144, 89] on h3 "TRAINING: ENS 2024 - Stage Manager" at bounding box center [148, 88] width 66 height 11
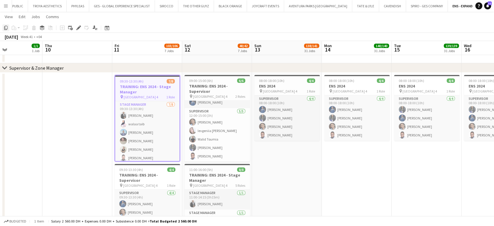
click at [7, 29] on icon "Copy" at bounding box center [6, 27] width 5 height 5
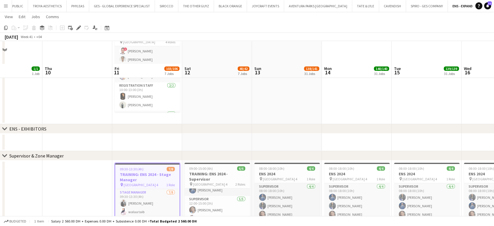
scroll to position [65, 0]
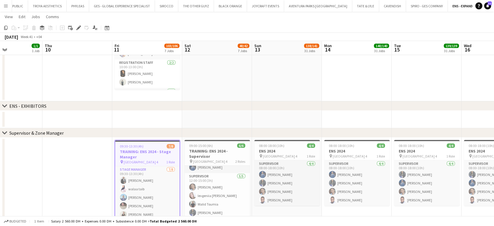
click at [5, 105] on icon at bounding box center [4, 105] width 4 height 2
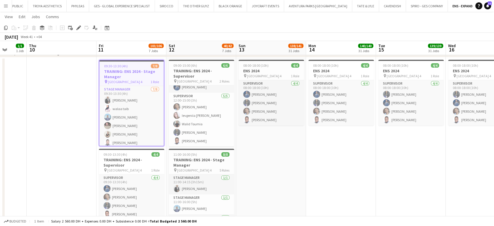
scroll to position [0, 251]
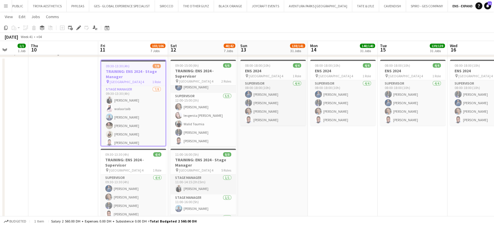
drag, startPoint x: 363, startPoint y: 166, endPoint x: 349, endPoint y: 166, distance: 14.1
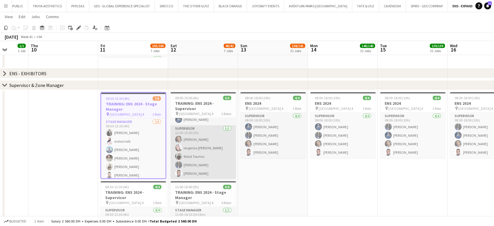
scroll to position [13, 0]
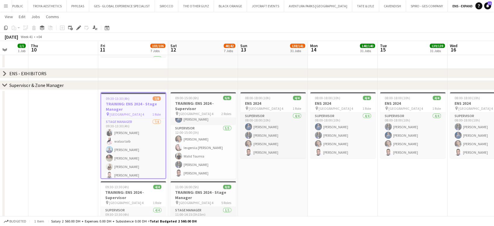
drag, startPoint x: 367, startPoint y: 178, endPoint x: 304, endPoint y: 170, distance: 64.0
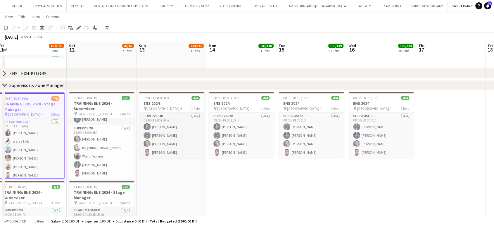
scroll to position [0, 165]
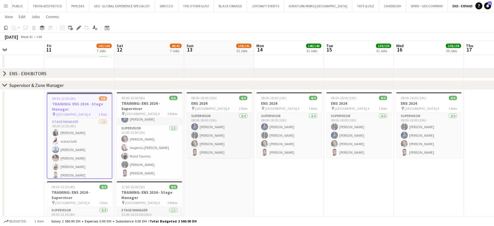
drag, startPoint x: 218, startPoint y: 152, endPoint x: 221, endPoint y: 152, distance: 3.8
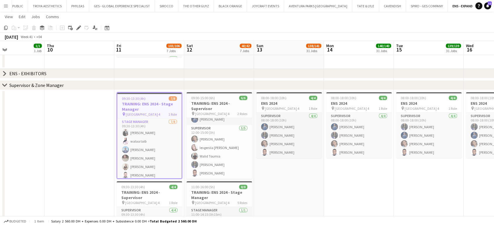
click at [2, 85] on icon "chevron-right" at bounding box center [4, 85] width 5 height 5
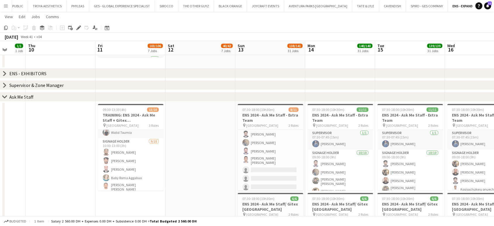
drag, startPoint x: 241, startPoint y: 157, endPoint x: 194, endPoint y: 150, distance: 47.8
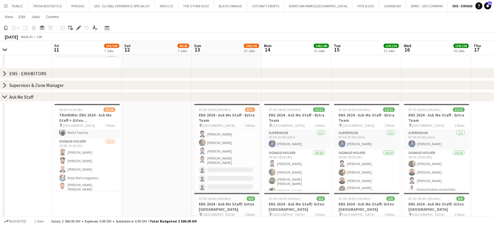
scroll to position [0, 272]
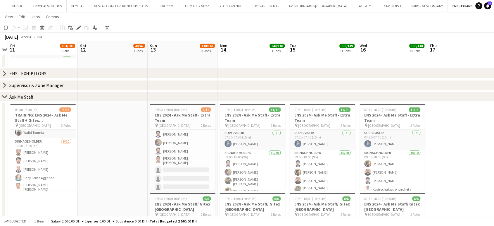
drag, startPoint x: 285, startPoint y: 151, endPoint x: 241, endPoint y: 149, distance: 43.9
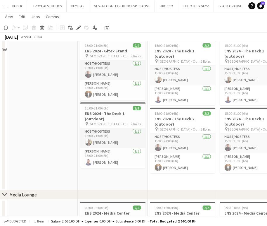
scroll to position [650, 0]
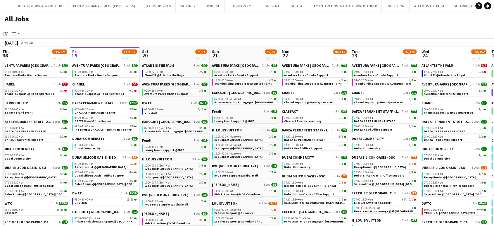
click at [4, 6] on app-icon "Menu" at bounding box center [6, 6] width 5 height 5
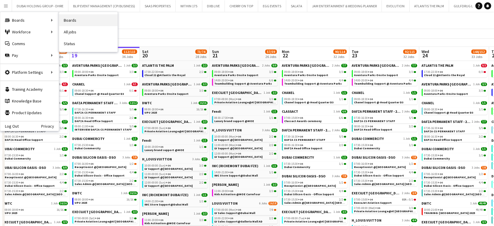
click at [68, 21] on link "Boards" at bounding box center [88, 20] width 58 height 12
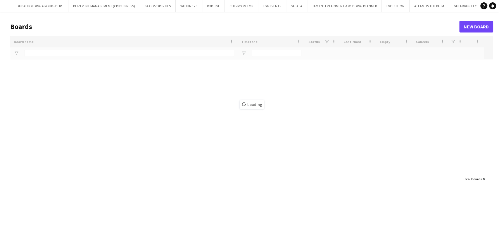
type input "***"
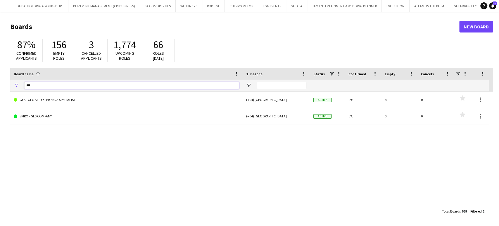
drag, startPoint x: 60, startPoint y: 86, endPoint x: 19, endPoint y: 84, distance: 40.7
click at [19, 84] on div "***" at bounding box center [126, 86] width 233 height 12
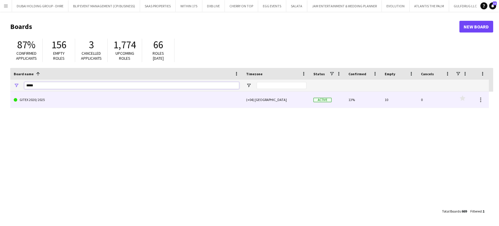
type input "*****"
click at [37, 99] on link "GITEX 2020/ 2025" at bounding box center [126, 100] width 225 height 16
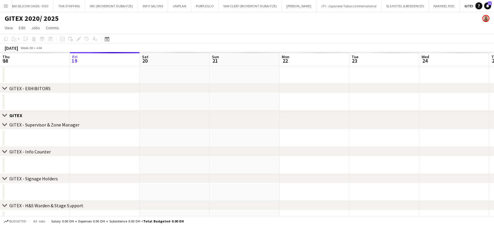
scroll to position [0, 742]
drag, startPoint x: 340, startPoint y: 118, endPoint x: 206, endPoint y: 107, distance: 134.1
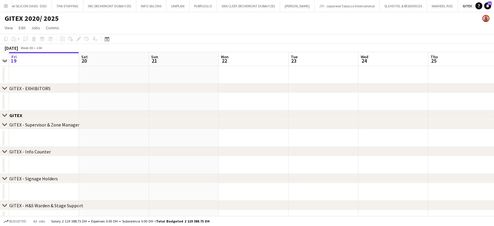
drag, startPoint x: 361, startPoint y: 97, endPoint x: 161, endPoint y: 89, distance: 200.5
drag, startPoint x: 218, startPoint y: 80, endPoint x: 215, endPoint y: 95, distance: 15.4
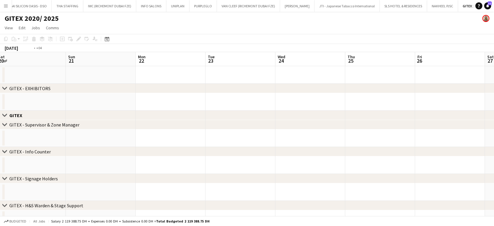
drag, startPoint x: 215, startPoint y: 95, endPoint x: 322, endPoint y: 97, distance: 106.8
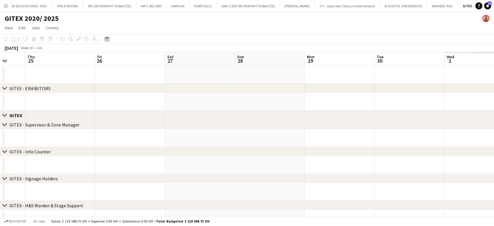
drag, startPoint x: 243, startPoint y: 99, endPoint x: 230, endPoint y: 99, distance: 13.2
drag, startPoint x: 366, startPoint y: 100, endPoint x: 226, endPoint y: 98, distance: 139.8
drag, startPoint x: 380, startPoint y: 103, endPoint x: 235, endPoint y: 103, distance: 144.8
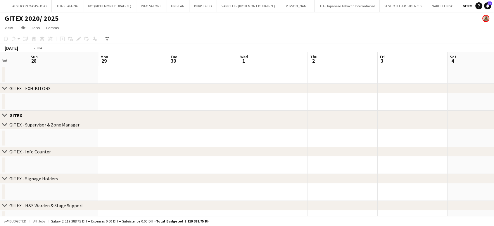
drag, startPoint x: 371, startPoint y: 104, endPoint x: 386, endPoint y: 100, distance: 16.0
drag, startPoint x: 234, startPoint y: 101, endPoint x: 210, endPoint y: 101, distance: 24.3
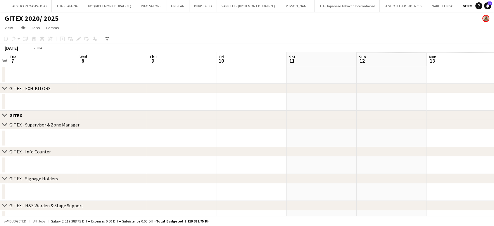
drag, startPoint x: 297, startPoint y: 105, endPoint x: 236, endPoint y: 101, distance: 61.0
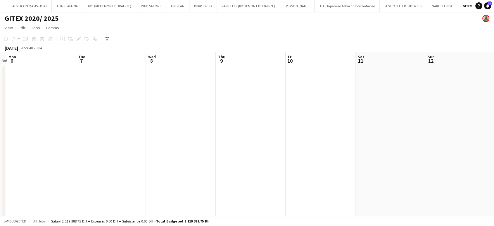
drag, startPoint x: 334, startPoint y: 101, endPoint x: 270, endPoint y: 105, distance: 64.2
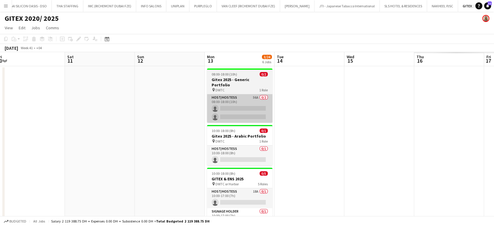
drag, startPoint x: 255, startPoint y: 97, endPoint x: 213, endPoint y: 97, distance: 41.8
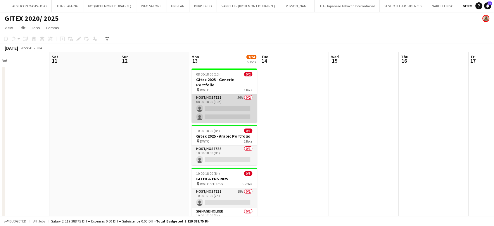
click at [237, 97] on app-card-role "Host/Hostess 56A 0/2 08:00-18:00 (10h) single-neutral-actions single-neutral-ac…" at bounding box center [225, 108] width 66 height 28
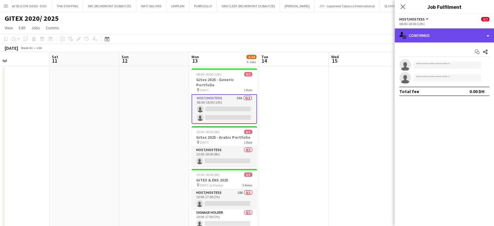
click at [488, 35] on div "single-neutral-actions-check-2 Confirmed" at bounding box center [444, 35] width 99 height 14
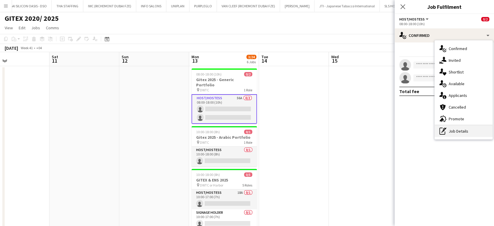
click at [463, 132] on div "pen-write Job Details" at bounding box center [464, 131] width 58 height 12
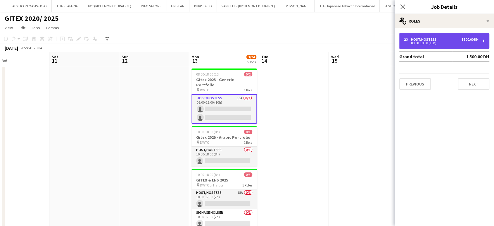
click at [438, 43] on div "08:00-18:00 (10h)" at bounding box center [441, 43] width 75 height 3
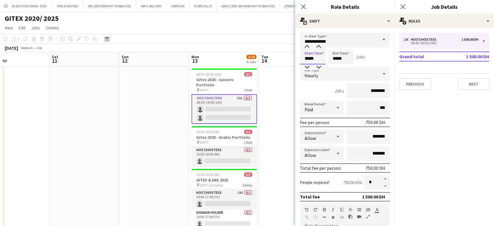
drag, startPoint x: 309, startPoint y: 57, endPoint x: 285, endPoint y: 53, distance: 24.0
type input "*****"
click at [279, 86] on app-date-cell at bounding box center [294, 169] width 70 height 206
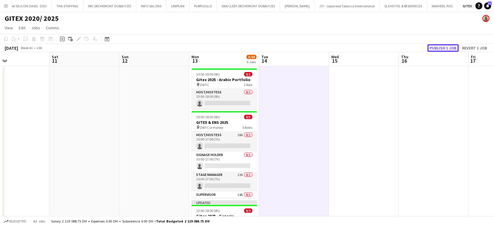
click at [438, 50] on button "Publish 1 job" at bounding box center [443, 48] width 31 height 8
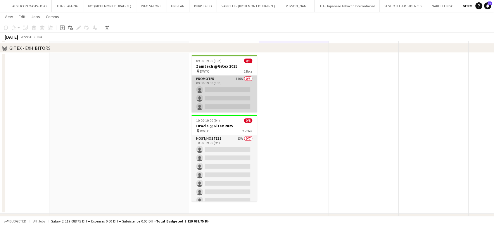
scroll to position [195, 0]
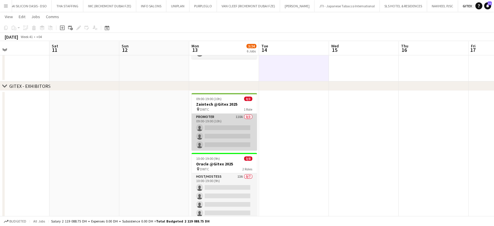
click at [223, 121] on app-card-role "Promoter 110A 0/3 09:00-19:00 (10h) single-neutral-actions single-neutral-actio…" at bounding box center [225, 131] width 66 height 37
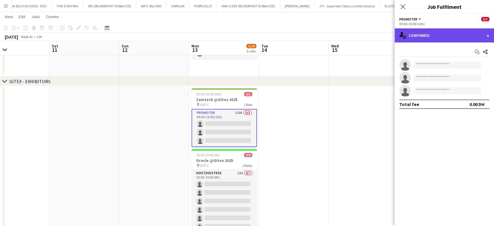
click at [480, 32] on div "single-neutral-actions-check-2 Confirmed" at bounding box center [444, 35] width 99 height 14
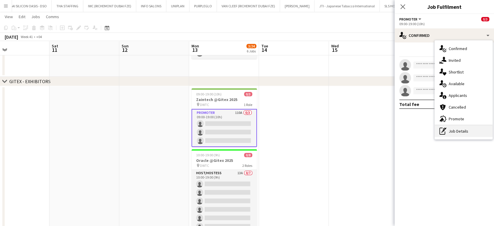
click at [460, 135] on div "pen-write Job Details" at bounding box center [464, 131] width 58 height 12
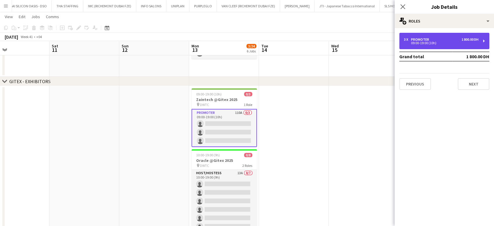
drag, startPoint x: 447, startPoint y: 49, endPoint x: 448, endPoint y: 45, distance: 3.2
click at [447, 47] on div "3 x Promoter 1 800.00 DH 09:00-19:00 (10h)" at bounding box center [445, 41] width 90 height 16
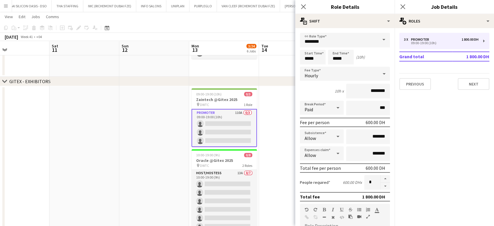
click at [273, 124] on app-date-cell at bounding box center [294, 166] width 70 height 161
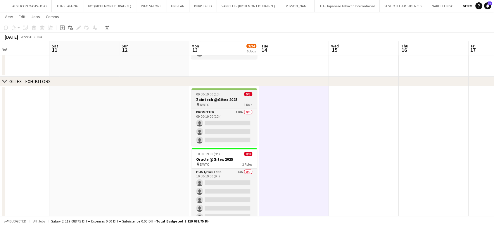
click at [214, 97] on h3 "Zaintech @Gitex 2025" at bounding box center [225, 99] width 66 height 5
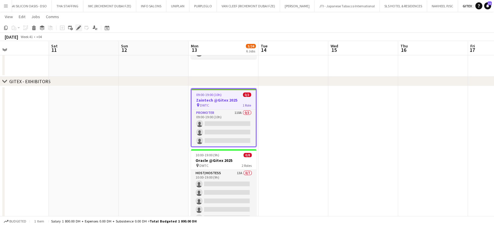
click at [78, 26] on icon "Edit" at bounding box center [78, 27] width 5 height 5
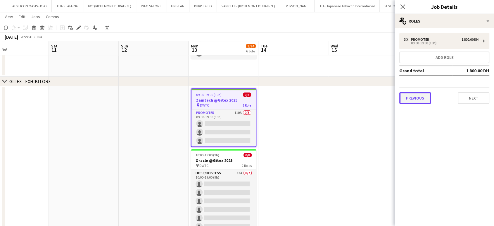
click at [412, 98] on button "Previous" at bounding box center [416, 98] width 32 height 12
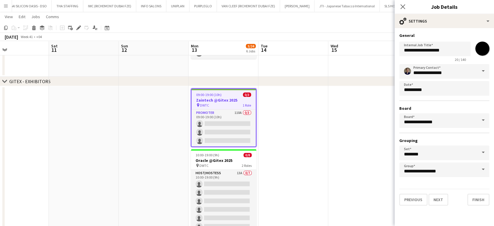
click at [484, 47] on input "*******" at bounding box center [482, 48] width 21 height 21
type input "*******"
click at [310, 105] on app-date-cell at bounding box center [294, 166] width 70 height 161
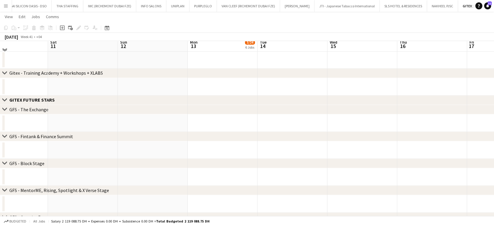
scroll to position [1007, 0]
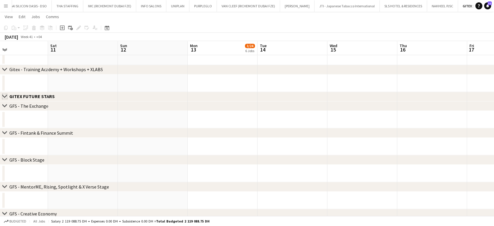
click at [5, 96] on app-icon "Close set" at bounding box center [4, 96] width 5 height 5
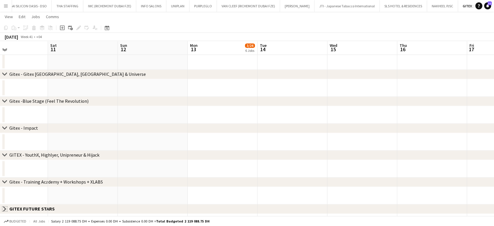
scroll to position [894, 0]
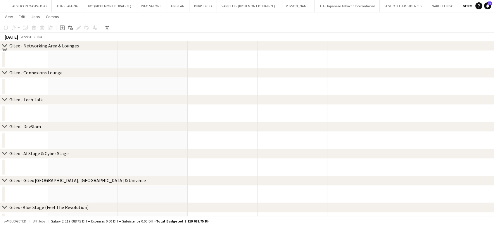
scroll to position [732, 0]
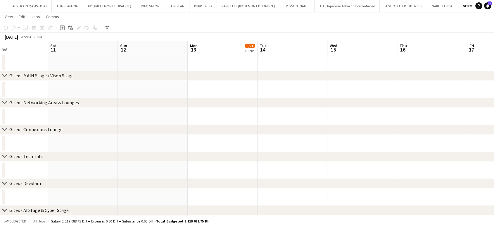
click at [1, 5] on button "Menu" at bounding box center [6, 6] width 12 height 12
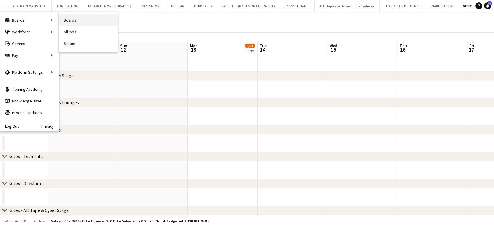
click at [73, 21] on link "Boards" at bounding box center [88, 20] width 58 height 12
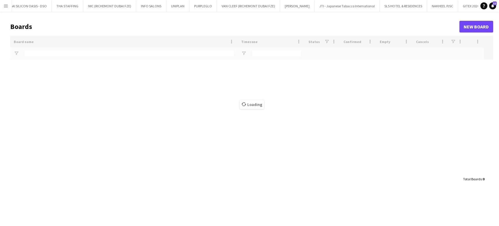
type input "***"
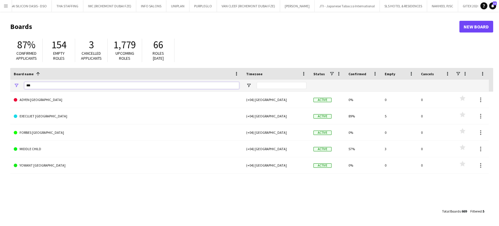
drag, startPoint x: 46, startPoint y: 87, endPoint x: 3, endPoint y: 84, distance: 43.4
click at [4, 87] on main "Boards New Board 87% Confirmed applicants 154 Empty roles 3 Cancelled applicant…" at bounding box center [249, 119] width 499 height 214
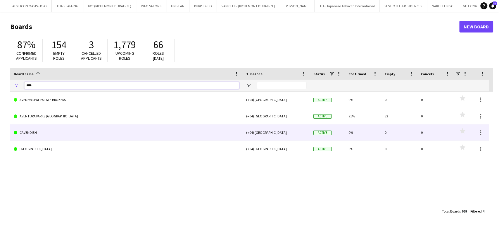
type input "****"
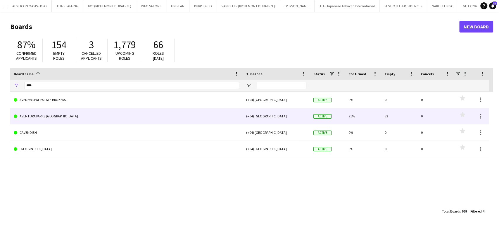
click at [43, 120] on link "AVENTURA PARKS [GEOGRAPHIC_DATA]" at bounding box center [126, 116] width 225 height 16
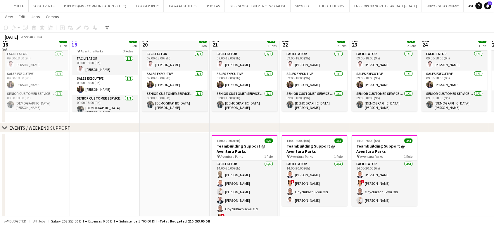
scroll to position [87, 0]
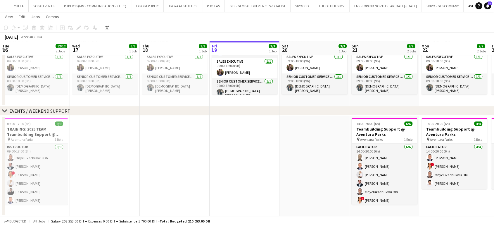
drag, startPoint x: 276, startPoint y: 148, endPoint x: 279, endPoint y: 149, distance: 3.2
click at [279, 149] on app-calendar-viewport "Sun 14 Mon 15 Tue 16 12/12 2 Jobs Wed 17 3/3 1 Job Thu 18 3/3 1 Job Fri 19 3/3 …" at bounding box center [247, 76] width 494 height 280
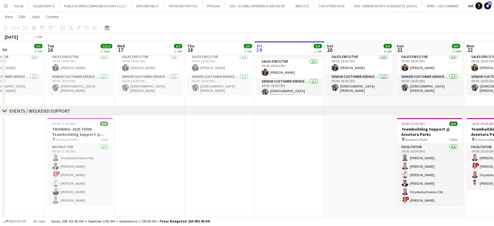
drag, startPoint x: 122, startPoint y: 156, endPoint x: 285, endPoint y: 163, distance: 163.4
click at [279, 162] on app-calendar-viewport "Sat 13 Sun 14 3/3 1 Job Mon 15 3/3 1 Job Tue 16 12/12 2 Jobs Wed 17 3/3 1 Job T…" at bounding box center [247, 76] width 494 height 280
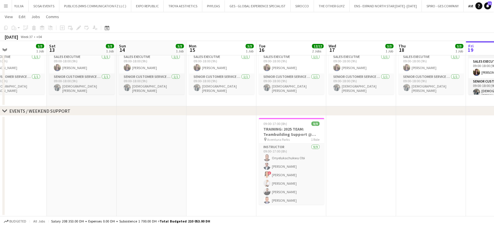
drag, startPoint x: 215, startPoint y: 160, endPoint x: 208, endPoint y: 159, distance: 7.0
click at [241, 160] on app-calendar-viewport "Wed 10 Thu 11 2/2 1 Job Fri 12 3/3 1 Job Sat 13 3/3 1 Job Sun 14 3/3 1 Job Mon …" at bounding box center [247, 76] width 494 height 280
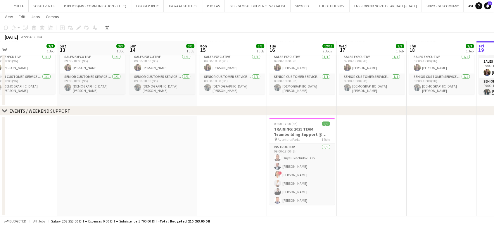
drag, startPoint x: 136, startPoint y: 150, endPoint x: 338, endPoint y: 156, distance: 202.5
click at [336, 155] on app-calendar-viewport "Wed 10 2/2 1 Job Thu 11 2/2 1 Job Fri 12 3/3 1 Job Sat 13 3/3 1 Job Sun 14 3/3 …" at bounding box center [247, 76] width 494 height 280
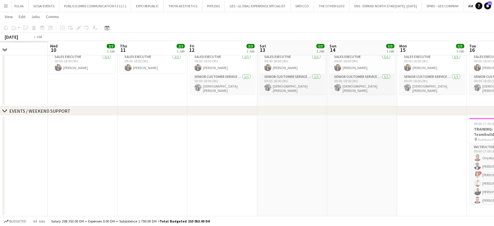
click at [277, 156] on app-calendar-viewport "Sun 7 Mon 8 Tue 9 Wed 10 2/2 1 Job Thu 11 2/2 1 Job Fri 12 3/3 1 Job Sat 13 3/3…" at bounding box center [247, 76] width 494 height 280
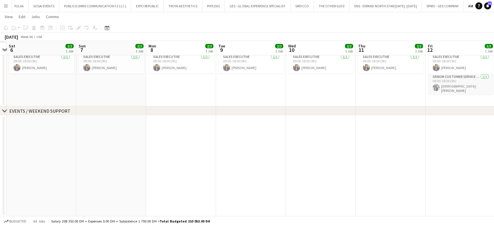
drag, startPoint x: 266, startPoint y: 155, endPoint x: 296, endPoint y: 156, distance: 30.1
click at [294, 156] on app-calendar-viewport "Thu 4 Fri 5 Sat 6 2/2 1 Job Sun 7 2/2 1 Job Mon 8 2/2 1 Job Tue 9 2/2 1 Job Wed…" at bounding box center [247, 76] width 494 height 280
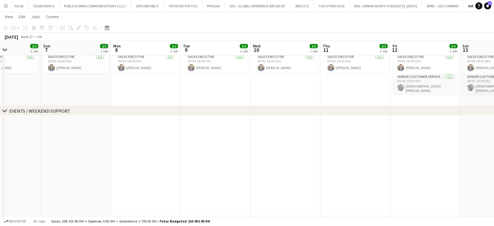
drag, startPoint x: 184, startPoint y: 151, endPoint x: 283, endPoint y: 152, distance: 99.4
click at [283, 152] on app-calendar-viewport "Thu 4 Fri 5 Sat 6 2/2 1 Job Sun 7 2/2 1 Job Mon 8 2/2 1 Job Tue 9 2/2 1 Job Wed…" at bounding box center [247, 76] width 494 height 280
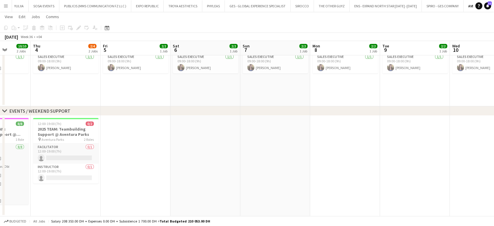
drag, startPoint x: 246, startPoint y: 151, endPoint x: 271, endPoint y: 151, distance: 25.2
click at [271, 151] on app-calendar-viewport "Mon 1 Tue 2 Wed 3 10/10 2 Jobs Thu 4 2/4 2 Jobs Fri 5 2/2 1 Job Sat 6 2/2 1 Job…" at bounding box center [247, 76] width 494 height 280
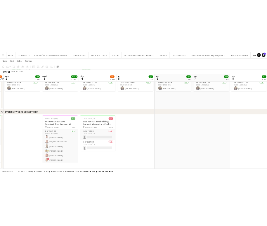
scroll to position [0, 178]
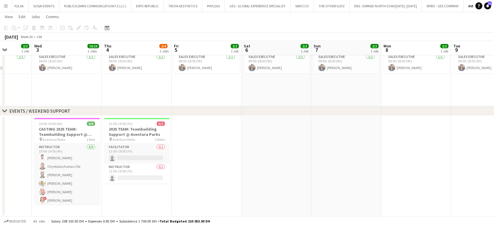
click at [190, 140] on app-calendar-viewport "Sun 31 Mon 1 11/12 2 Jobs Tue 2 2/2 1 Job Wed 3 10/10 2 Jobs Thu 4 2/4 2 Jobs F…" at bounding box center [247, 76] width 494 height 280
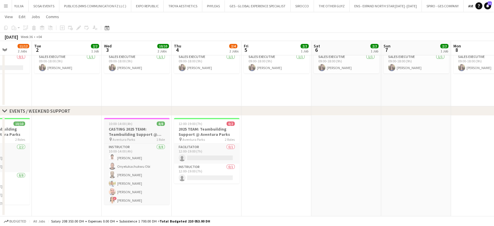
click at [146, 132] on h3 "CASTING 2025 TEAM: Teambuilding Support @ Aventura Parks" at bounding box center [137, 131] width 66 height 11
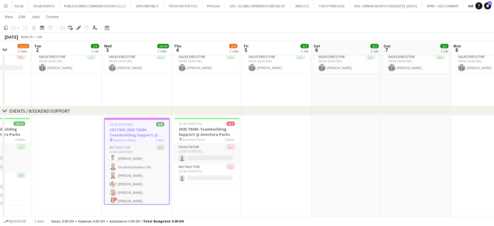
drag, startPoint x: 78, startPoint y: 25, endPoint x: 138, endPoint y: 30, distance: 59.6
click at [78, 25] on icon "Edit" at bounding box center [78, 27] width 5 height 5
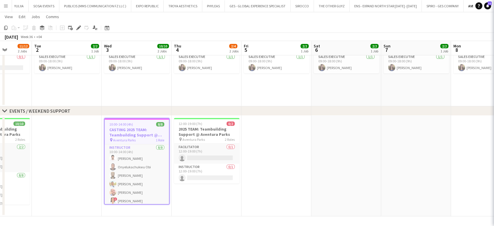
type input "**********"
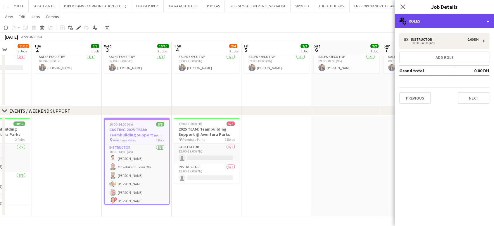
click at [475, 18] on div "multiple-users-add Roles" at bounding box center [444, 21] width 99 height 14
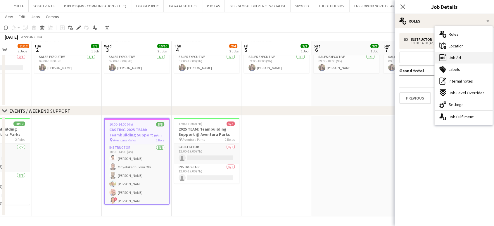
click at [460, 59] on span "Job Ad" at bounding box center [455, 57] width 12 height 5
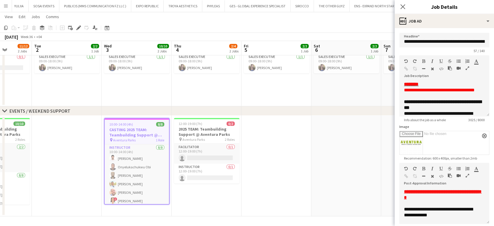
click at [468, 175] on icon "button" at bounding box center [468, 175] width 4 height 4
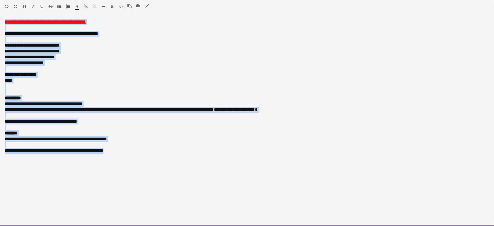
drag, startPoint x: 5, startPoint y: 20, endPoint x: 142, endPoint y: 163, distance: 197.9
click at [142, 163] on div "**********" at bounding box center [247, 122] width 494 height 207
copy div "**********"
click at [144, 6] on div at bounding box center [141, 7] width 26 height 7
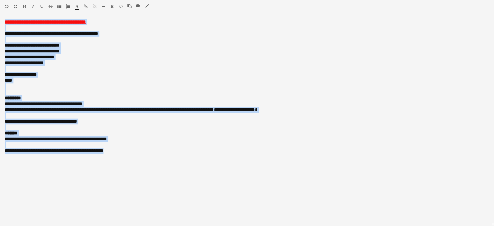
click at [145, 6] on icon "button" at bounding box center [147, 6] width 4 height 4
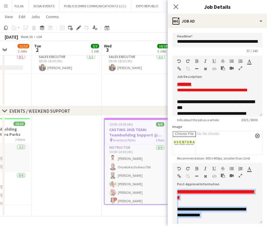
click at [147, 93] on app-date-cell "09:00-18:00 (9h) 2/2 Aventura Parks Onsite Support pin Aventura Parks 2 Roles F…" at bounding box center [137, 56] width 70 height 101
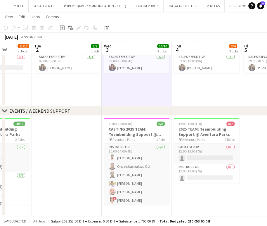
click at [6, 8] on app-icon "Menu" at bounding box center [6, 6] width 5 height 5
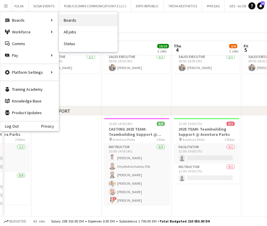
click at [68, 19] on link "Boards" at bounding box center [88, 20] width 58 height 12
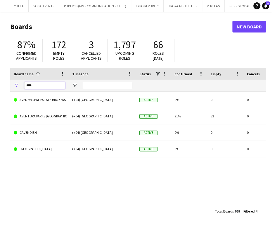
drag, startPoint x: 42, startPoint y: 86, endPoint x: 28, endPoint y: 88, distance: 13.7
click at [28, 88] on input "****" at bounding box center [44, 85] width 41 height 7
type input "*"
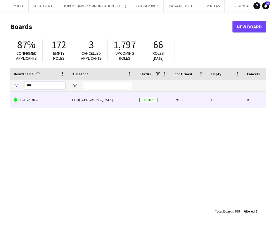
type input "****"
click at [35, 98] on link "ACTIVE DMC" at bounding box center [39, 100] width 51 height 16
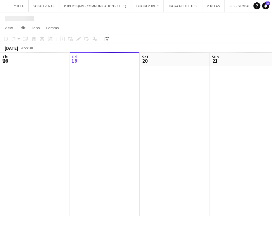
scroll to position [0, 2052]
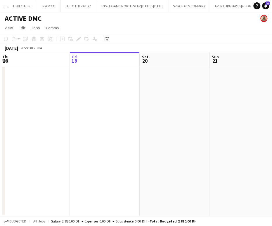
drag, startPoint x: 113, startPoint y: 101, endPoint x: 90, endPoint y: 100, distance: 22.8
click at [90, 100] on app-calendar-viewport "Tue 16 Wed 17 Thu 18 Fri 19 Sat 20 Sun 21 Mon 22 Tue 23 Wed 24" at bounding box center [136, 134] width 272 height 164
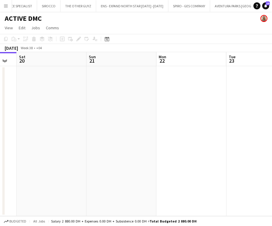
drag, startPoint x: 61, startPoint y: 106, endPoint x: 148, endPoint y: 106, distance: 86.6
click at [53, 106] on app-calendar-viewport "Wed 17 Thu 18 Fri 19 Sat 20 Sun 21 Mon 22 Tue 23 Wed 24 Thu 25 0/4 1 Job 12:00-…" at bounding box center [136, 134] width 272 height 164
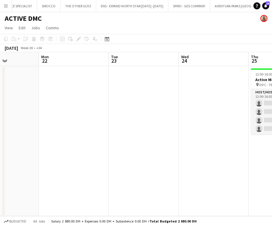
drag, startPoint x: 104, startPoint y: 111, endPoint x: 82, endPoint y: 109, distance: 22.0
click at [82, 111] on app-calendar-viewport "Thu 18 Fri 19 Sat 20 Sun 21 Mon 22 Tue 23 Wed 24 Thu 25 0/4 1 Job Fri 26 12:00-…" at bounding box center [136, 134] width 272 height 164
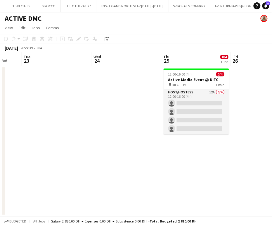
drag, startPoint x: 113, startPoint y: 116, endPoint x: 111, endPoint y: 115, distance: 2.9
click at [111, 115] on app-calendar-viewport "Sat 20 Sun 21 Mon 22 Tue 23 Wed 24 Thu 25 0/4 1 Job Fri 26 Sat 27 Sun 28 12:00-…" at bounding box center [136, 134] width 272 height 164
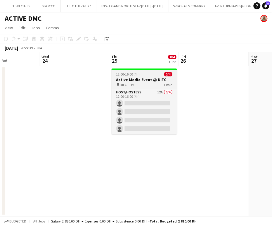
click at [141, 82] on h3 "Active Media Event @ DIFC" at bounding box center [144, 79] width 66 height 5
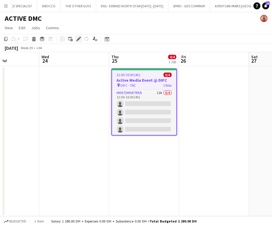
click at [78, 39] on icon at bounding box center [78, 38] width 3 height 3
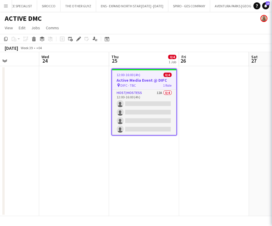
type input "**********"
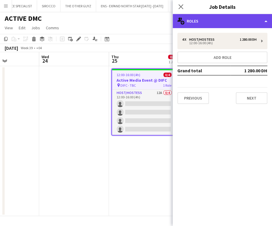
click at [255, 21] on div "multiple-users-add Roles" at bounding box center [222, 21] width 99 height 14
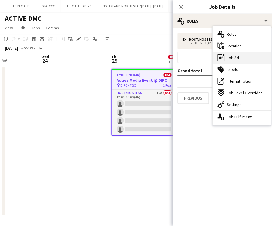
click at [239, 58] on div "ads-window Job Ad" at bounding box center [242, 58] width 58 height 12
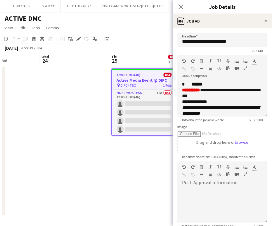
click at [246, 68] on icon "button" at bounding box center [246, 68] width 4 height 4
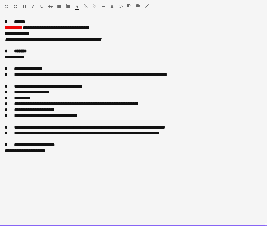
drag, startPoint x: 24, startPoint y: 29, endPoint x: 0, endPoint y: 27, distance: 24.3
click at [0, 27] on div "**********" at bounding box center [133, 122] width 267 height 207
drag, startPoint x: 99, startPoint y: 27, endPoint x: 42, endPoint y: 29, distance: 56.5
click at [42, 29] on div "**********" at bounding box center [134, 28] width 258 height 6
drag, startPoint x: 119, startPoint y: 41, endPoint x: 2, endPoint y: 32, distance: 117.3
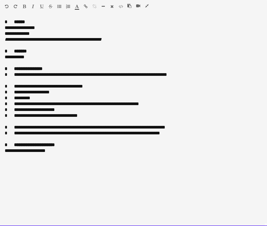
click at [2, 32] on div "**********" at bounding box center [133, 122] width 267 height 207
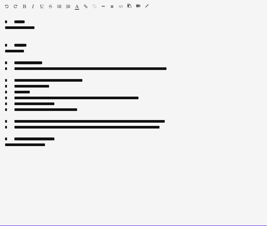
drag, startPoint x: 54, startPoint y: 146, endPoint x: 2, endPoint y: 137, distance: 53.1
click at [2, 137] on div "**********" at bounding box center [133, 122] width 267 height 207
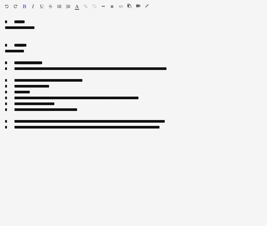
click at [147, 6] on icon "button" at bounding box center [147, 6] width 4 height 4
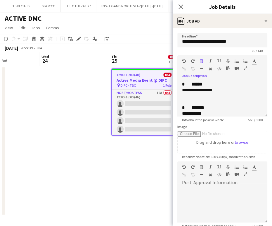
click at [34, 110] on app-date-cell at bounding box center [4, 141] width 70 height 150
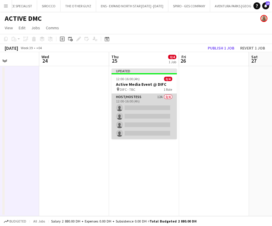
click at [151, 104] on app-card-role "Host/Hostess 12A 0/4 12:00-16:00 (4h) single-neutral-actions single-neutral-act…" at bounding box center [144, 116] width 66 height 45
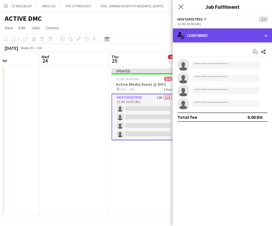
click at [252, 36] on div "single-neutral-actions-check-2 Confirmed" at bounding box center [222, 35] width 99 height 14
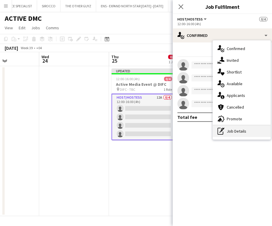
click at [237, 132] on div "pen-write Job Details" at bounding box center [242, 131] width 58 height 12
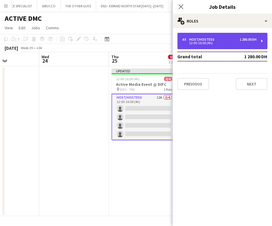
click at [218, 46] on div "4 x Host/Hostess 1 280.00 DH 12:00-16:00 (4h)" at bounding box center [223, 41] width 90 height 16
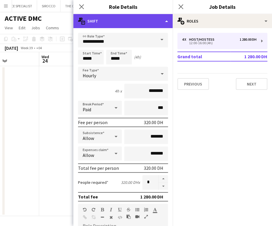
click at [146, 22] on div "multiple-actions-text Shift" at bounding box center [122, 21] width 99 height 14
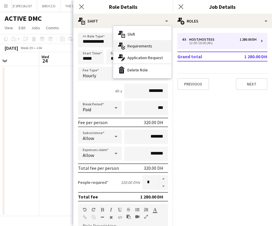
click at [140, 48] on span "Requirements" at bounding box center [140, 45] width 25 height 5
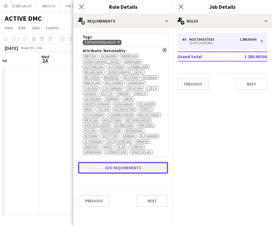
click at [118, 171] on button "Add requirements" at bounding box center [123, 168] width 90 height 12
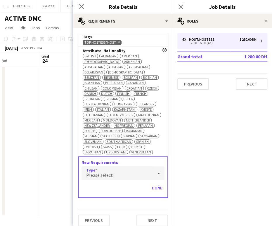
click at [97, 175] on div "Please select" at bounding box center [117, 173] width 71 height 14
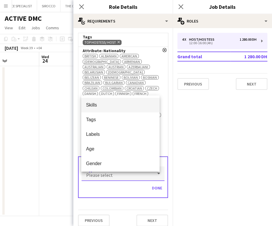
click at [106, 107] on span "Skills" at bounding box center [120, 105] width 69 height 6
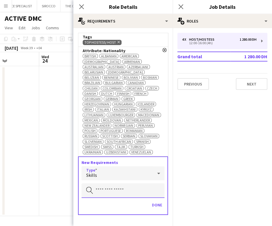
click at [104, 196] on input "text" at bounding box center [123, 190] width 83 height 15
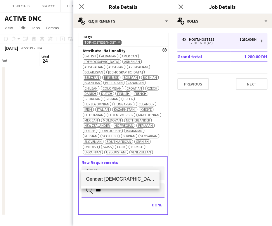
type input "***"
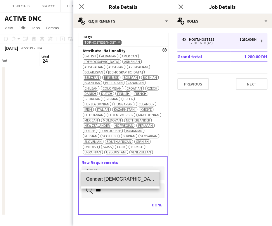
click at [104, 177] on span "Gender: Female" at bounding box center [120, 179] width 69 height 6
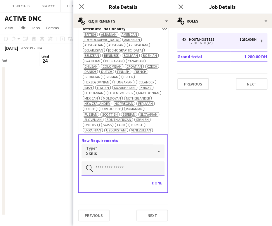
scroll to position [40, 0]
click at [156, 183] on button "Done" at bounding box center [157, 182] width 15 height 9
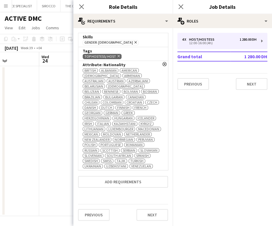
click at [53, 133] on app-date-cell at bounding box center [74, 141] width 70 height 150
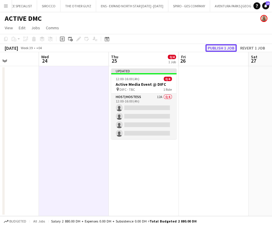
click at [222, 45] on button "Publish 1 job" at bounding box center [221, 48] width 31 height 8
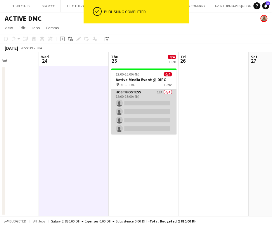
click at [143, 104] on app-card-role "Host/Hostess 12A 0/4 12:00-16:00 (4h) single-neutral-actions single-neutral-act…" at bounding box center [144, 111] width 66 height 45
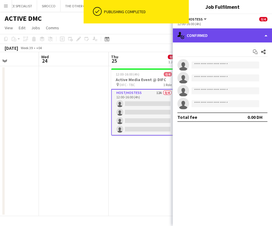
click at [250, 30] on div "single-neutral-actions-check-2 Confirmed" at bounding box center [222, 35] width 99 height 14
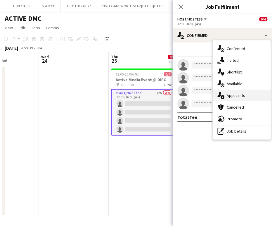
click at [238, 94] on span "Applicants" at bounding box center [236, 95] width 18 height 5
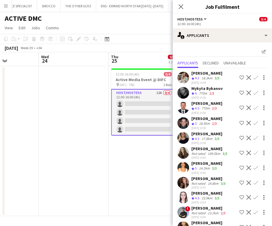
click at [240, 78] on app-icon "Shortlist crew" at bounding box center [242, 77] width 5 height 5
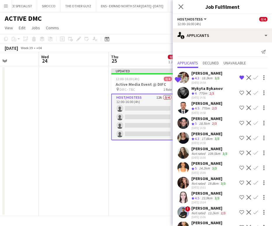
scroll to position [25, 0]
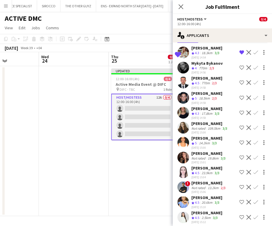
click at [240, 110] on app-icon "Shortlist crew" at bounding box center [242, 112] width 5 height 5
click at [240, 125] on app-icon "Shortlist crew" at bounding box center [242, 127] width 5 height 5
click at [202, 141] on div "14.2km" at bounding box center [204, 143] width 13 height 5
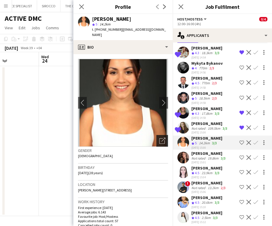
click at [156, 135] on div "Open photos pop-in" at bounding box center [162, 141] width 12 height 12
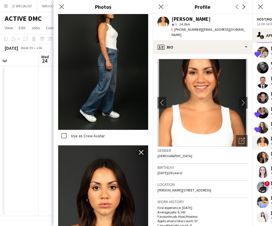
scroll to position [357, 0]
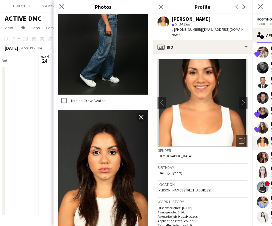
drag, startPoint x: 58, startPoint y: 8, endPoint x: 62, endPoint y: 10, distance: 4.2
click at [59, 8] on icon "Close pop-in" at bounding box center [61, 6] width 5 height 5
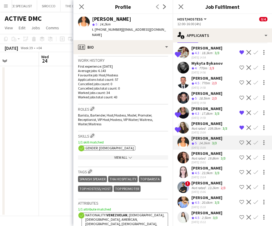
scroll to position [227, 0]
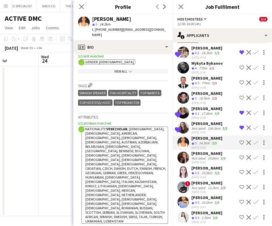
click at [196, 156] on div "Not rated" at bounding box center [199, 158] width 15 height 4
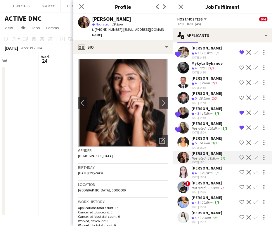
click at [240, 155] on app-icon "Shortlist crew" at bounding box center [242, 157] width 5 height 5
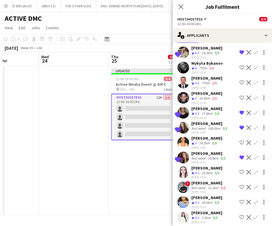
click at [240, 170] on app-icon "Shortlist crew" at bounding box center [242, 172] width 5 height 5
click at [205, 205] on div "19-09-2025 15:10" at bounding box center [207, 207] width 31 height 4
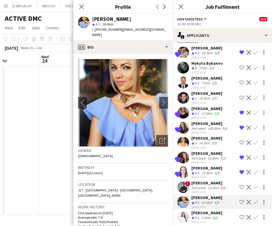
click at [240, 199] on app-icon "Shortlist crew" at bounding box center [242, 201] width 5 height 5
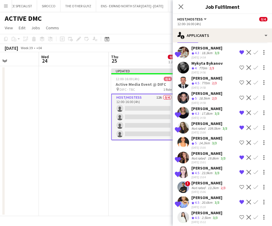
click at [240, 215] on app-icon "Shortlist crew" at bounding box center [242, 217] width 5 height 5
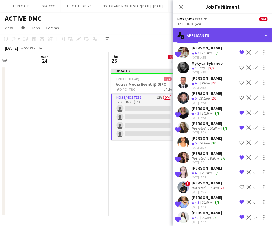
click at [253, 36] on div "single-neutral-actions-information Applicants" at bounding box center [222, 35] width 99 height 14
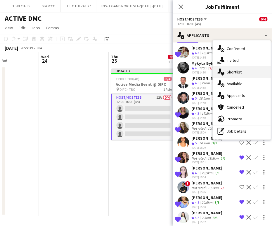
click at [233, 73] on span "Shortlist" at bounding box center [234, 71] width 15 height 5
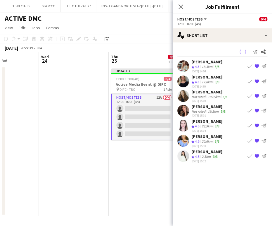
scroll to position [0, 0]
click at [161, 113] on app-card-role "Host/Hostess 12A 0/4 12:00-16:00 (4h) single-neutral-actions single-neutral-act…" at bounding box center [144, 117] width 66 height 47
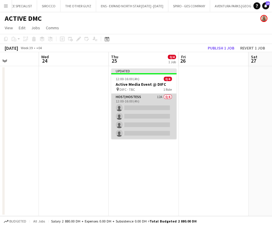
click at [138, 108] on app-card-role "Host/Hostess 12A 0/4 12:00-16:00 (4h) single-neutral-actions single-neutral-act…" at bounding box center [144, 116] width 66 height 45
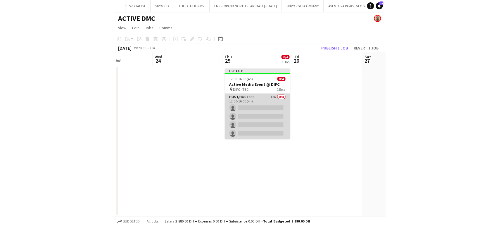
scroll to position [0, 241]
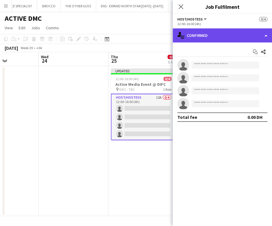
click at [254, 34] on div "single-neutral-actions-check-2 Confirmed" at bounding box center [222, 35] width 99 height 14
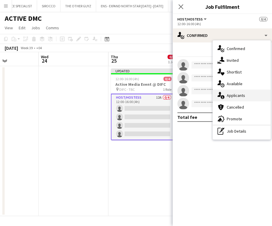
click at [245, 95] on div "single-neutral-actions-information Applicants" at bounding box center [242, 95] width 58 height 12
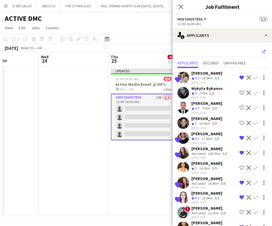
click at [261, 51] on icon at bounding box center [263, 52] width 5 height 4
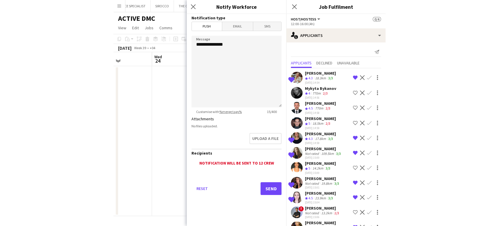
scroll to position [0, 1825]
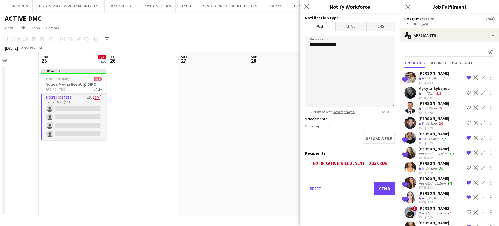
click at [347, 46] on textarea "**********" at bounding box center [350, 72] width 90 height 72
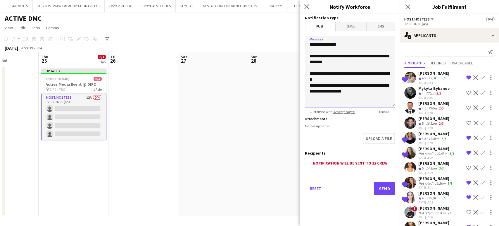
drag, startPoint x: 351, startPoint y: 95, endPoint x: 309, endPoint y: 87, distance: 42.6
click at [309, 87] on textarea "**********" at bounding box center [350, 72] width 90 height 72
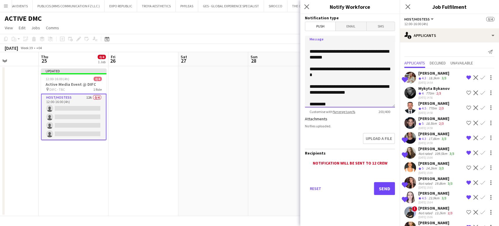
scroll to position [11, 0]
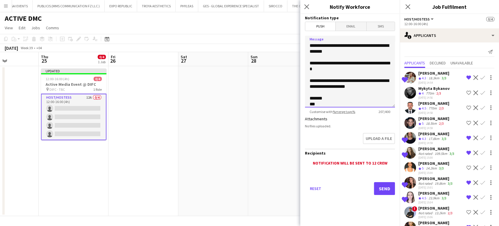
type textarea "**********"
click at [385, 189] on button "Send" at bounding box center [384, 188] width 21 height 13
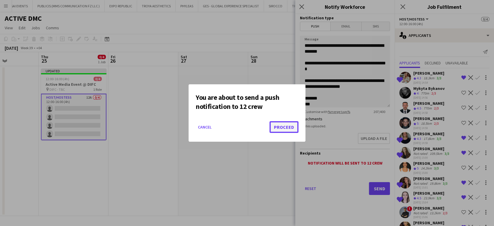
click at [282, 125] on button "Proceed" at bounding box center [284, 127] width 29 height 12
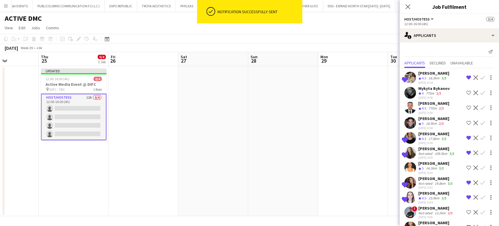
click at [427, 72] on div "[PERSON_NAME]" at bounding box center [434, 72] width 31 height 5
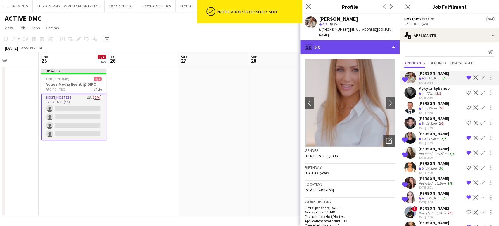
click at [388, 42] on div "profile Bio" at bounding box center [349, 47] width 99 height 14
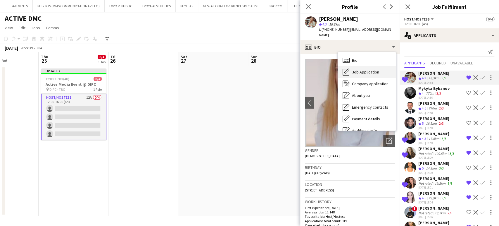
click at [368, 69] on span "Job Application" at bounding box center [365, 71] width 27 height 5
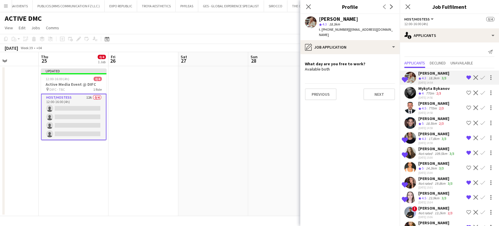
click at [438, 89] on div "Mykyta Bykanov" at bounding box center [434, 88] width 31 height 5
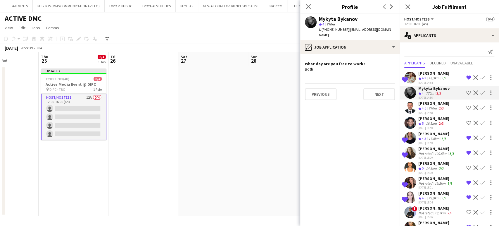
click at [429, 103] on div "ardian stema" at bounding box center [434, 103] width 31 height 5
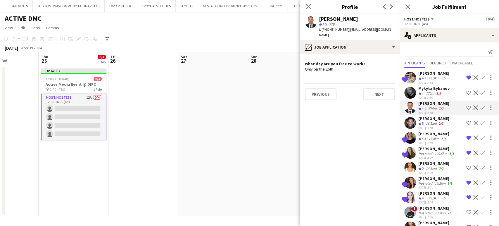
click at [474, 106] on app-icon "Decline" at bounding box center [476, 107] width 5 height 5
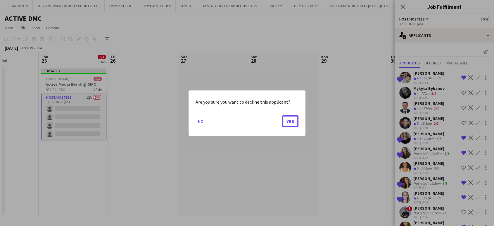
drag, startPoint x: 290, startPoint y: 120, endPoint x: 392, endPoint y: 124, distance: 102.4
click at [290, 120] on button "Yes" at bounding box center [290, 121] width 16 height 12
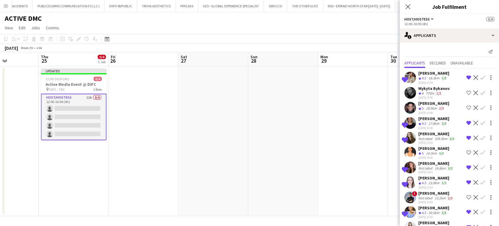
click at [423, 104] on div "[PERSON_NAME]" at bounding box center [434, 103] width 31 height 5
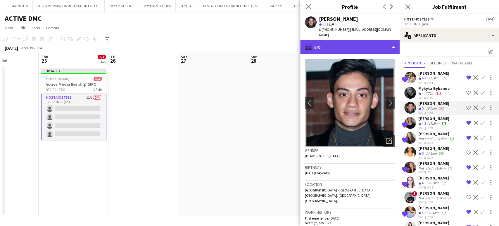
drag, startPoint x: 381, startPoint y: 40, endPoint x: 378, endPoint y: 55, distance: 15.4
click at [381, 40] on div "profile Bio" at bounding box center [349, 47] width 99 height 14
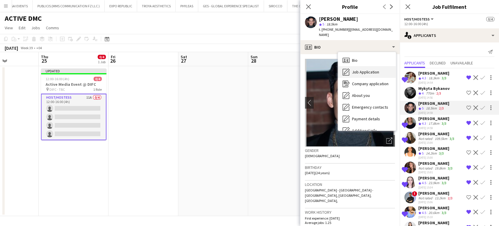
click at [368, 69] on span "Job Application" at bounding box center [365, 71] width 27 height 5
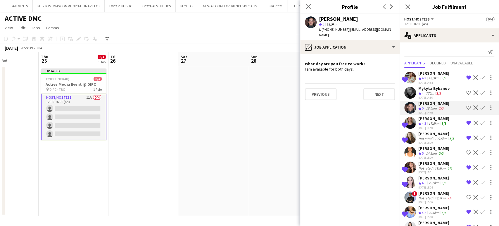
click at [429, 117] on div "[PERSON_NAME]" at bounding box center [434, 118] width 31 height 5
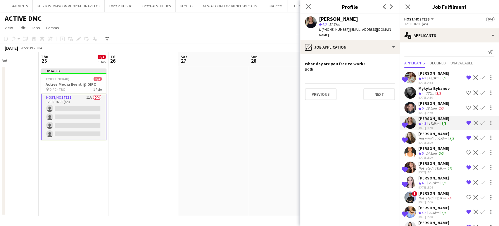
click at [422, 132] on div "Iryna Kutuzova" at bounding box center [437, 133] width 37 height 5
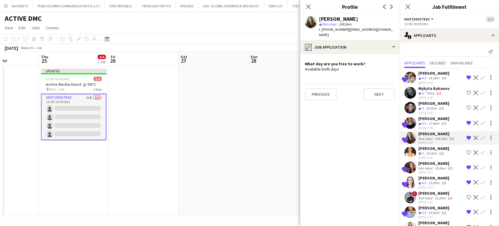
click at [425, 151] on div "Crew rating 5" at bounding box center [422, 153] width 6 height 5
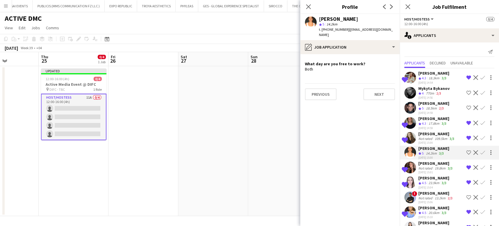
click at [429, 158] on div "Shortlisted Maryna Tsypar Crew rating 4.3 18.3km 3/3 19-09-2025 14:54 Remove cr…" at bounding box center [449, 151] width 99 height 167
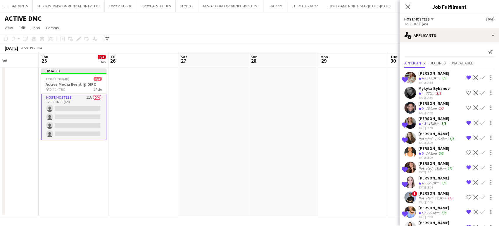
click at [428, 166] on div "Not rated" at bounding box center [426, 168] width 15 height 4
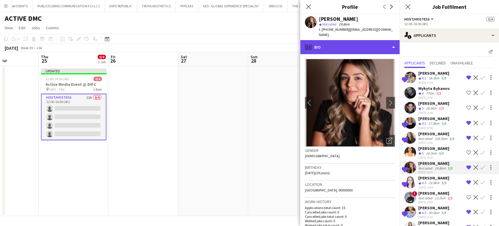
click at [388, 40] on div "profile Bio" at bounding box center [349, 47] width 99 height 14
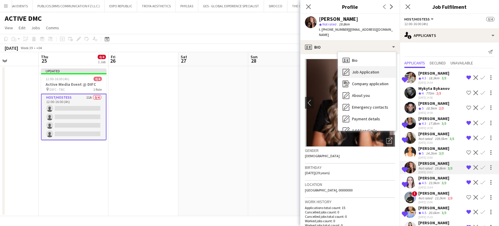
click at [369, 69] on span "Job Application" at bounding box center [365, 71] width 27 height 5
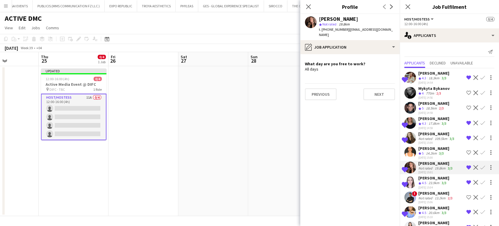
click at [427, 180] on div "Crew rating 4.5" at bounding box center [423, 182] width 9 height 5
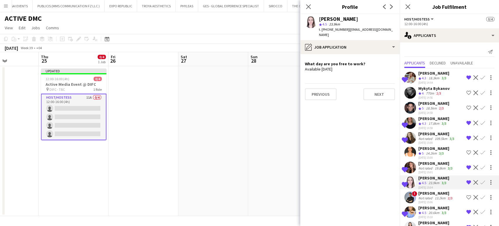
click at [474, 180] on app-icon "Decline" at bounding box center [476, 182] width 5 height 5
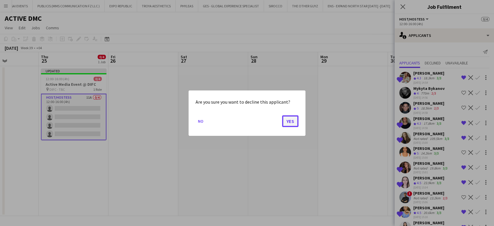
click at [291, 122] on button "Yes" at bounding box center [290, 121] width 16 height 12
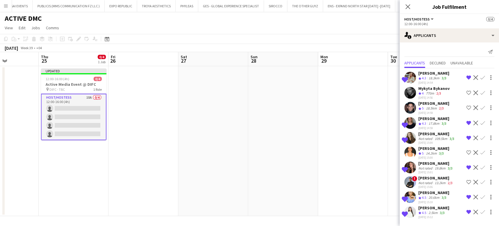
click at [428, 177] on div "[PERSON_NAME]" at bounding box center [436, 177] width 35 height 5
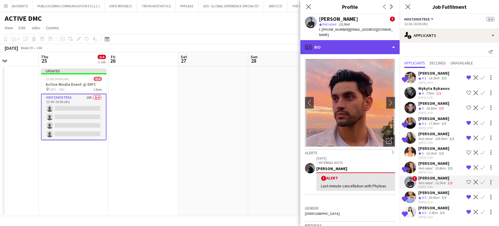
click at [380, 42] on div "profile Bio" at bounding box center [349, 47] width 99 height 14
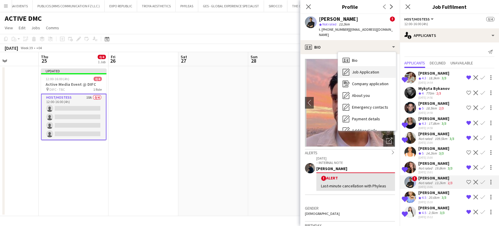
click at [366, 70] on div "Job Application Job Application" at bounding box center [367, 72] width 58 height 12
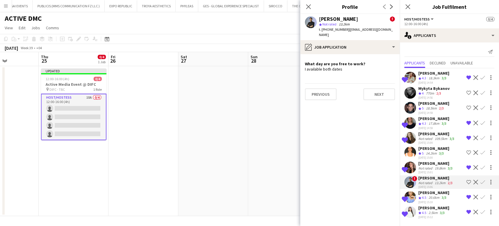
click at [425, 195] on span "4.5" at bounding box center [424, 197] width 4 height 4
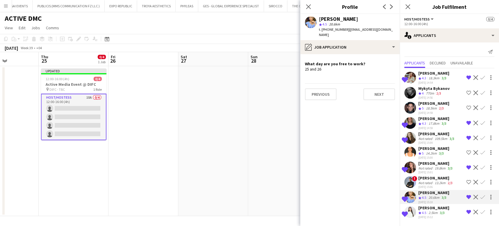
click at [426, 212] on span "4.5" at bounding box center [424, 212] width 4 height 4
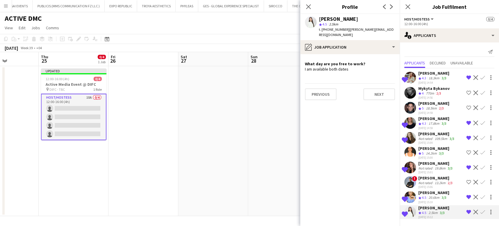
scroll to position [0, 242]
click at [212, 94] on app-date-cell at bounding box center [212, 141] width 70 height 150
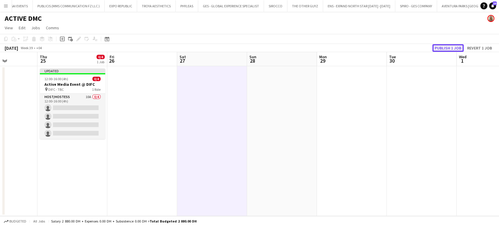
click at [453, 47] on button "Publish 1 job" at bounding box center [448, 48] width 31 height 8
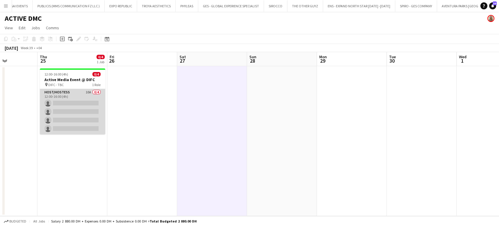
click at [69, 107] on app-card-role "Host/Hostess 10A 0/4 12:00-16:00 (4h) single-neutral-actions single-neutral-act…" at bounding box center [73, 111] width 66 height 45
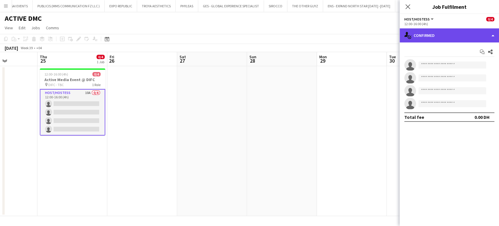
click at [485, 35] on div "single-neutral-actions-check-2 Confirmed" at bounding box center [449, 35] width 99 height 14
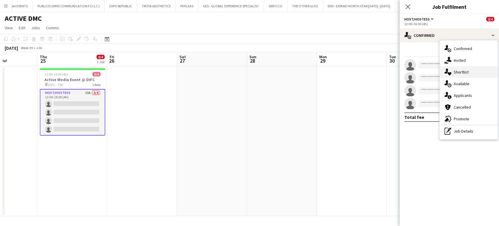
click at [465, 73] on span "Shortlist" at bounding box center [461, 71] width 15 height 5
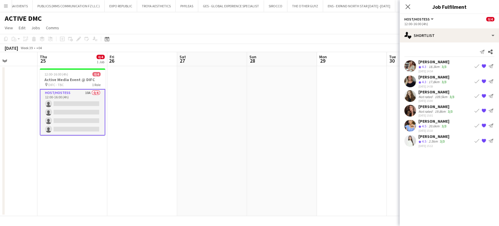
click at [318, 129] on app-date-cell at bounding box center [352, 141] width 70 height 150
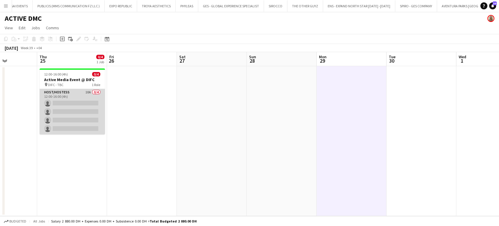
click at [62, 114] on app-card-role "Host/Hostess 10A 0/4 12:00-16:00 (4h) single-neutral-actions single-neutral-act…" at bounding box center [72, 111] width 66 height 45
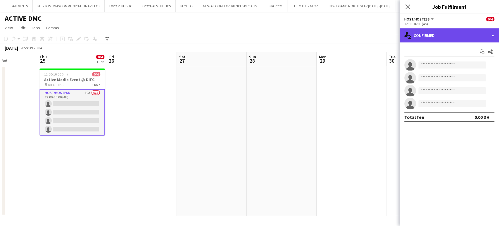
click at [485, 33] on div "single-neutral-actions-check-2 Confirmed" at bounding box center [449, 35] width 99 height 14
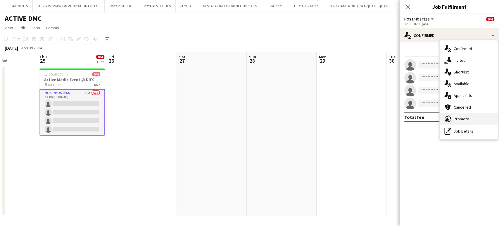
click at [462, 119] on span "Promote" at bounding box center [462, 118] width 16 height 5
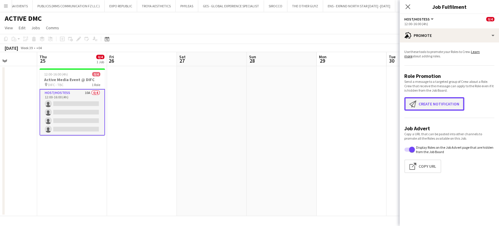
click at [423, 103] on button "Create notification Create notification" at bounding box center [434, 103] width 60 height 13
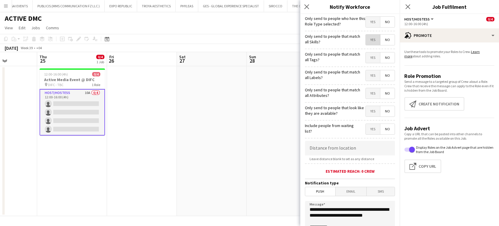
click at [366, 40] on span "Yes" at bounding box center [373, 40] width 14 height 11
click at [366, 58] on span "Yes" at bounding box center [373, 57] width 14 height 11
click at [366, 78] on span "Yes" at bounding box center [373, 75] width 14 height 11
click at [367, 94] on span "Yes" at bounding box center [373, 93] width 14 height 11
drag, startPoint x: 367, startPoint y: 112, endPoint x: 369, endPoint y: 127, distance: 15.4
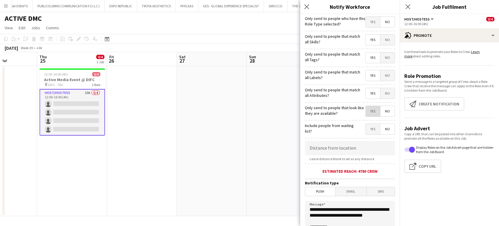
click at [367, 112] on span "Yes" at bounding box center [373, 111] width 14 height 11
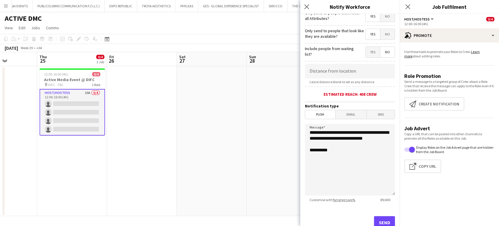
scroll to position [98, 0]
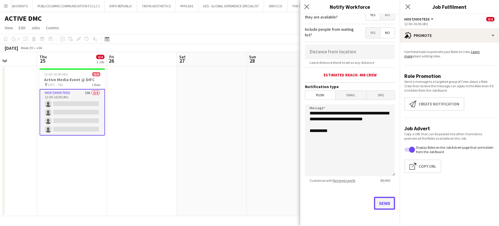
click at [383, 204] on button "Send" at bounding box center [384, 203] width 21 height 13
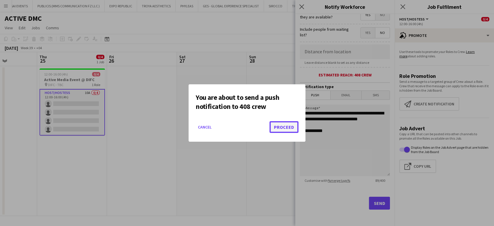
click at [281, 128] on button "Proceed" at bounding box center [284, 127] width 29 height 12
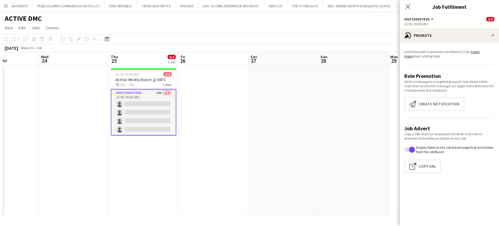
drag, startPoint x: 208, startPoint y: 140, endPoint x: 235, endPoint y: 140, distance: 27.2
click at [235, 140] on app-calendar-viewport "Sun 21 Mon 22 Tue 23 Wed 24 Thu 25 0/4 1 Job Fri 26 Sat 27 Sun 28 Mon 29 Tue 30…" at bounding box center [249, 134] width 499 height 164
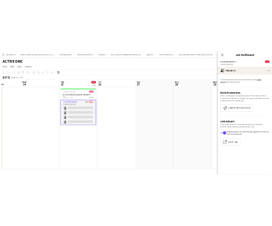
scroll to position [0, 157]
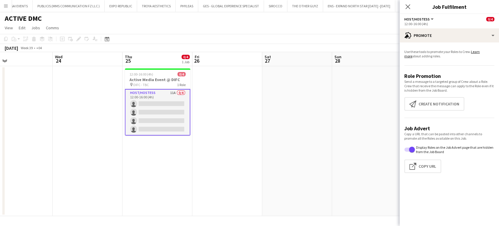
click at [270, 103] on app-date-cell at bounding box center [297, 141] width 70 height 150
